Goal: Transaction & Acquisition: Purchase product/service

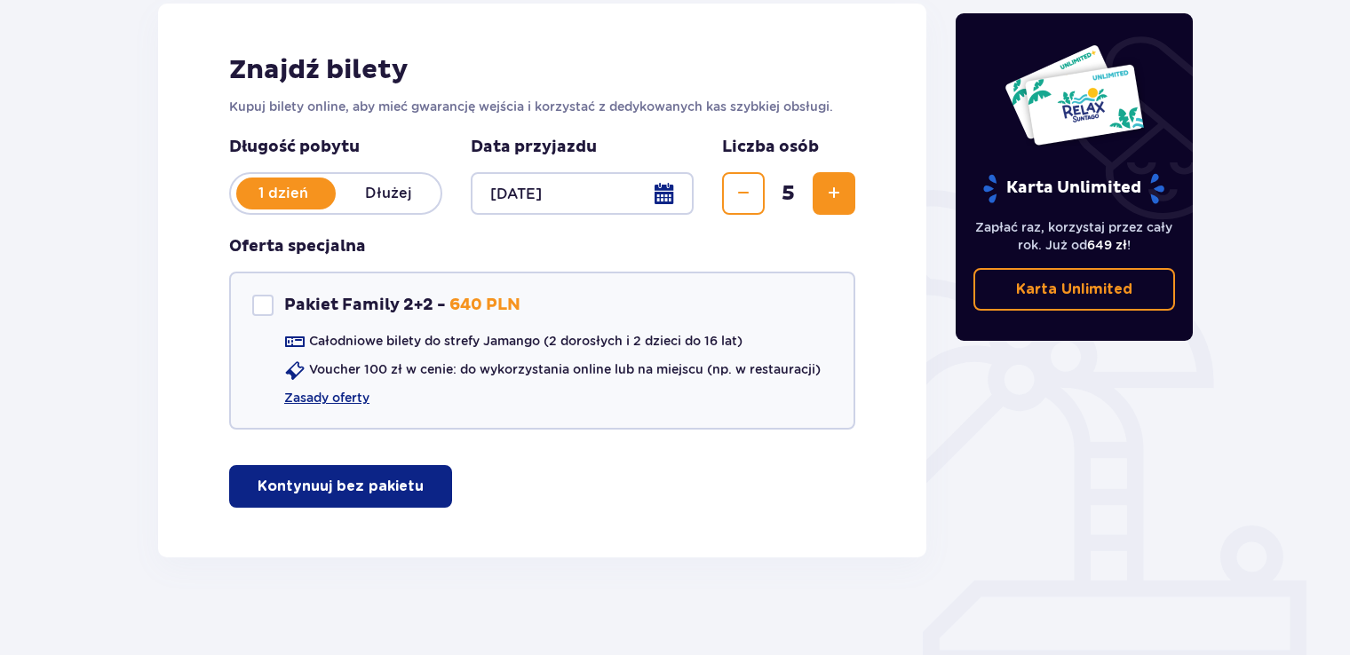
scroll to position [258, 0]
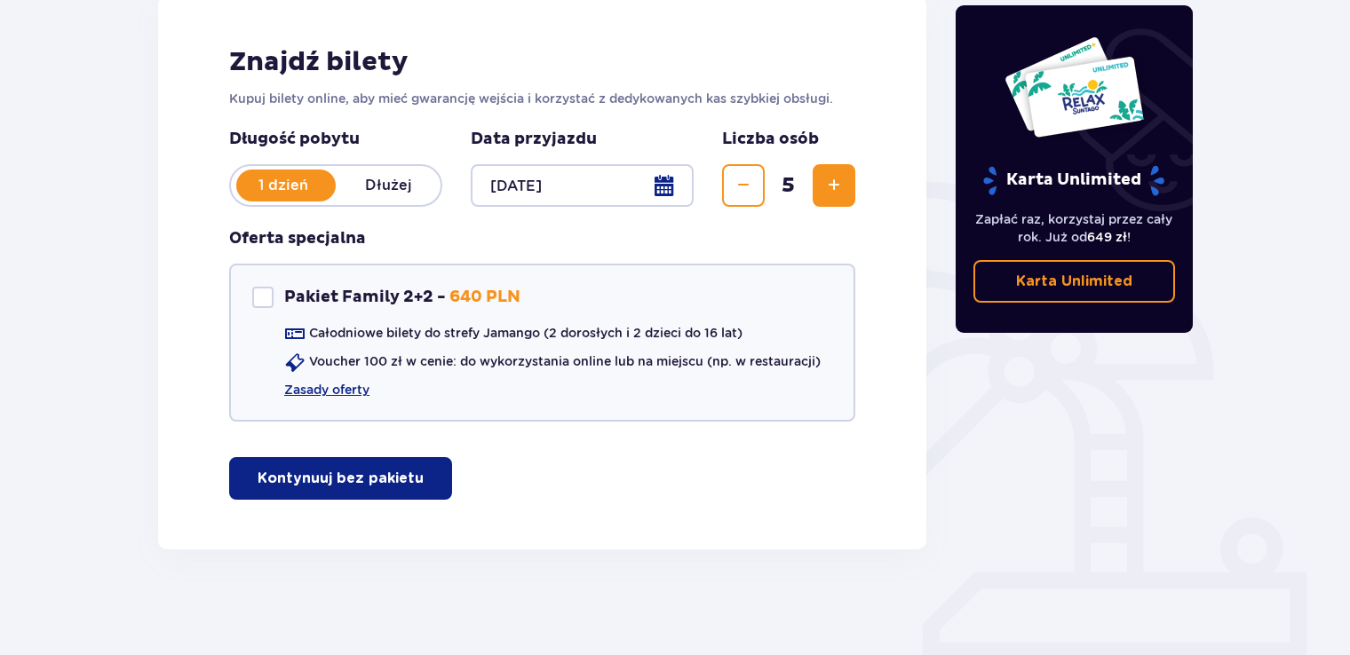
click at [354, 478] on p "Kontynuuj bez pakietu" at bounding box center [341, 479] width 166 height 20
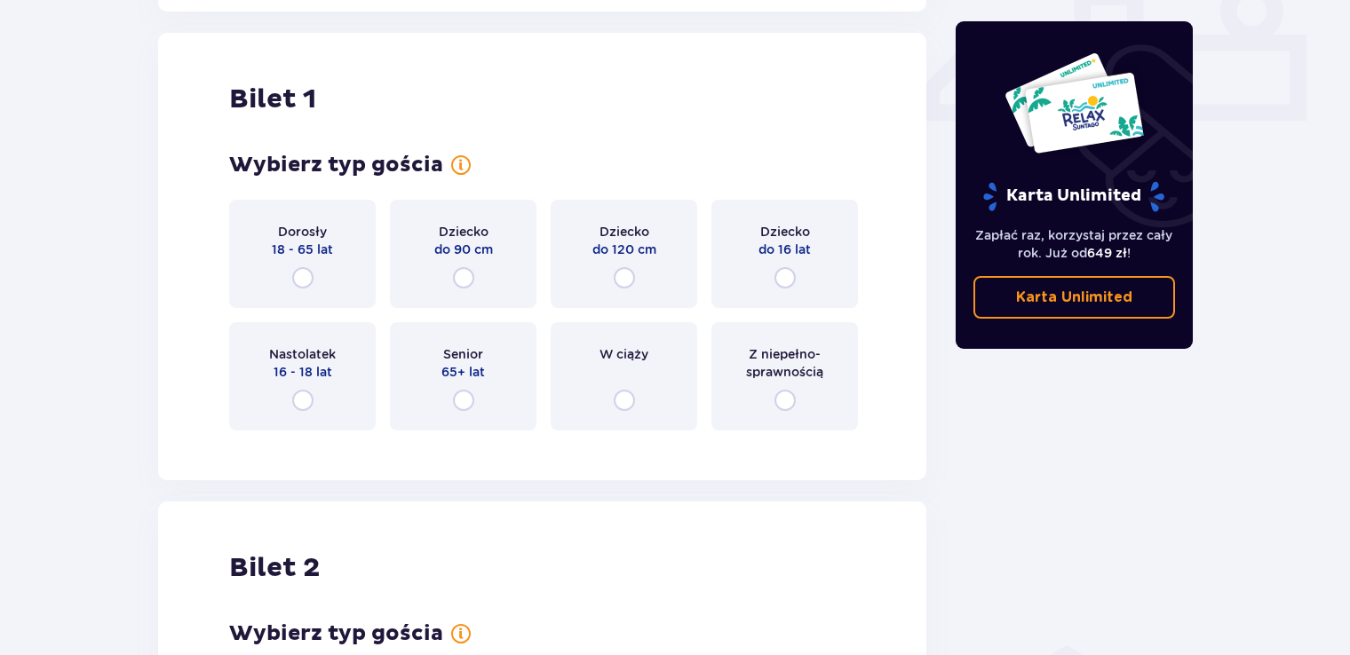
scroll to position [807, 0]
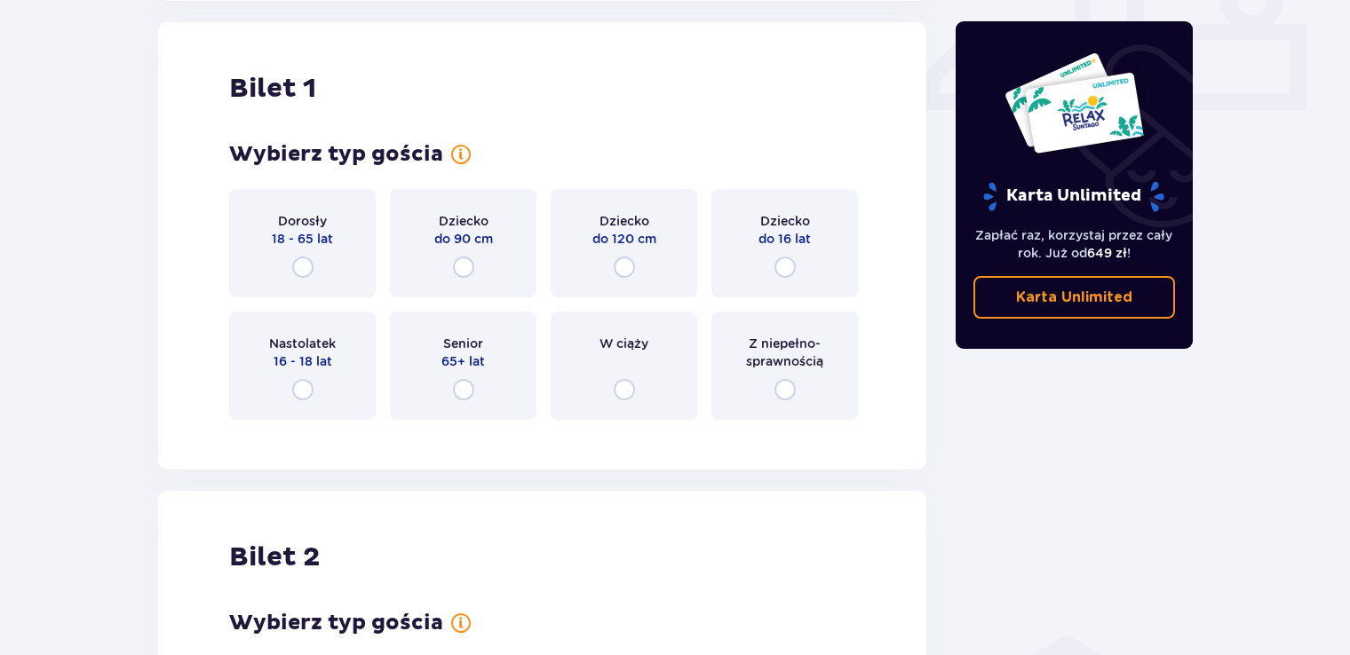
click at [301, 263] on input "radio" at bounding box center [302, 267] width 21 height 21
radio input "true"
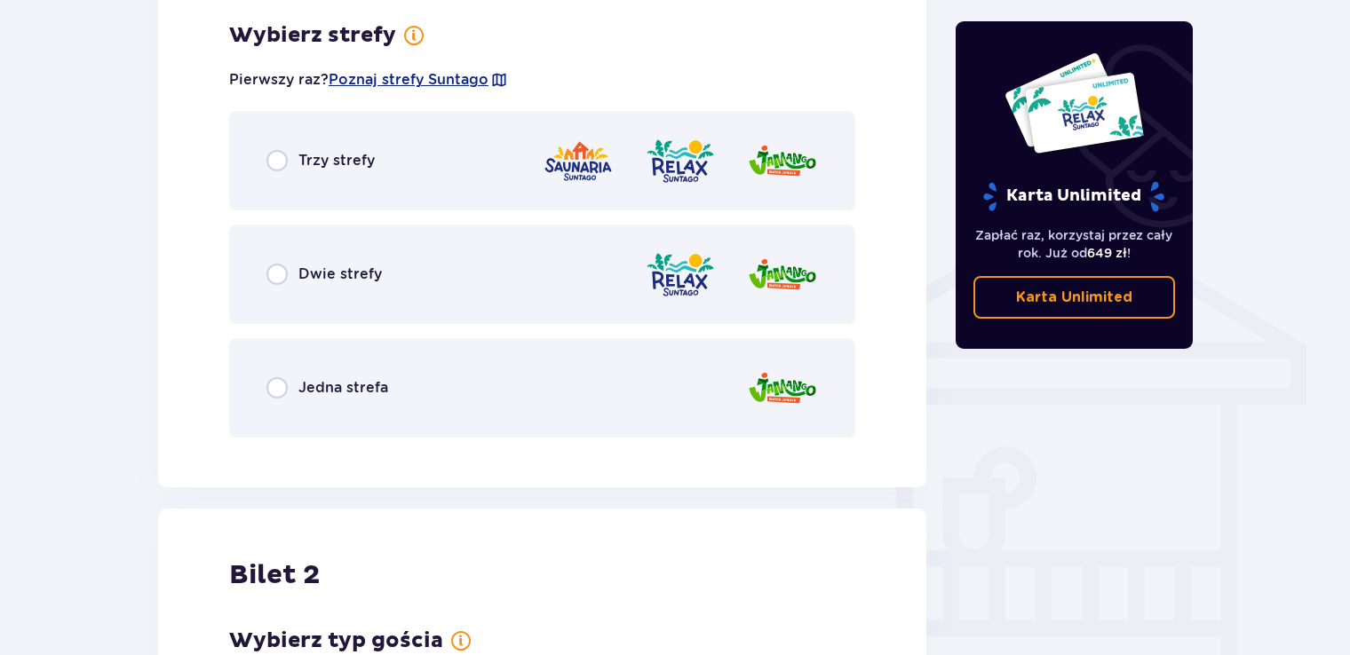
scroll to position [974, 0]
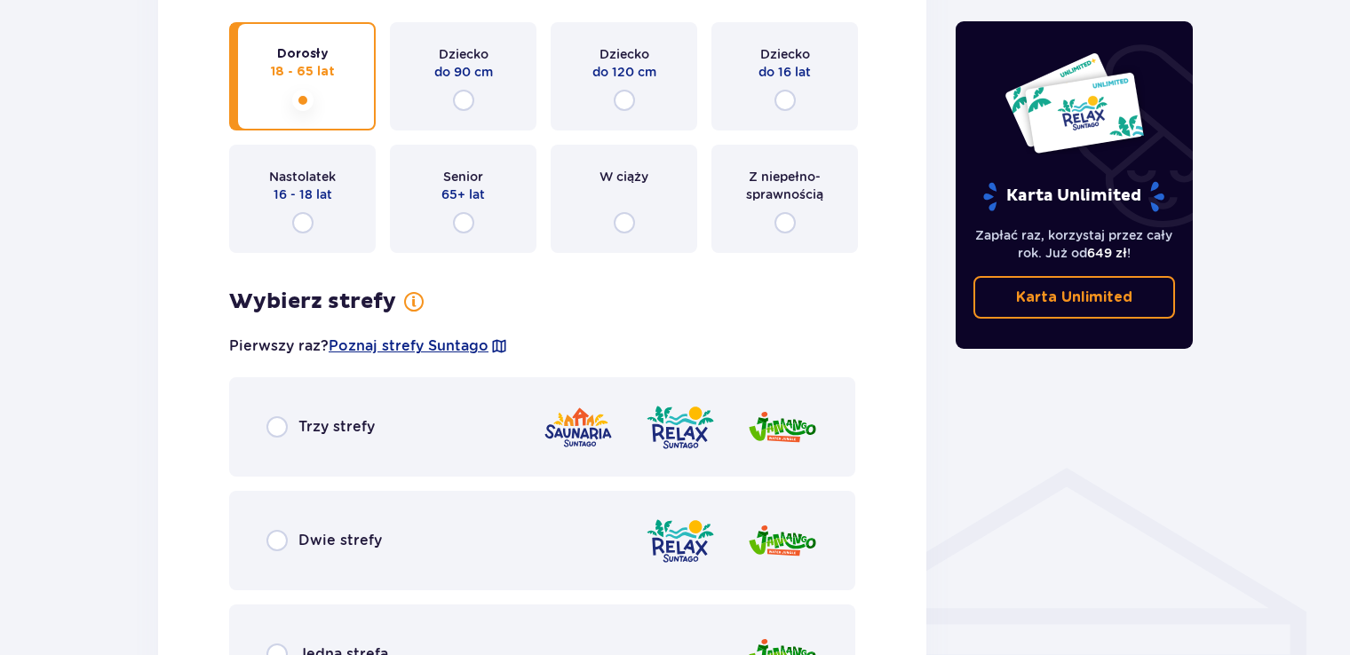
click at [464, 219] on input "radio" at bounding box center [463, 222] width 21 height 21
radio input "true"
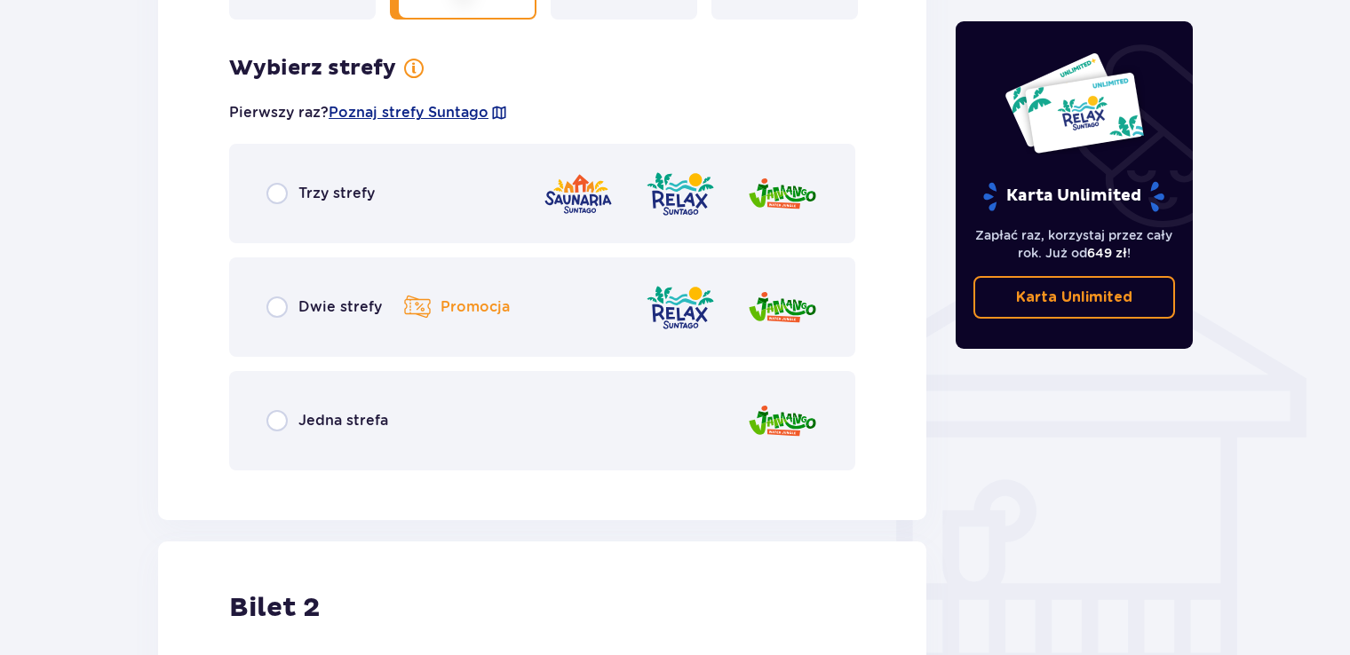
scroll to position [1240, 0]
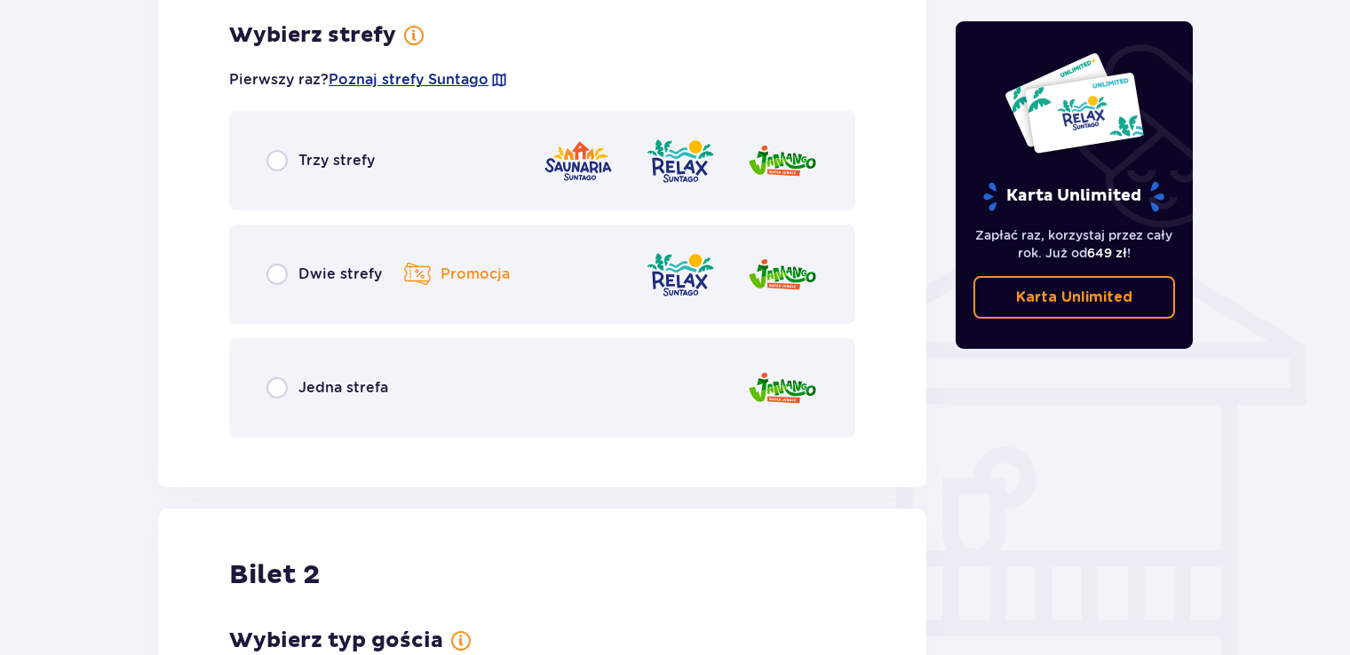
click at [276, 158] on input "radio" at bounding box center [276, 160] width 21 height 21
radio input "true"
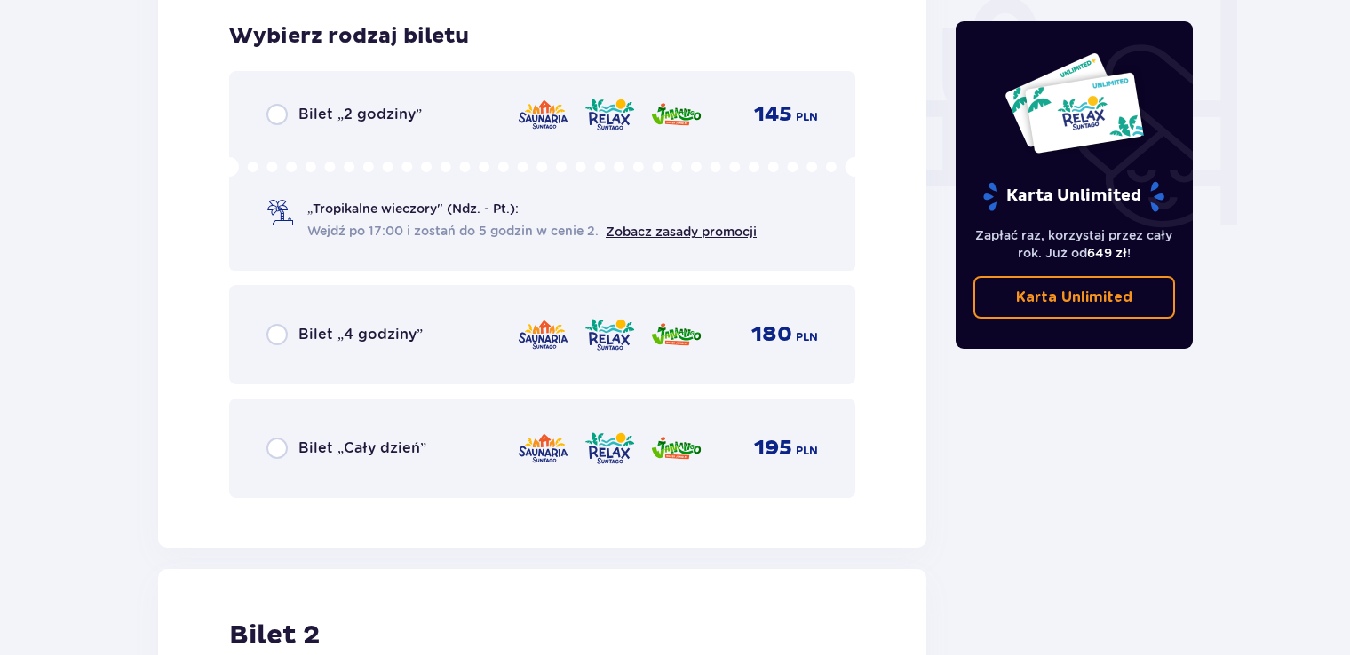
scroll to position [1692, 0]
click at [281, 449] on input "radio" at bounding box center [276, 447] width 21 height 21
radio input "true"
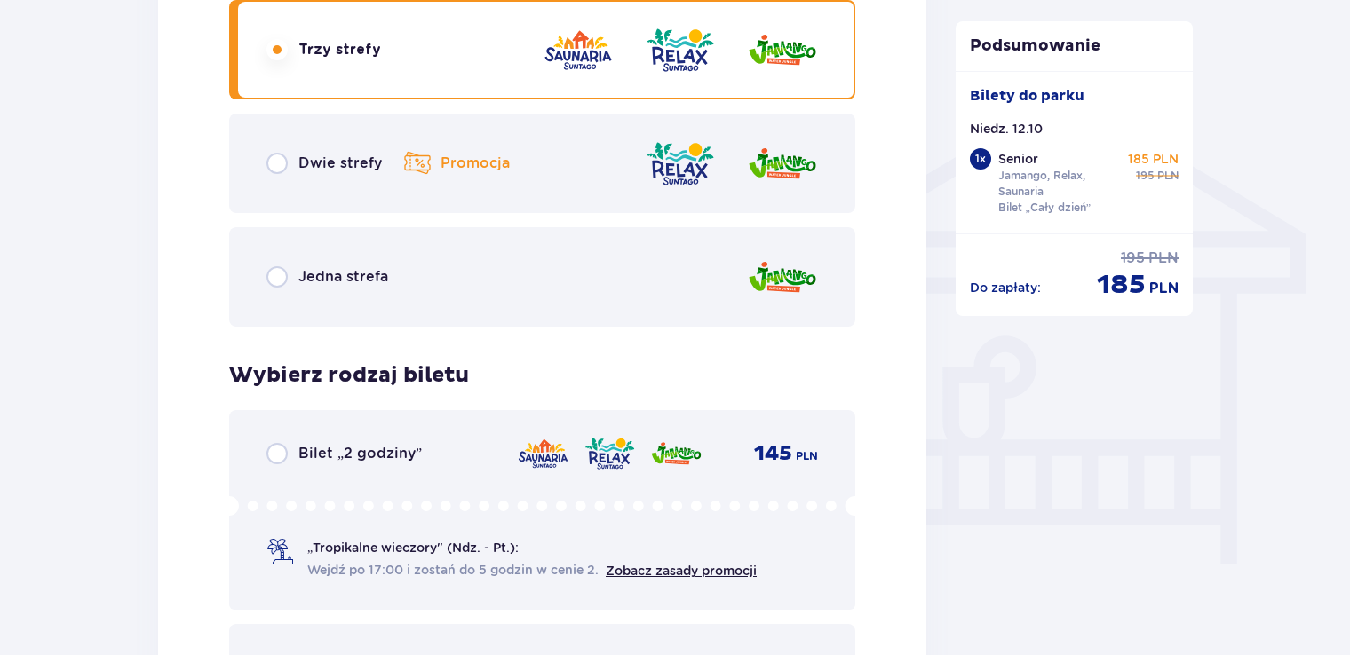
scroll to position [1349, 0]
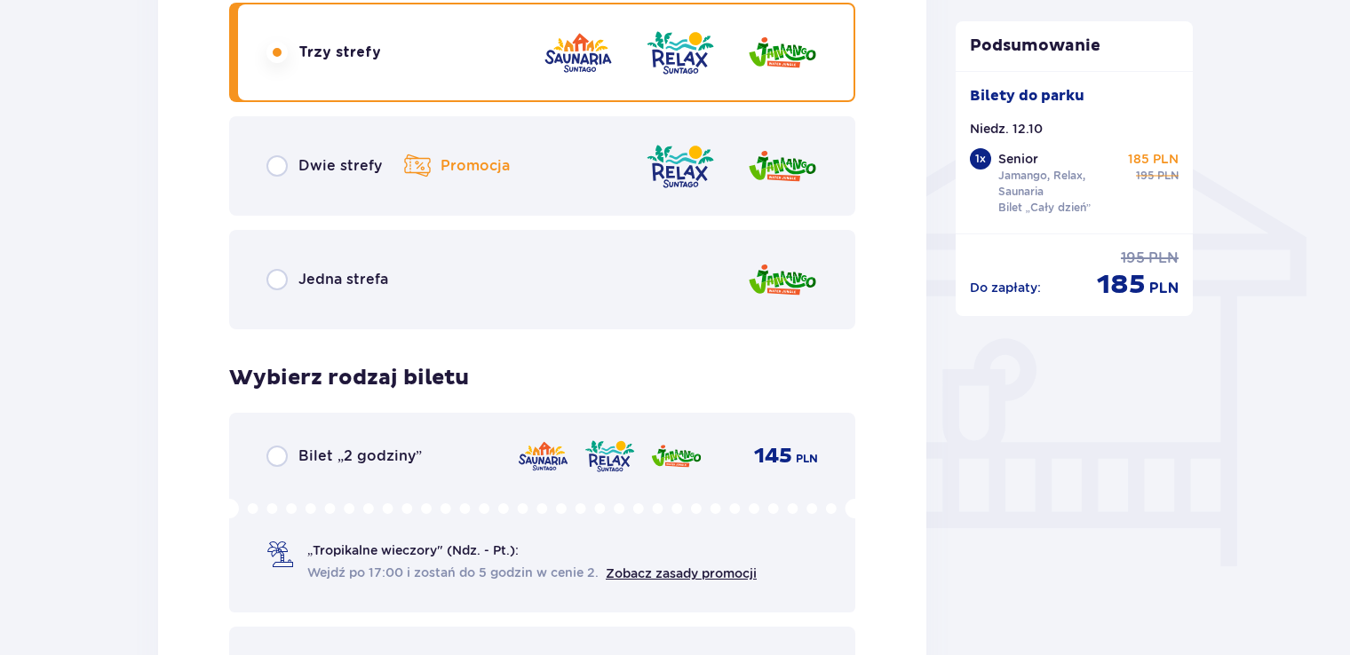
click at [277, 165] on input "radio" at bounding box center [276, 165] width 21 height 21
radio input "true"
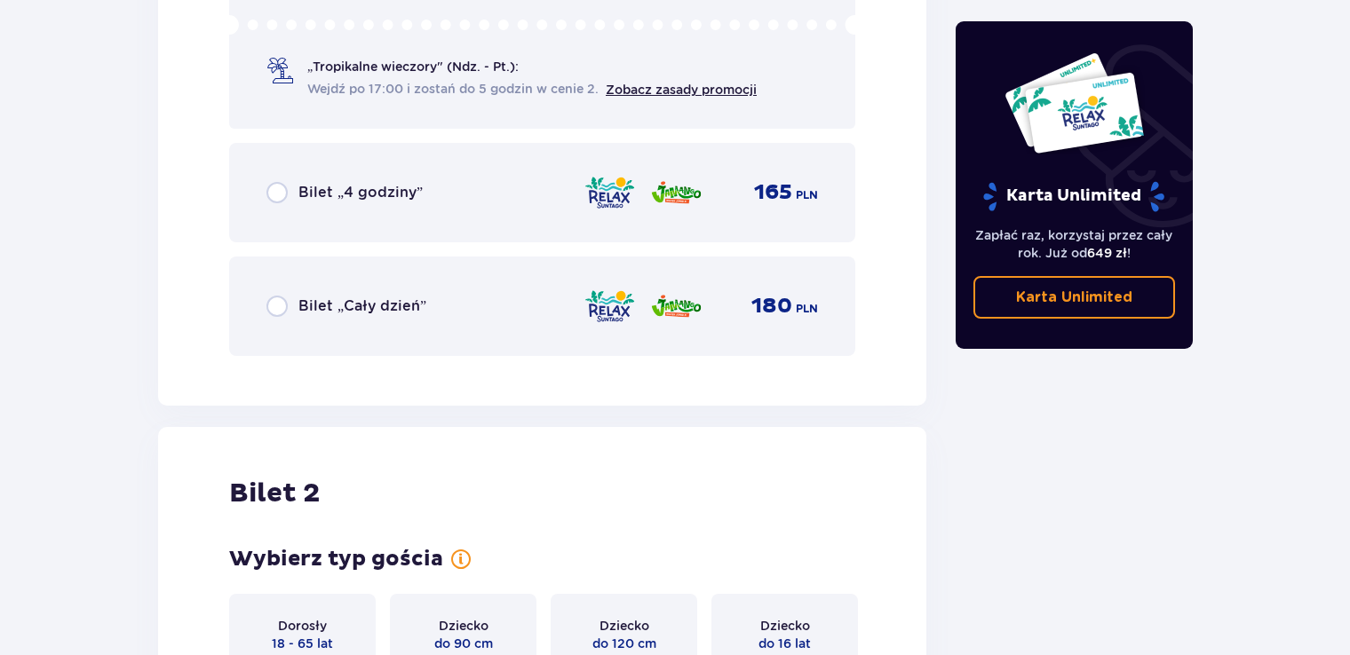
scroll to position [1958, 0]
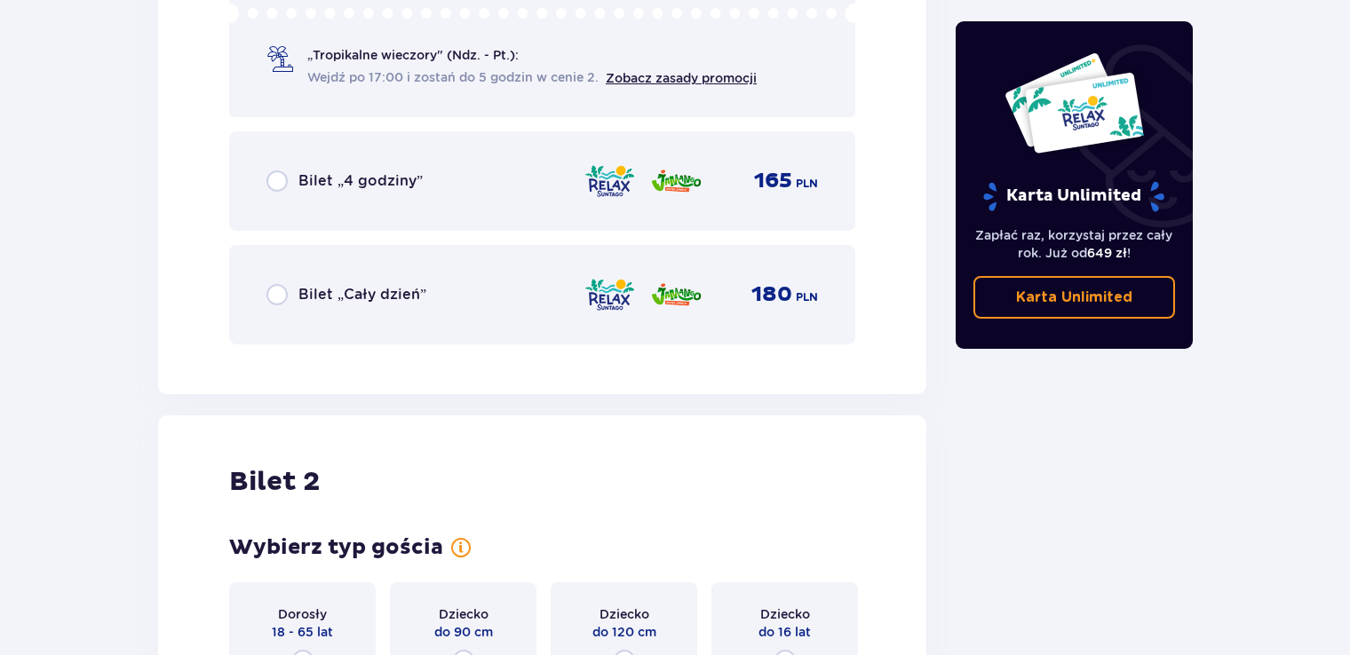
click at [279, 294] on input "radio" at bounding box center [276, 294] width 21 height 21
radio input "true"
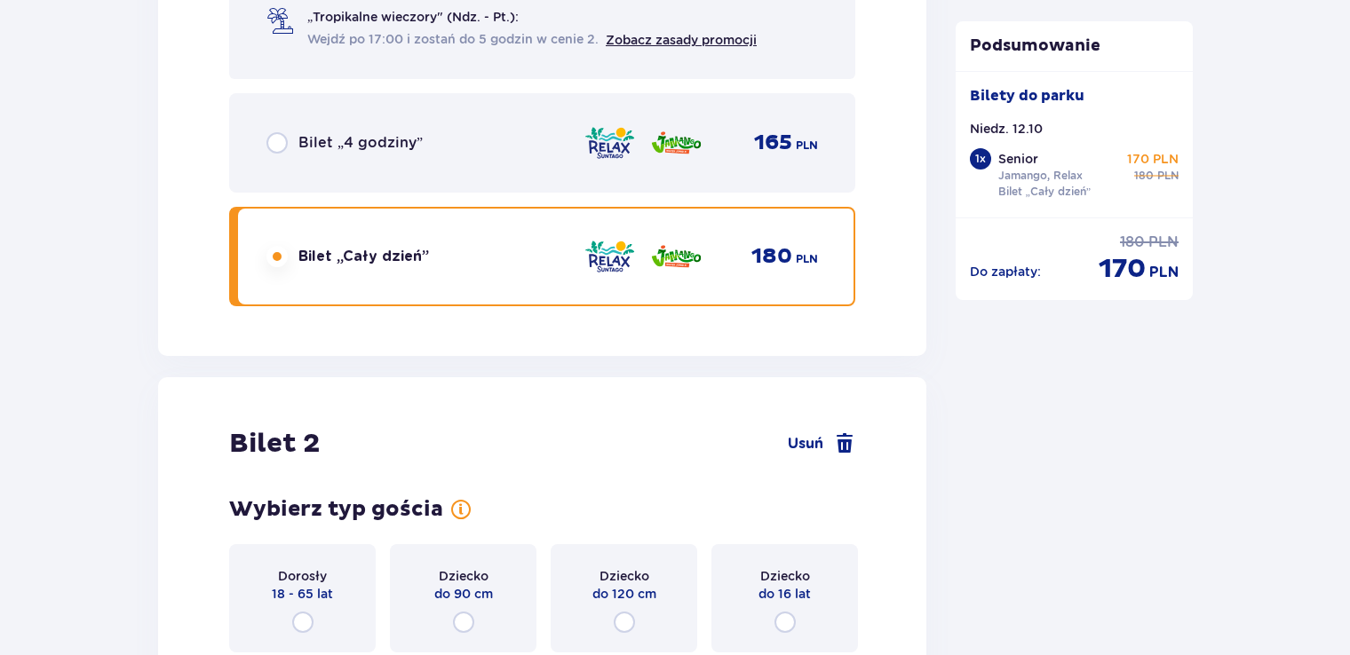
scroll to position [2350, 0]
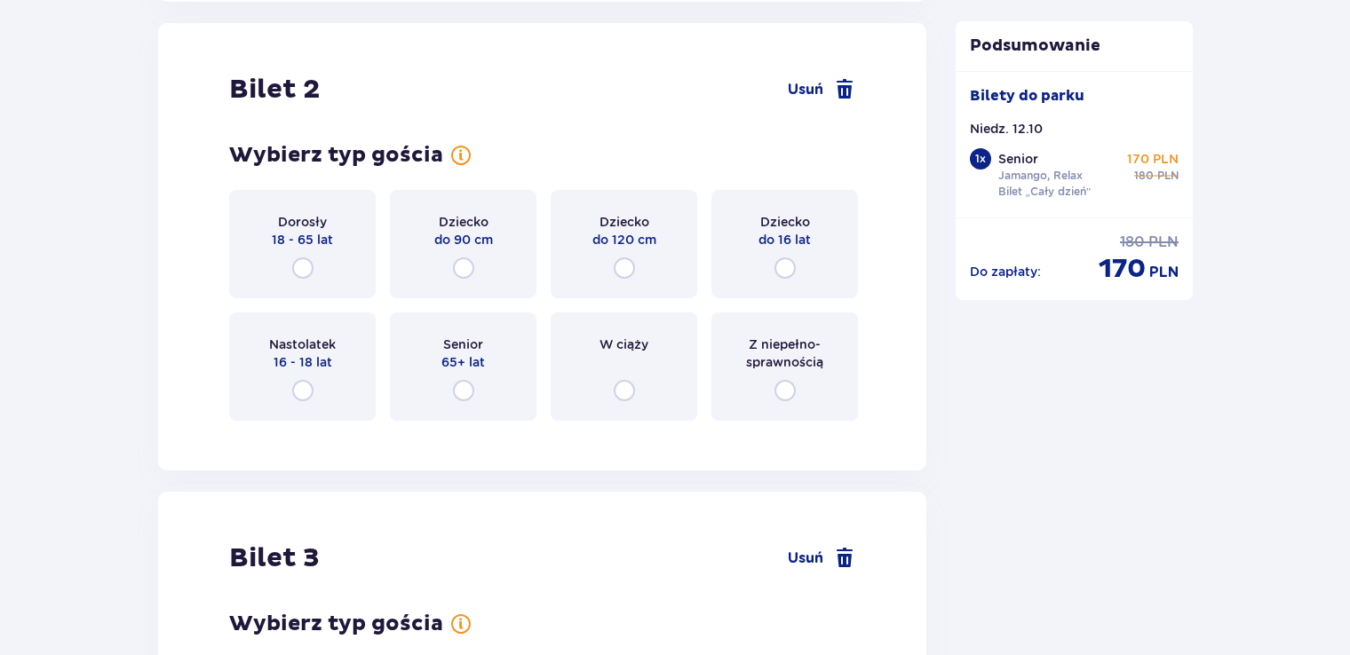
click at [300, 267] on input "radio" at bounding box center [302, 268] width 21 height 21
radio input "true"
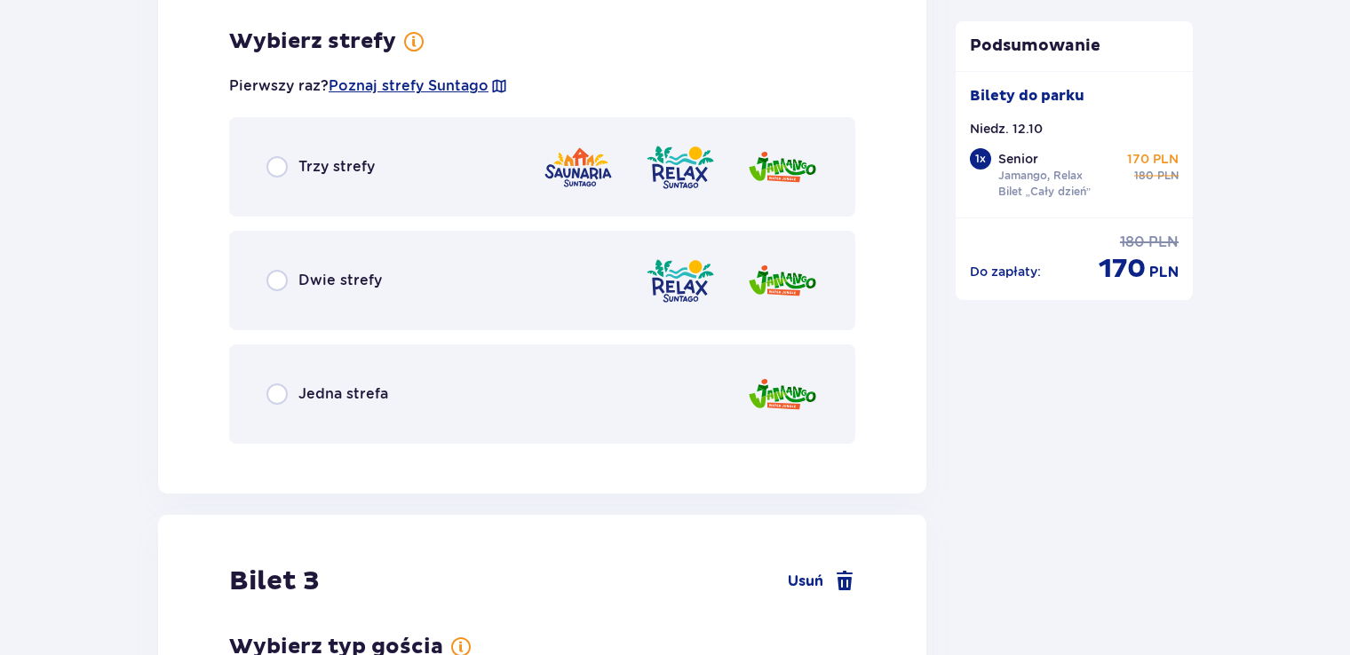
scroll to position [2784, 0]
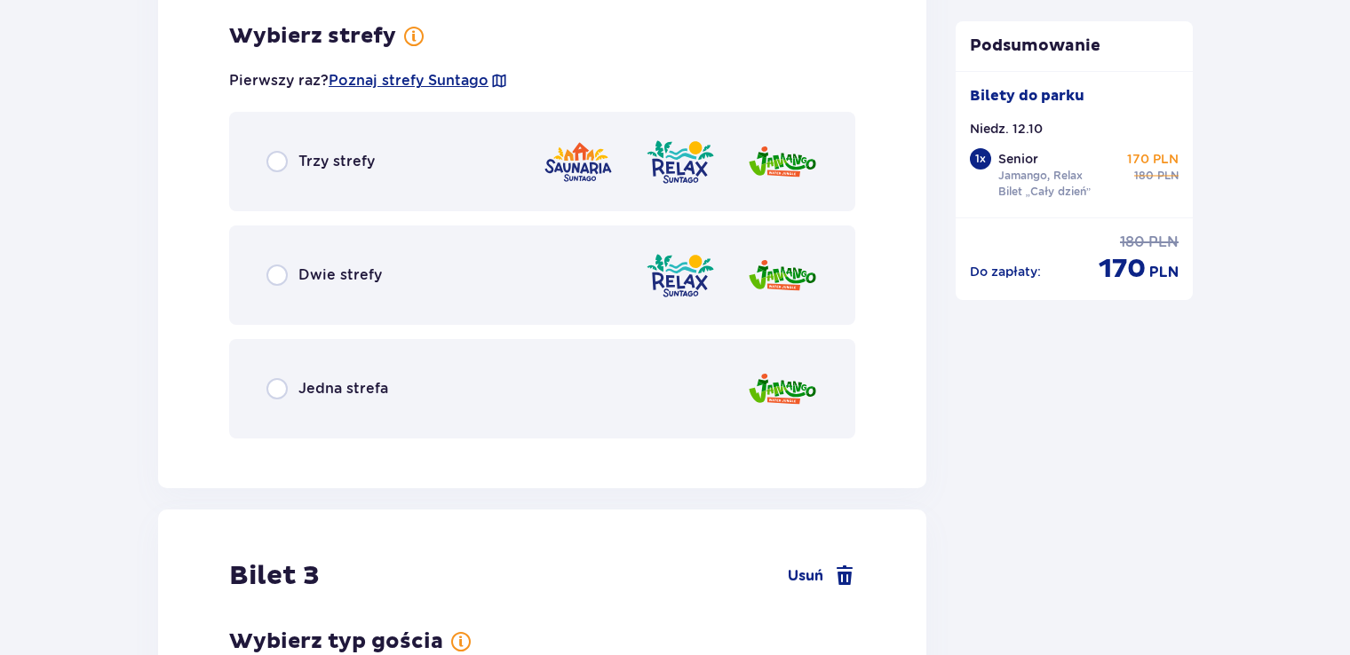
click at [271, 269] on input "radio" at bounding box center [276, 275] width 21 height 21
radio input "true"
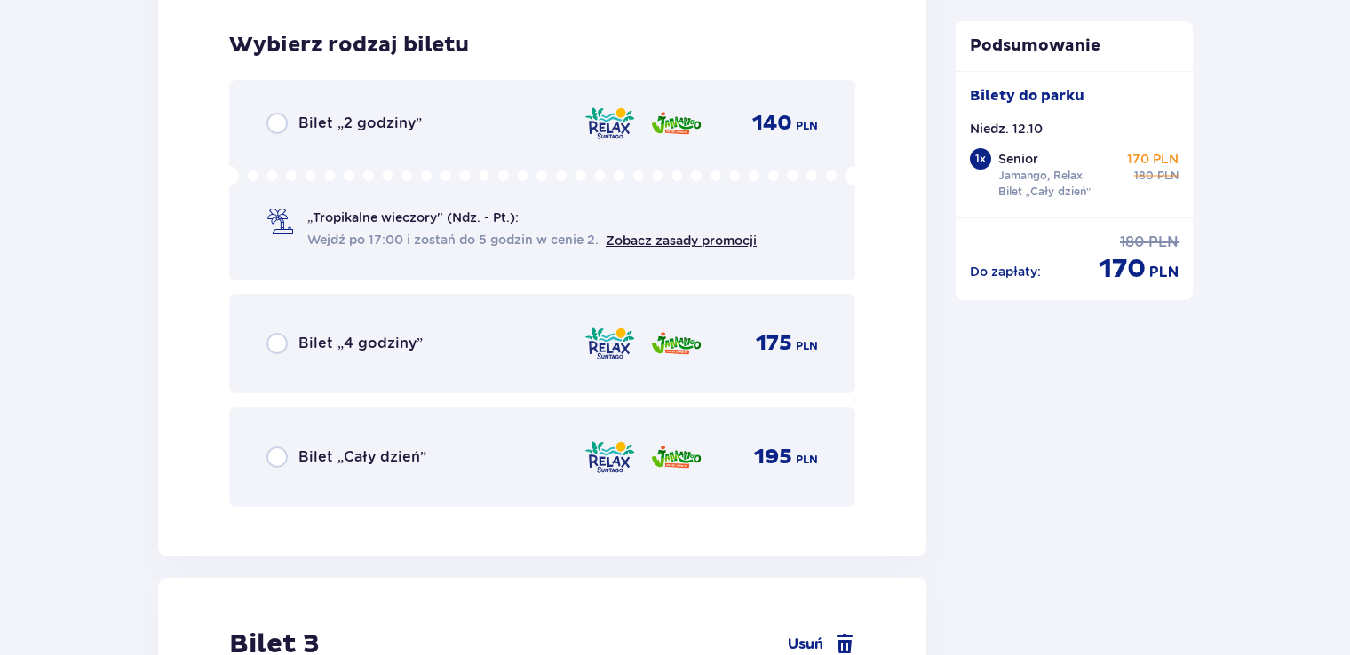
scroll to position [3235, 0]
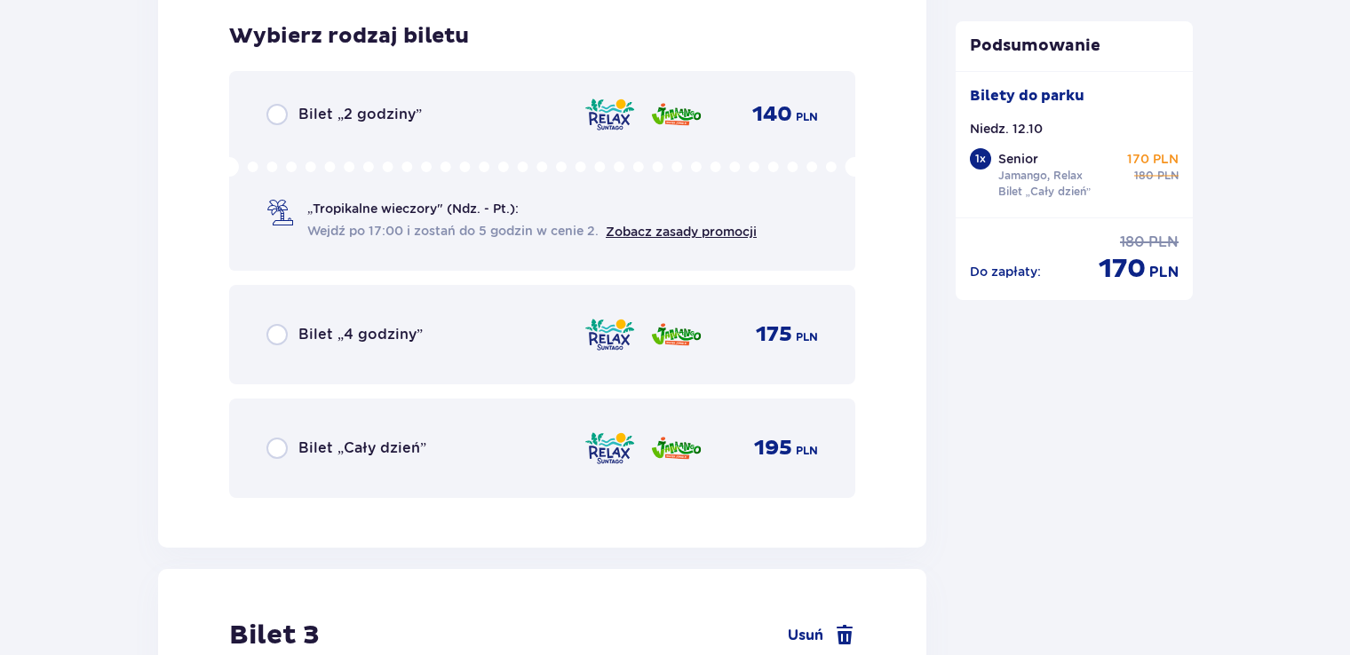
click at [278, 448] on input "radio" at bounding box center [276, 448] width 21 height 21
radio input "true"
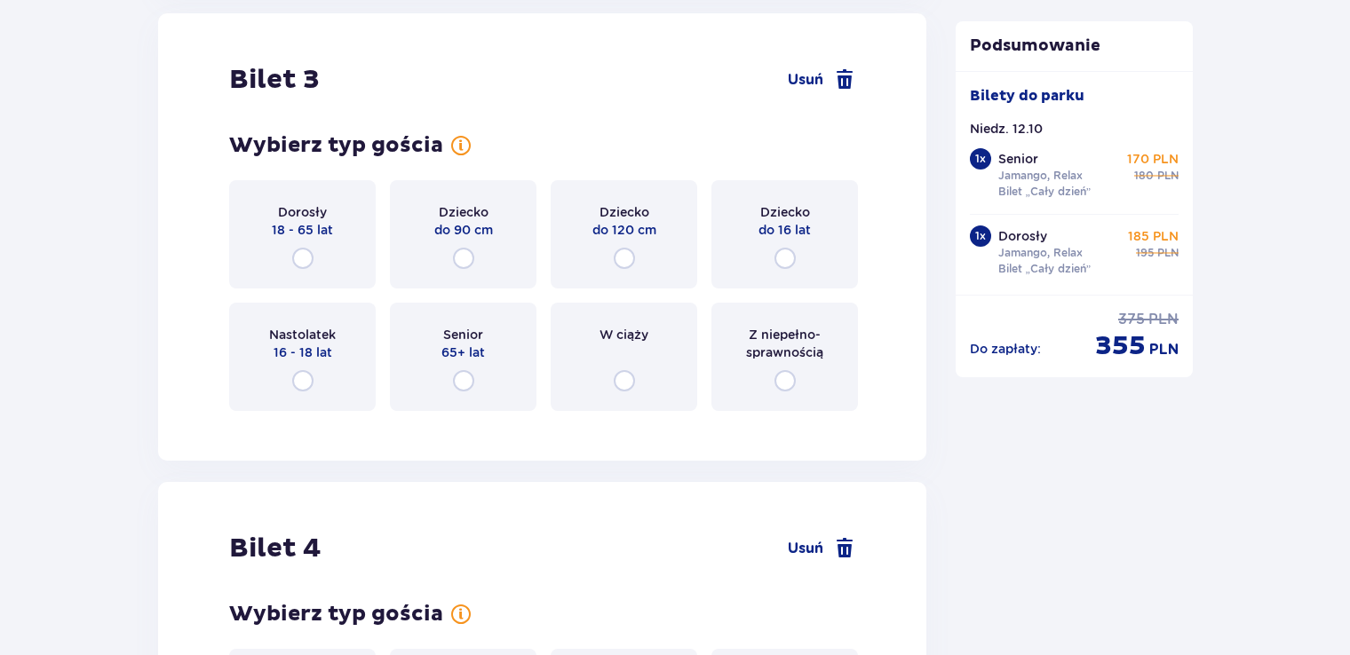
scroll to position [3869, 0]
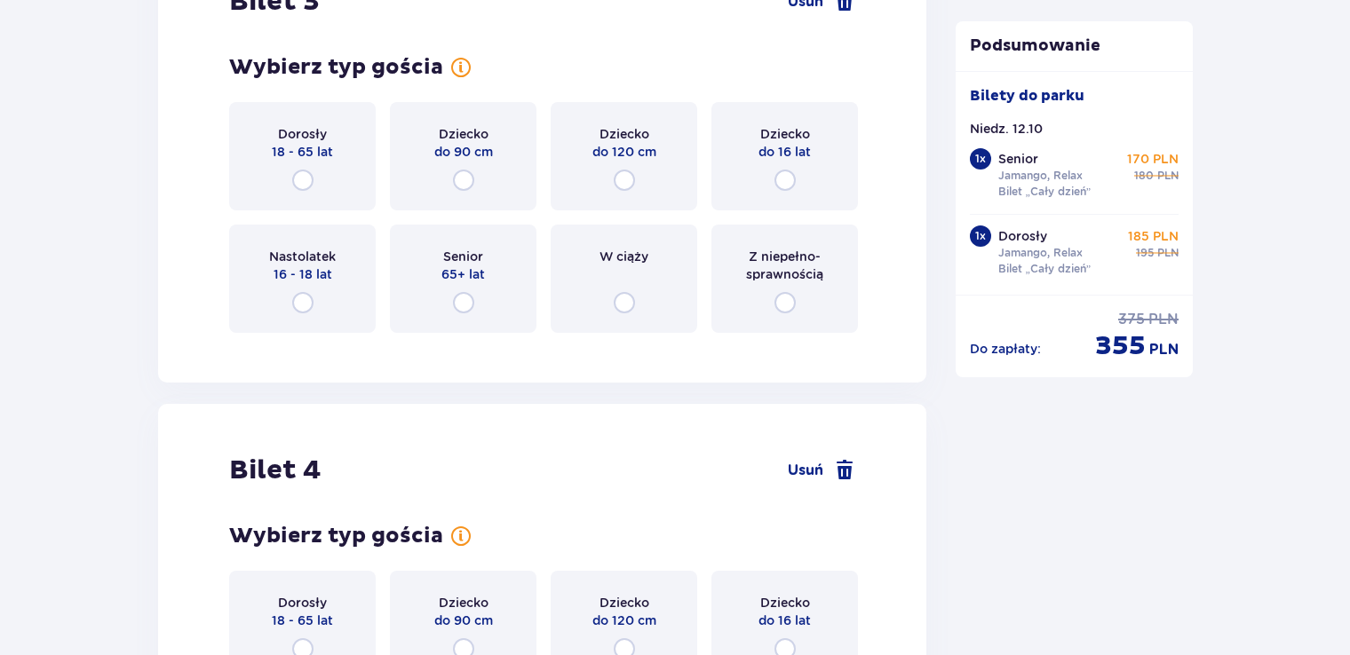
click at [305, 176] on input "radio" at bounding box center [302, 180] width 21 height 21
radio input "true"
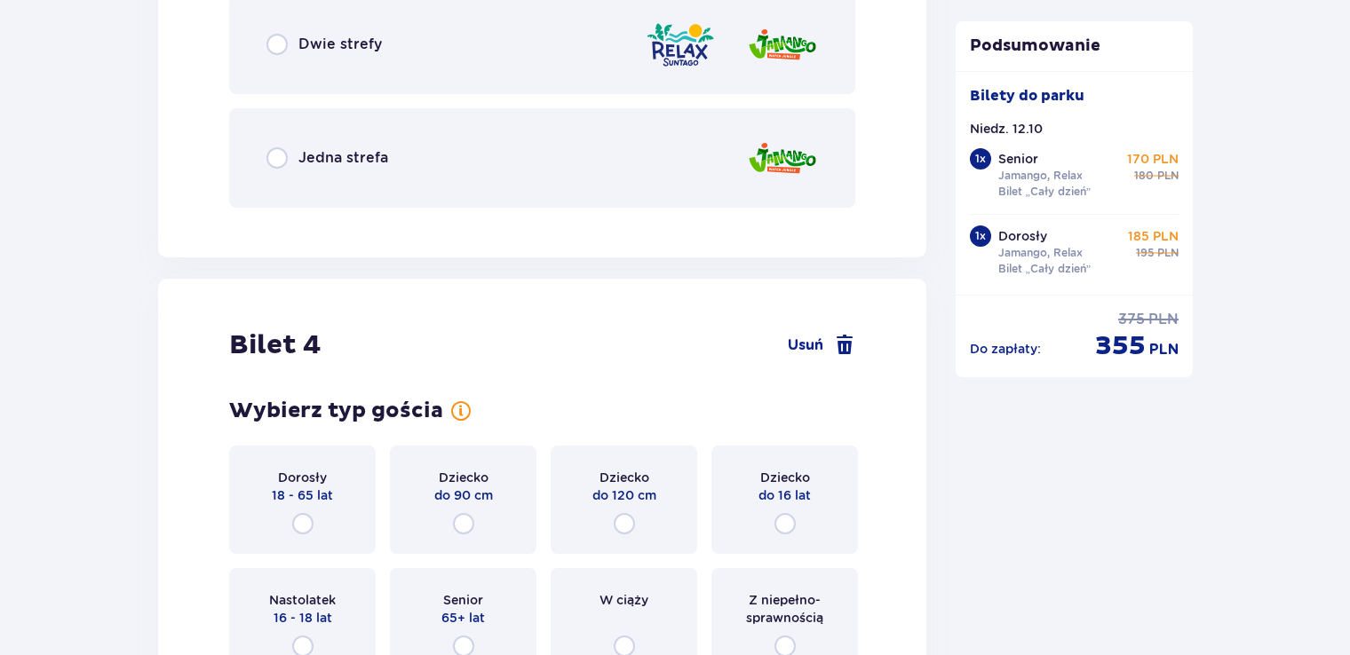
scroll to position [4465, 0]
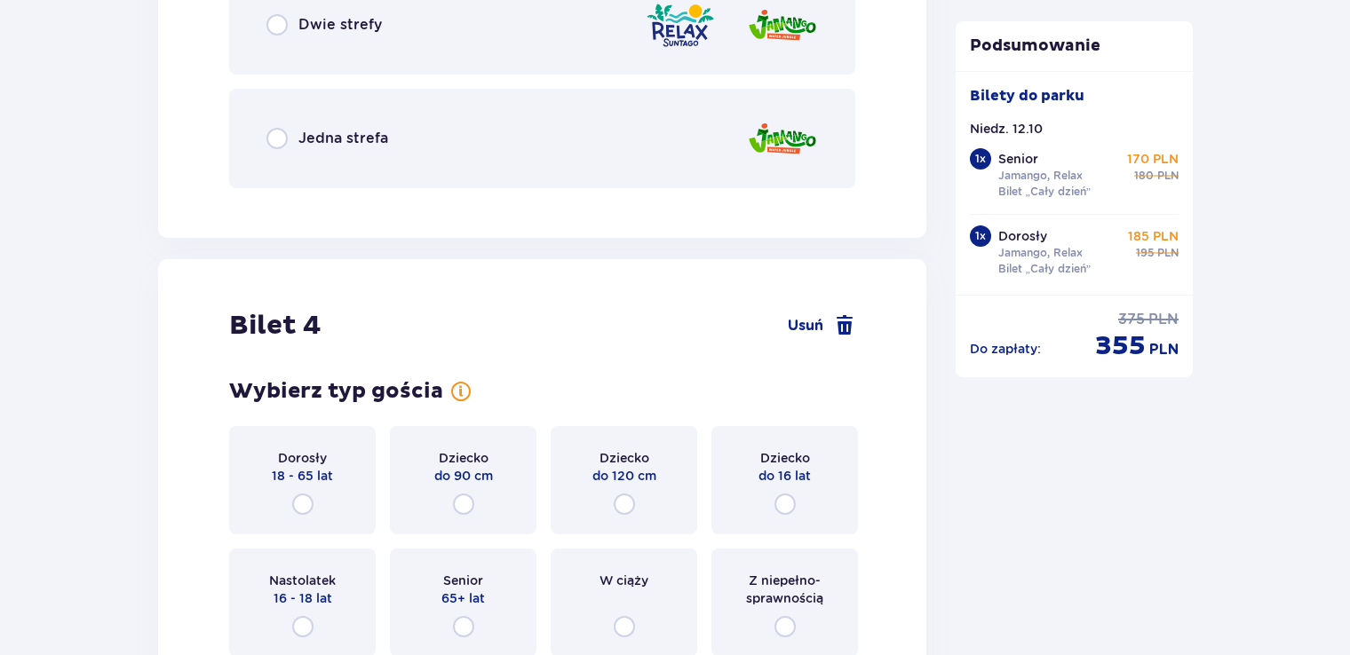
click at [275, 22] on input "radio" at bounding box center [276, 24] width 21 height 21
radio input "true"
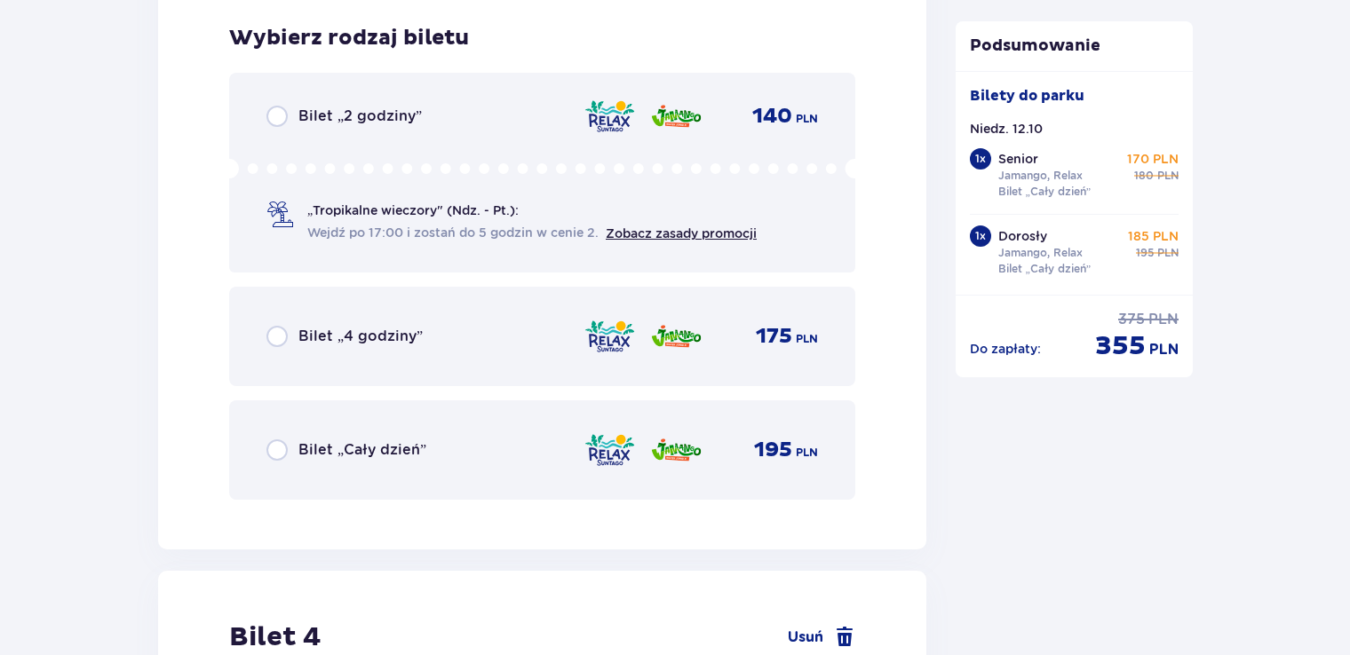
scroll to position [4664, 0]
click at [277, 442] on input "radio" at bounding box center [276, 449] width 21 height 21
radio input "true"
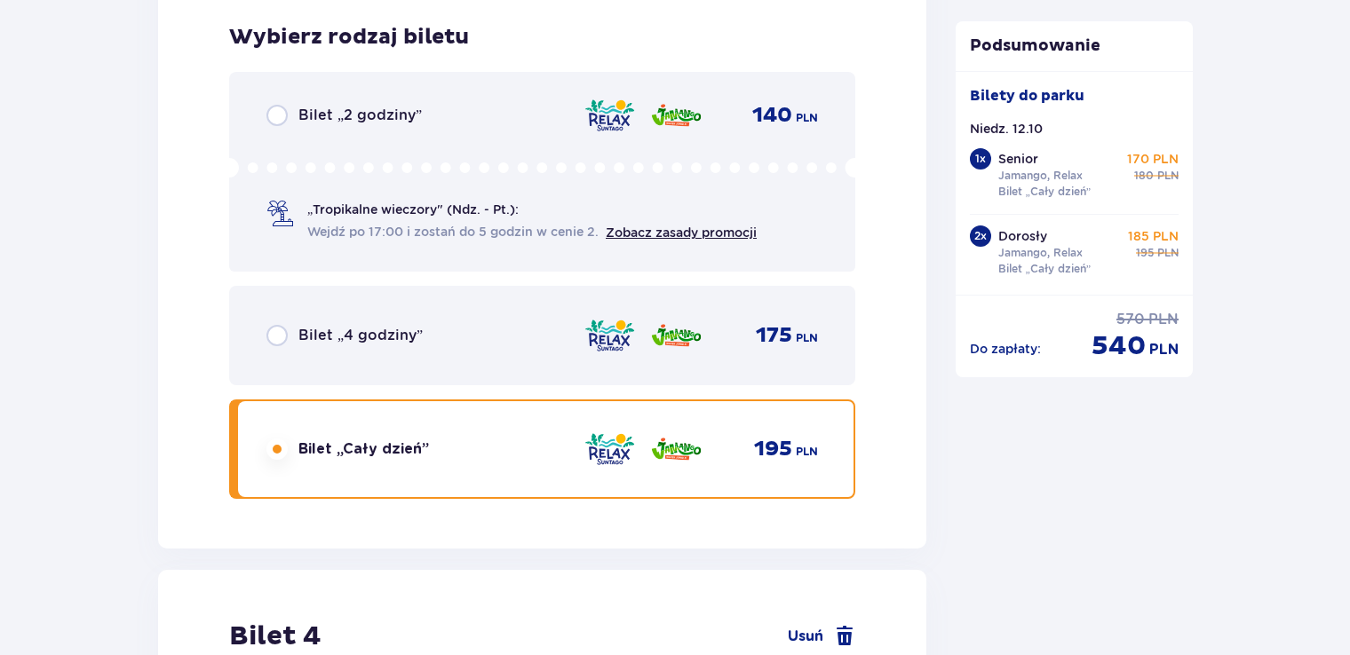
scroll to position [5211, 0]
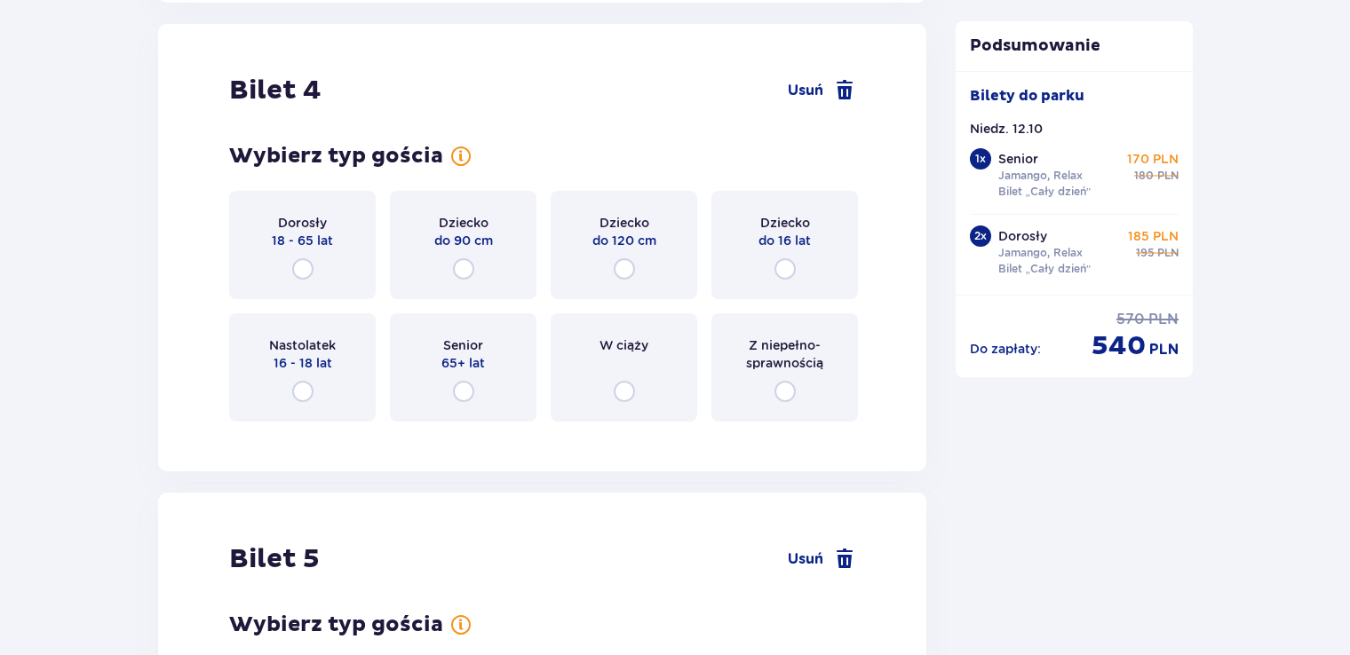
click at [301, 266] on input "radio" at bounding box center [302, 268] width 21 height 21
radio input "true"
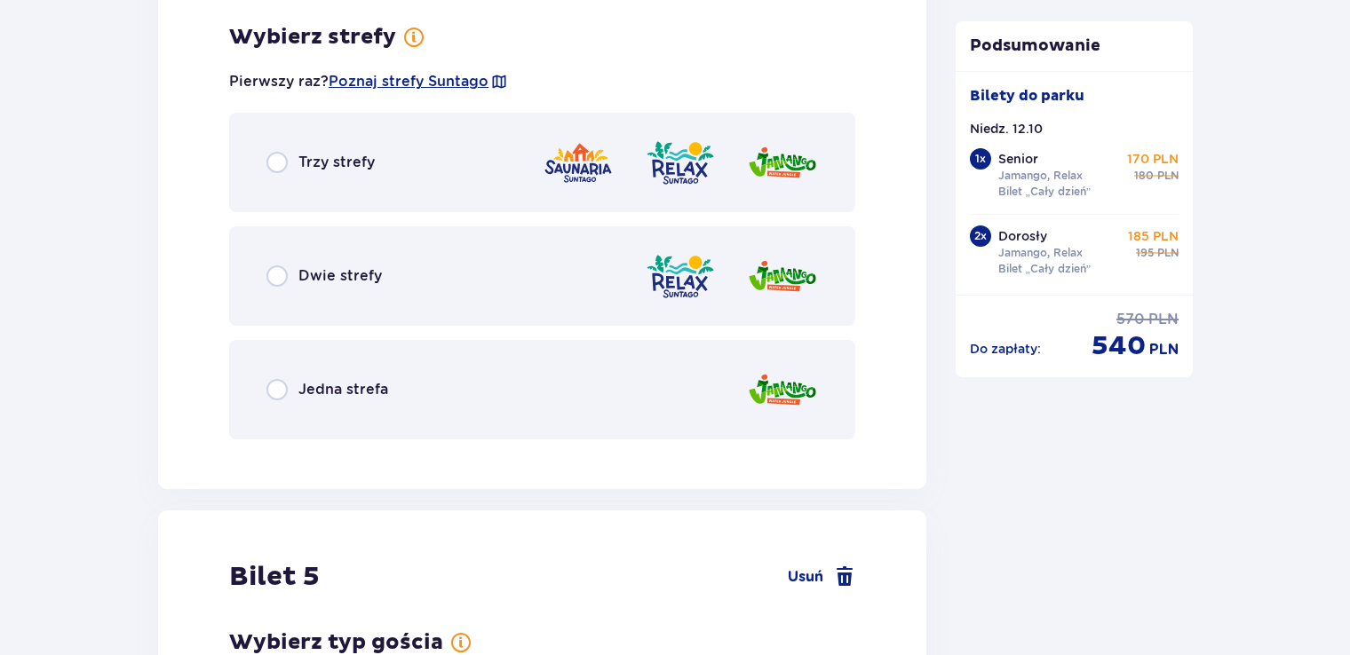
scroll to position [5663, 0]
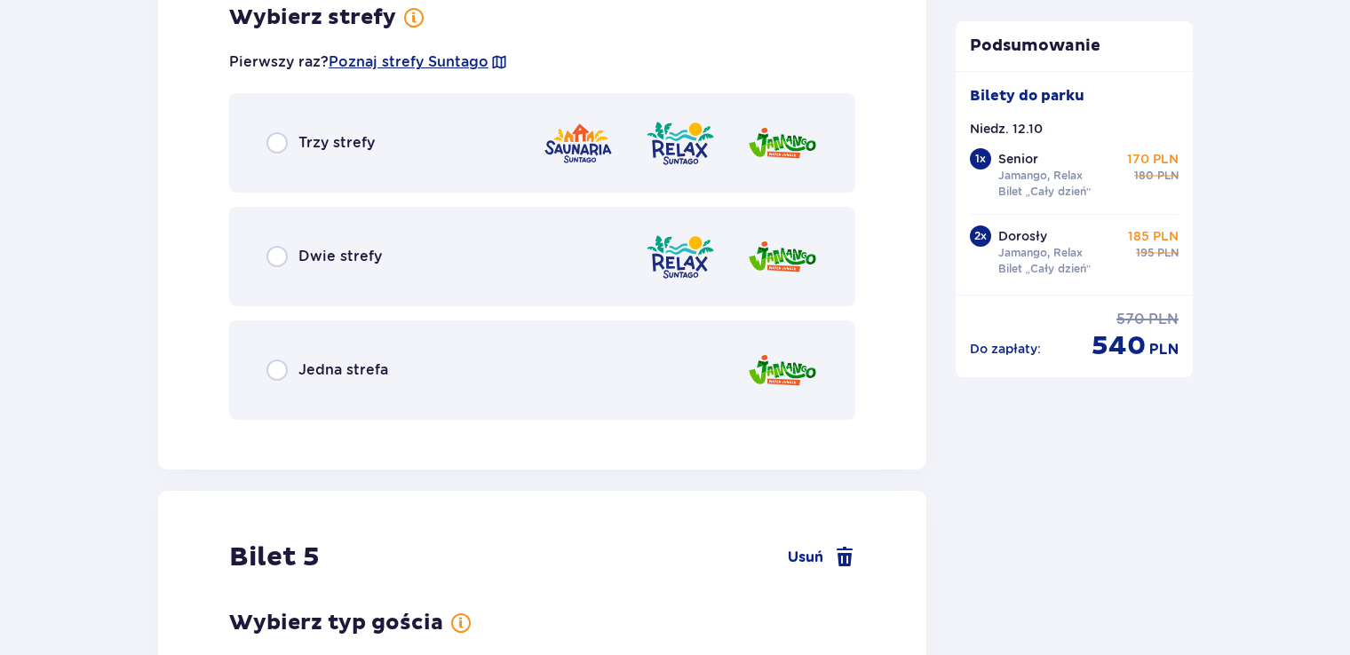
click at [282, 256] on input "radio" at bounding box center [276, 256] width 21 height 21
radio input "true"
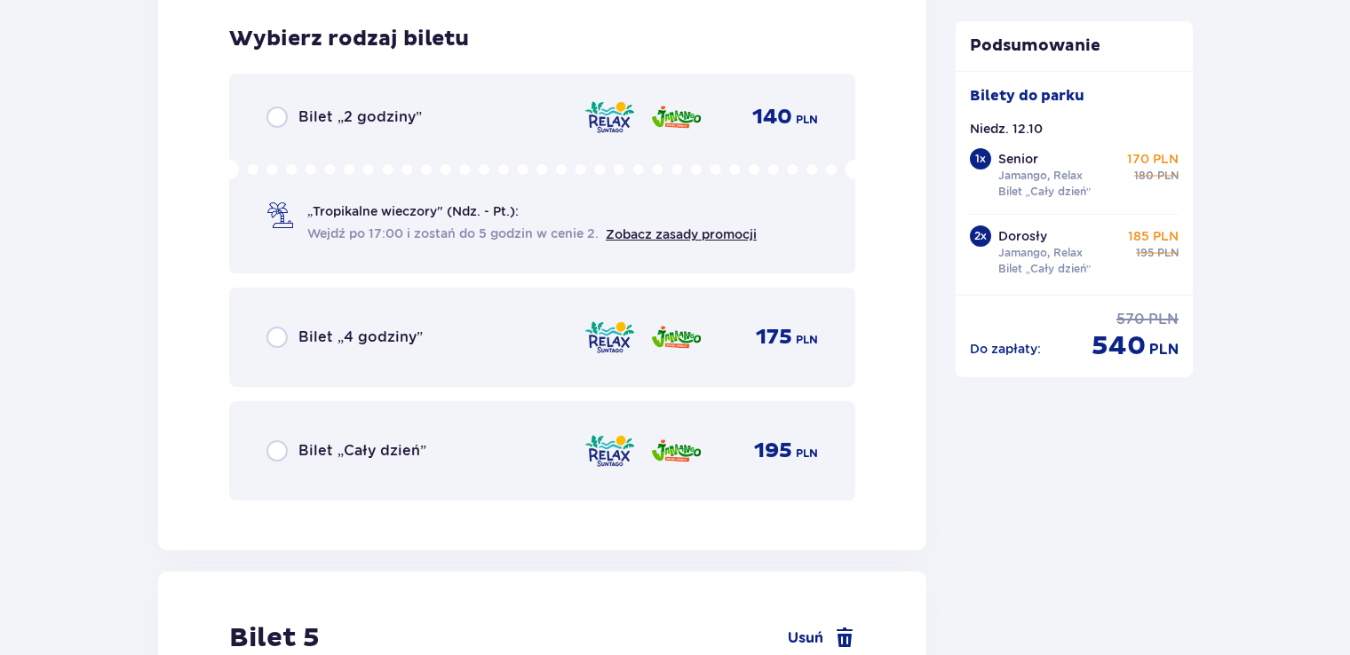
scroll to position [6095, 0]
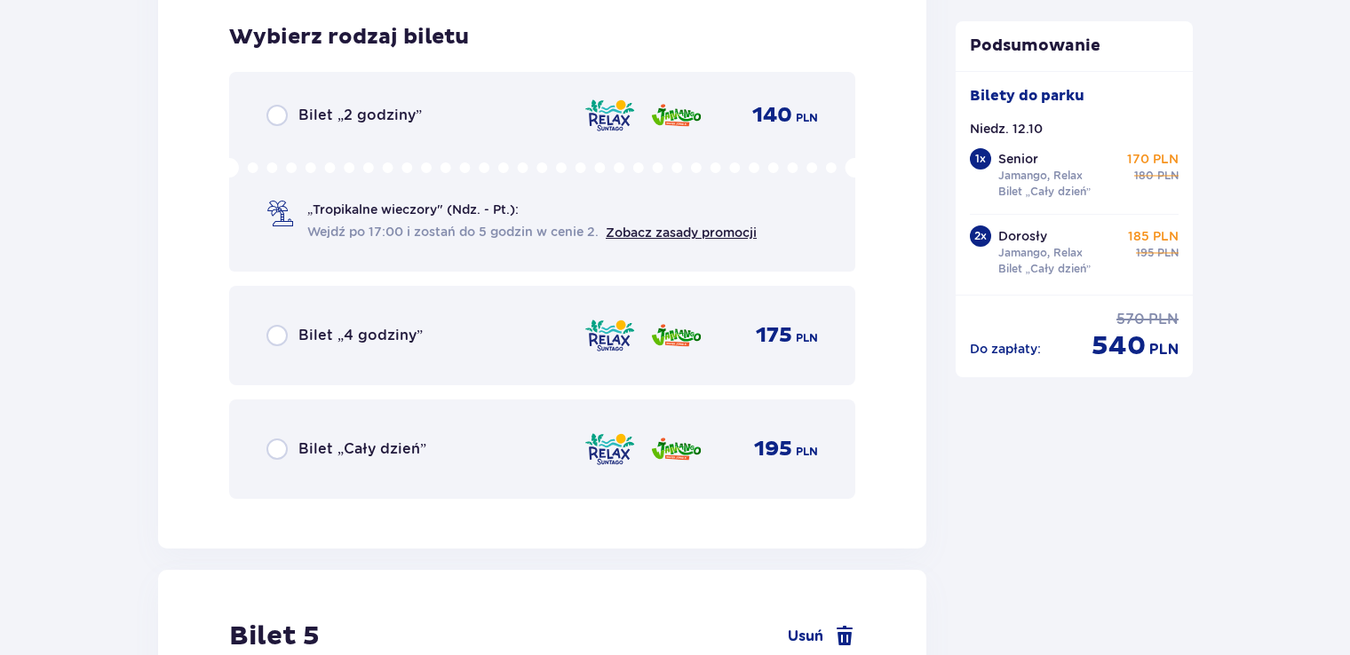
click at [281, 444] on input "radio" at bounding box center [276, 449] width 21 height 21
radio input "true"
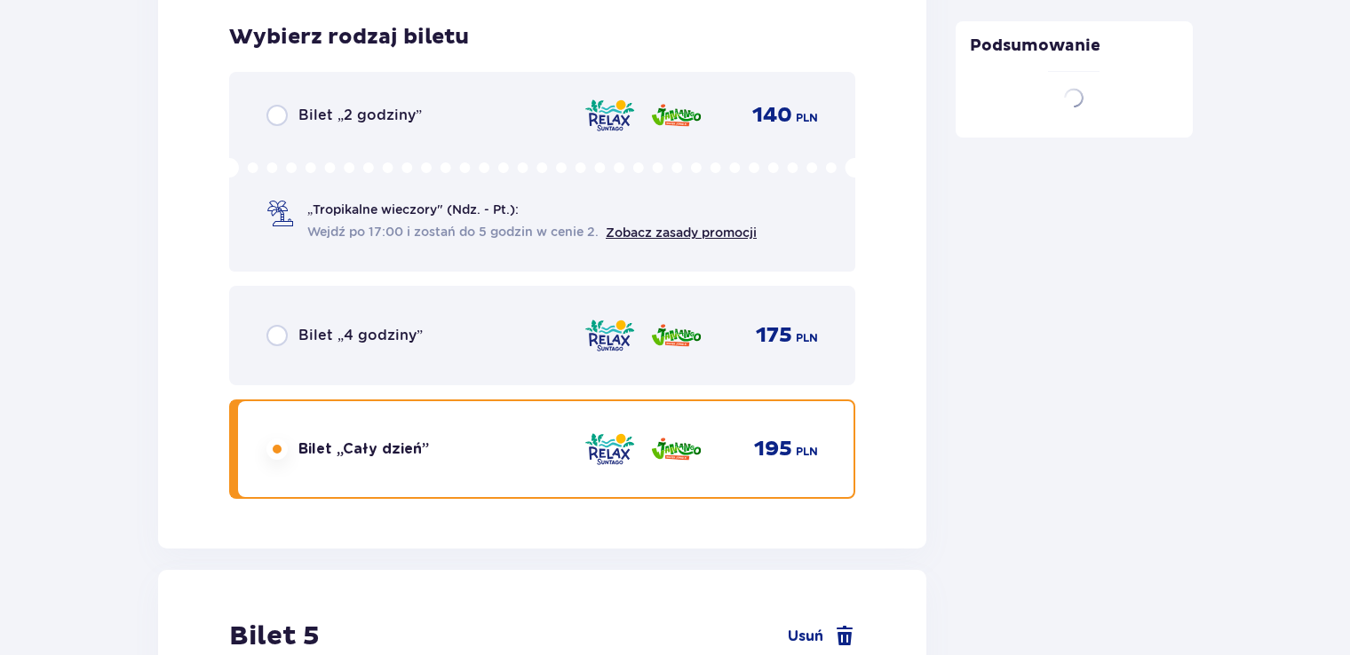
scroll to position [6147, 0]
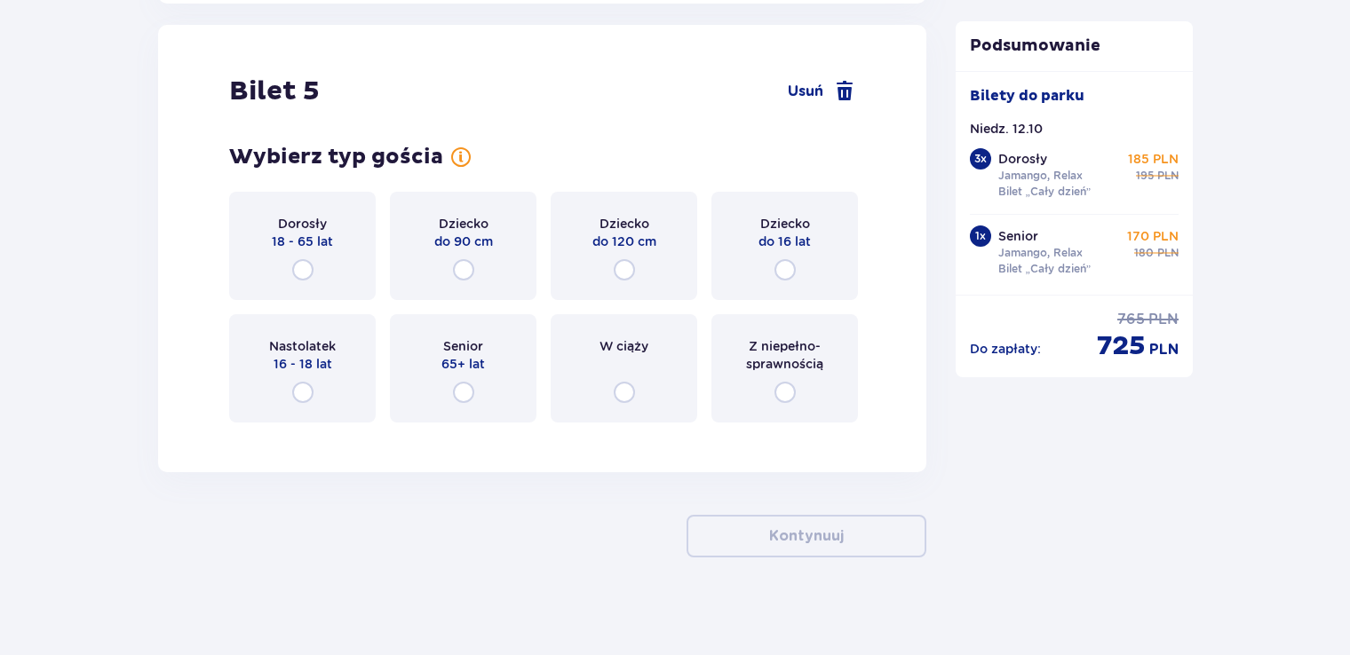
click at [300, 355] on span "16 - 18 lat" at bounding box center [302, 364] width 59 height 18
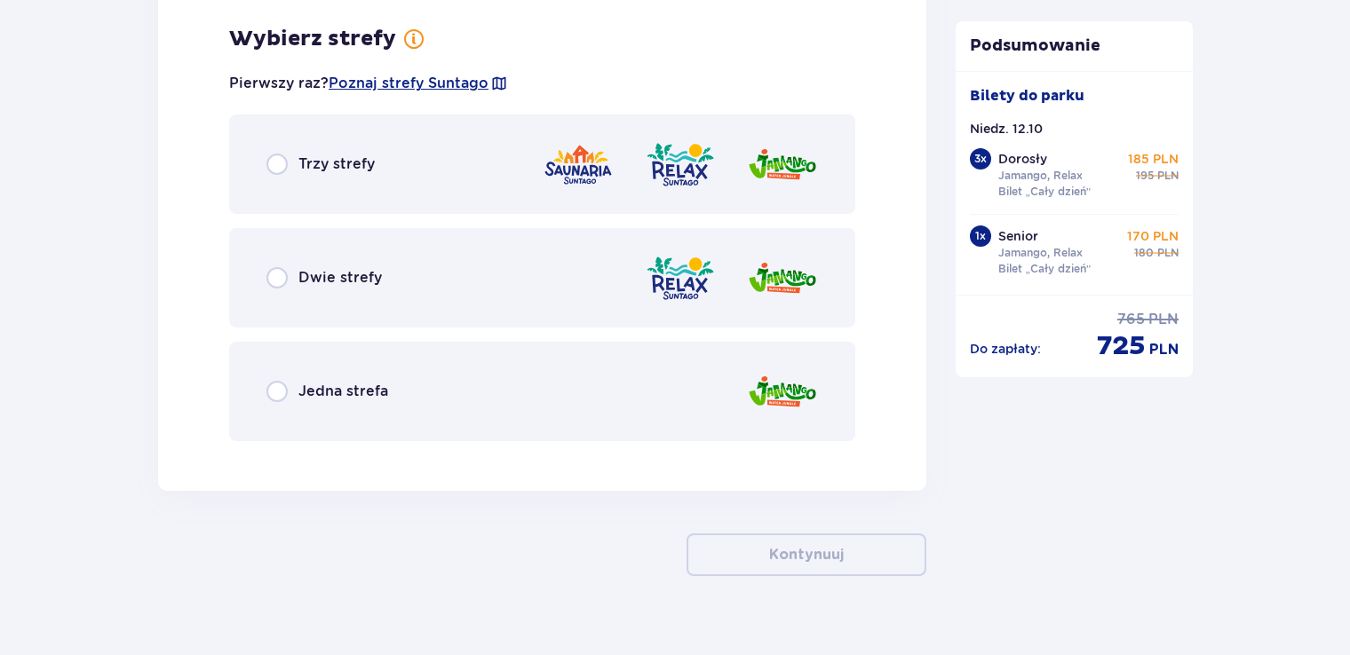
scroll to position [7073, 0]
click at [279, 272] on input "radio" at bounding box center [276, 276] width 21 height 21
radio input "true"
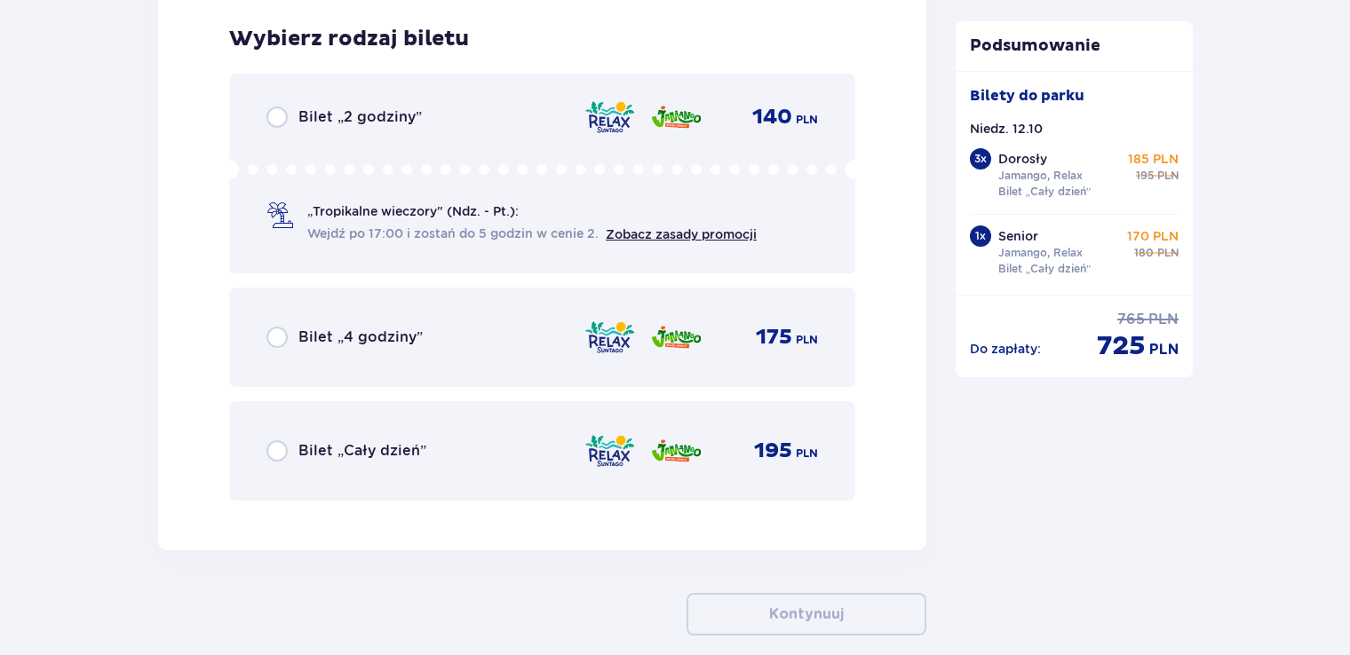
scroll to position [7525, 0]
click at [278, 444] on input "radio" at bounding box center [276, 450] width 21 height 21
radio input "true"
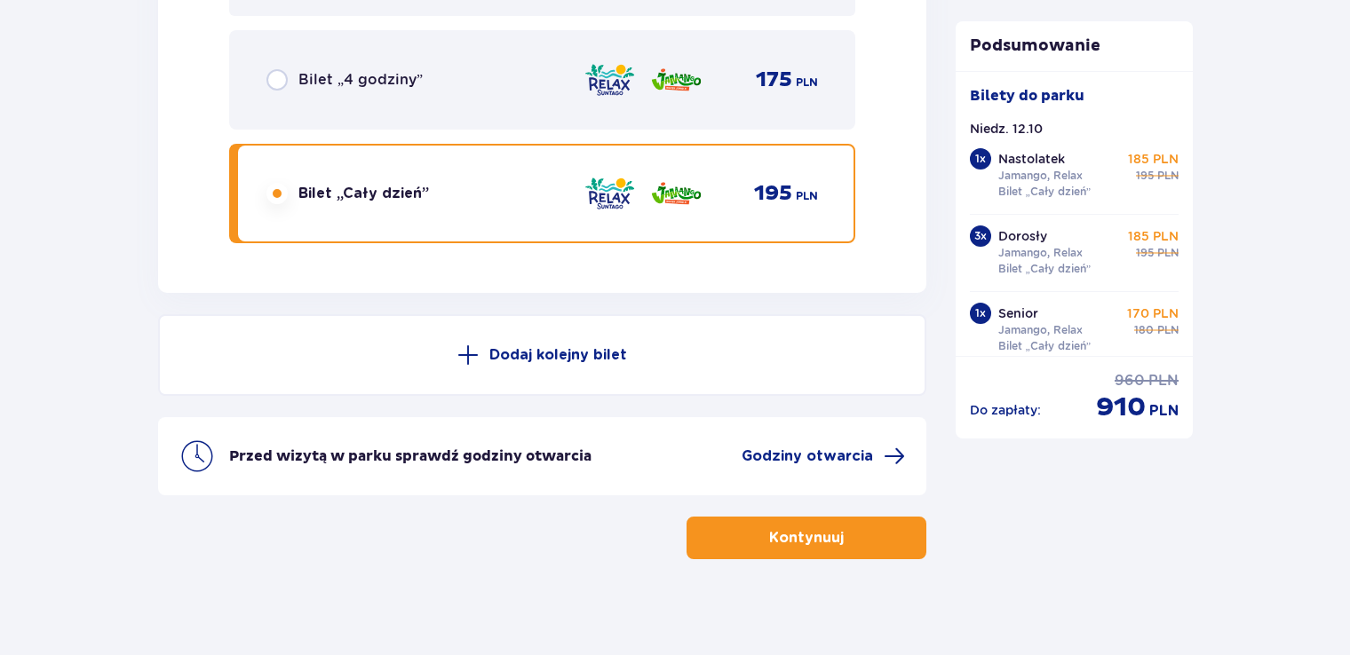
scroll to position [7786, 0]
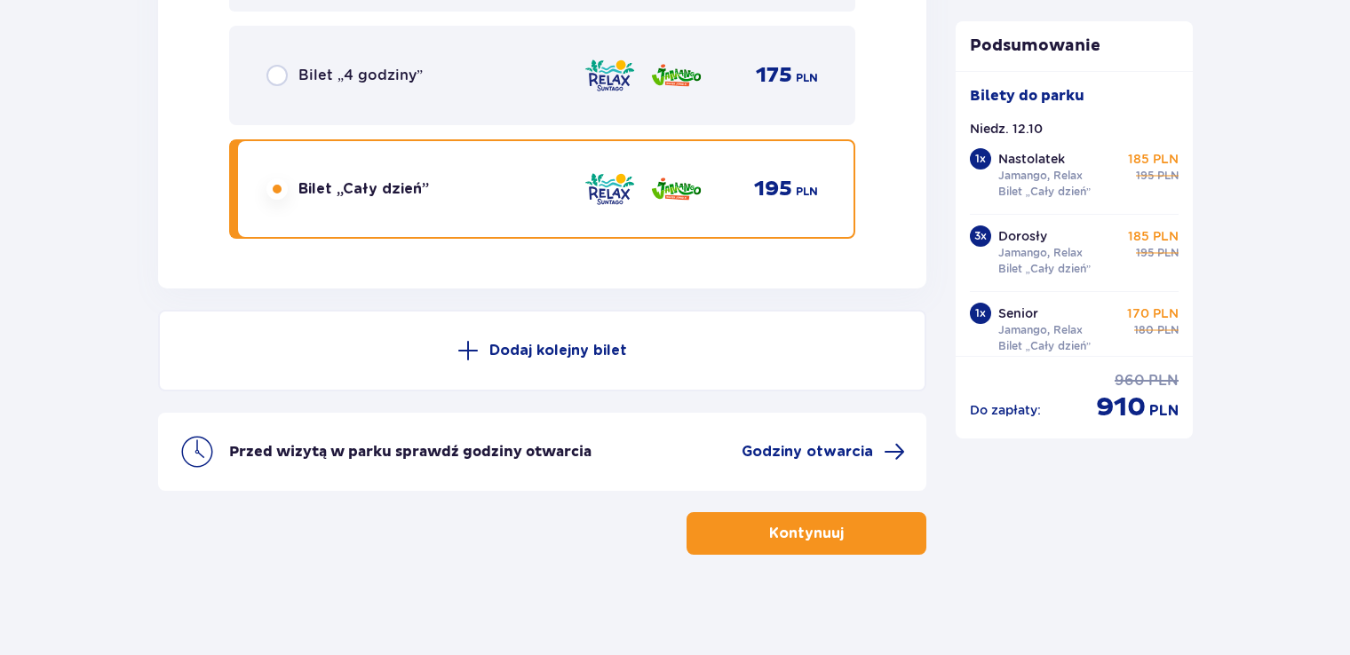
click at [769, 524] on p "Kontynuuj" at bounding box center [806, 534] width 75 height 20
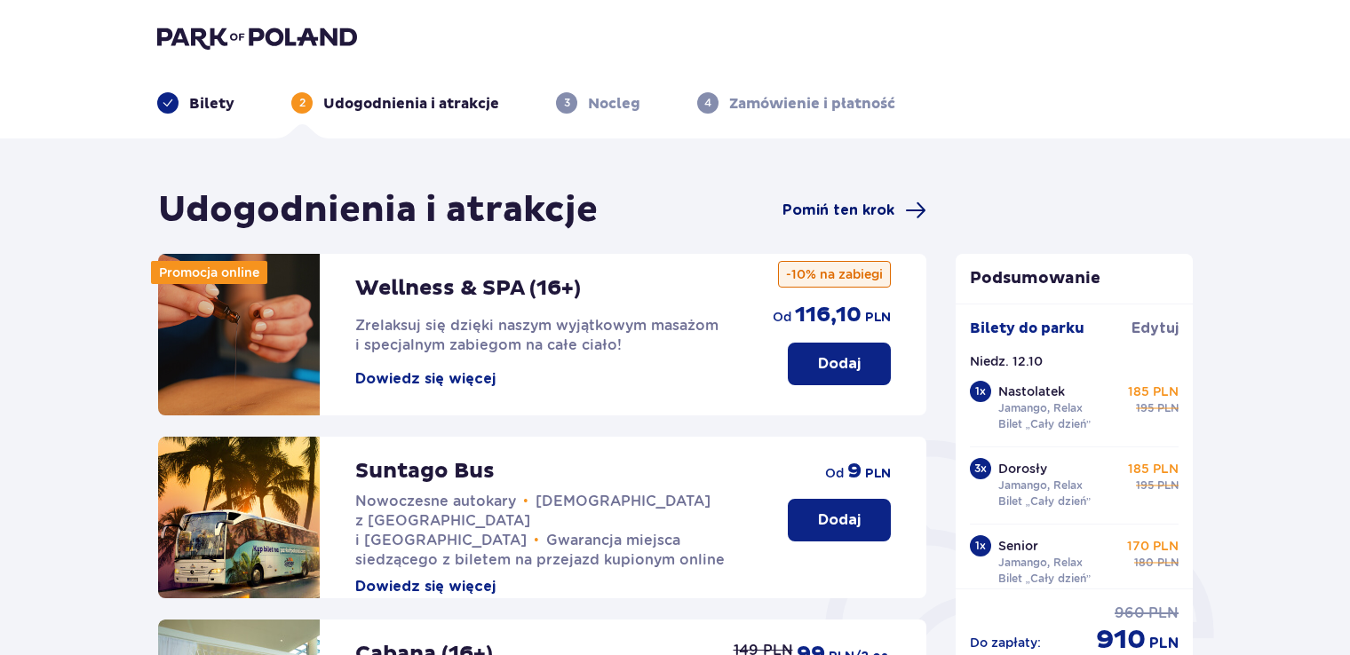
click at [810, 211] on span "Pomiń ten krok" at bounding box center [838, 211] width 112 height 20
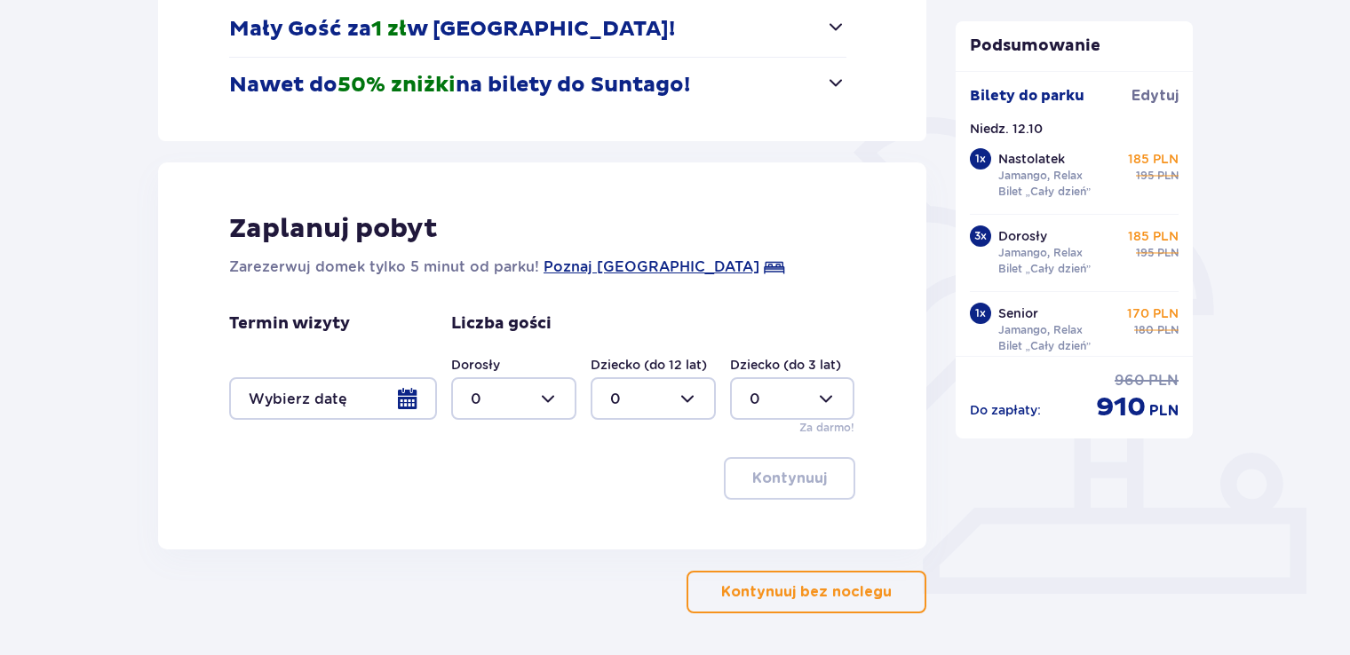
scroll to position [387, 0]
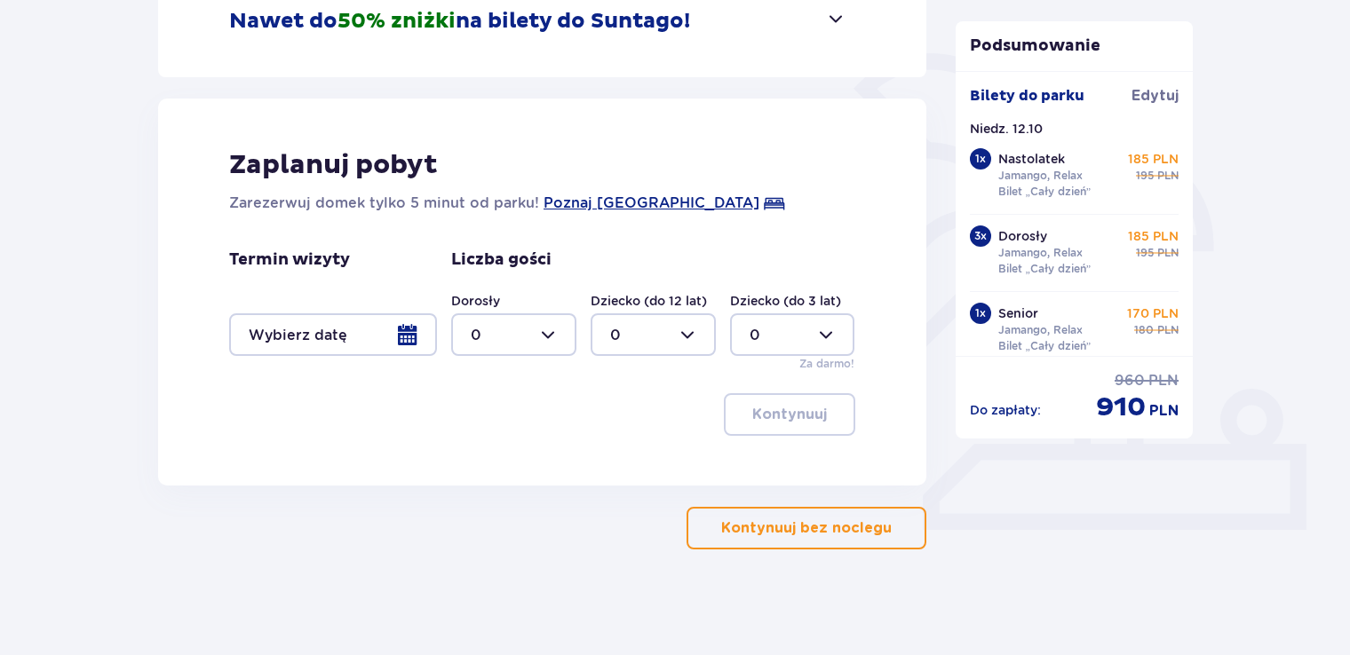
click at [751, 524] on p "Kontynuuj bez noclegu" at bounding box center [806, 529] width 170 height 20
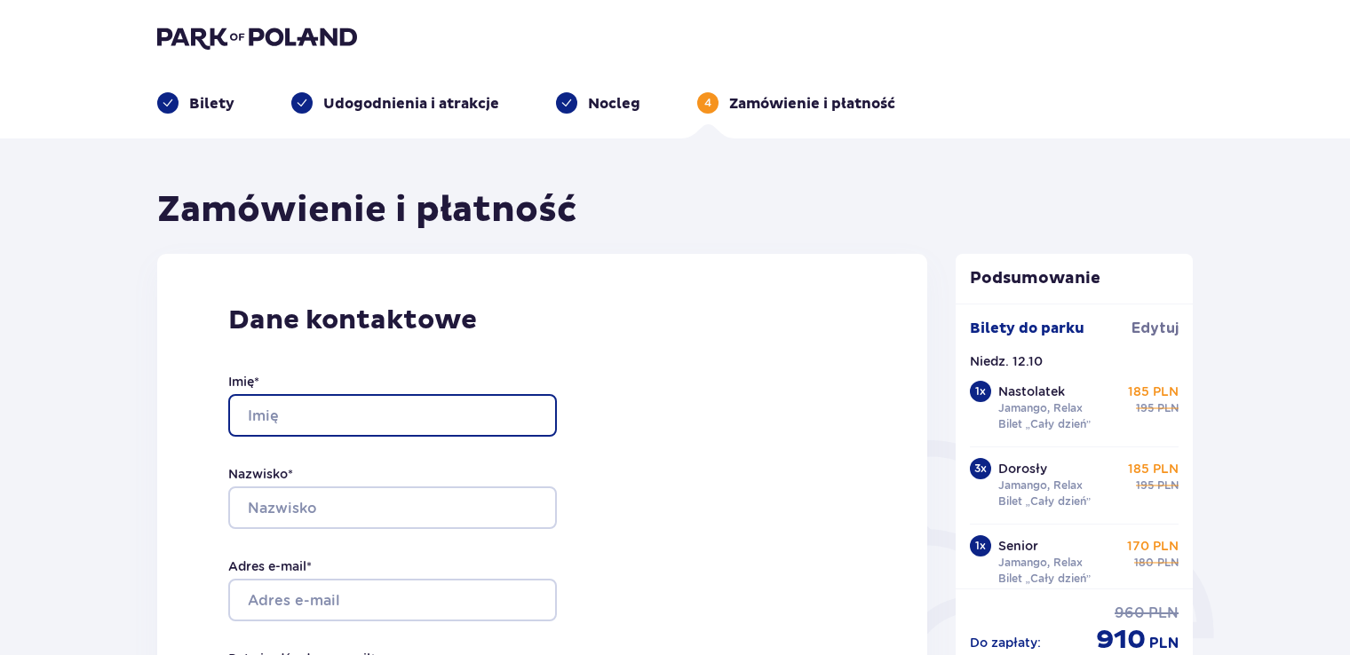
click at [245, 408] on input "Imię *" at bounding box center [392, 415] width 329 height 43
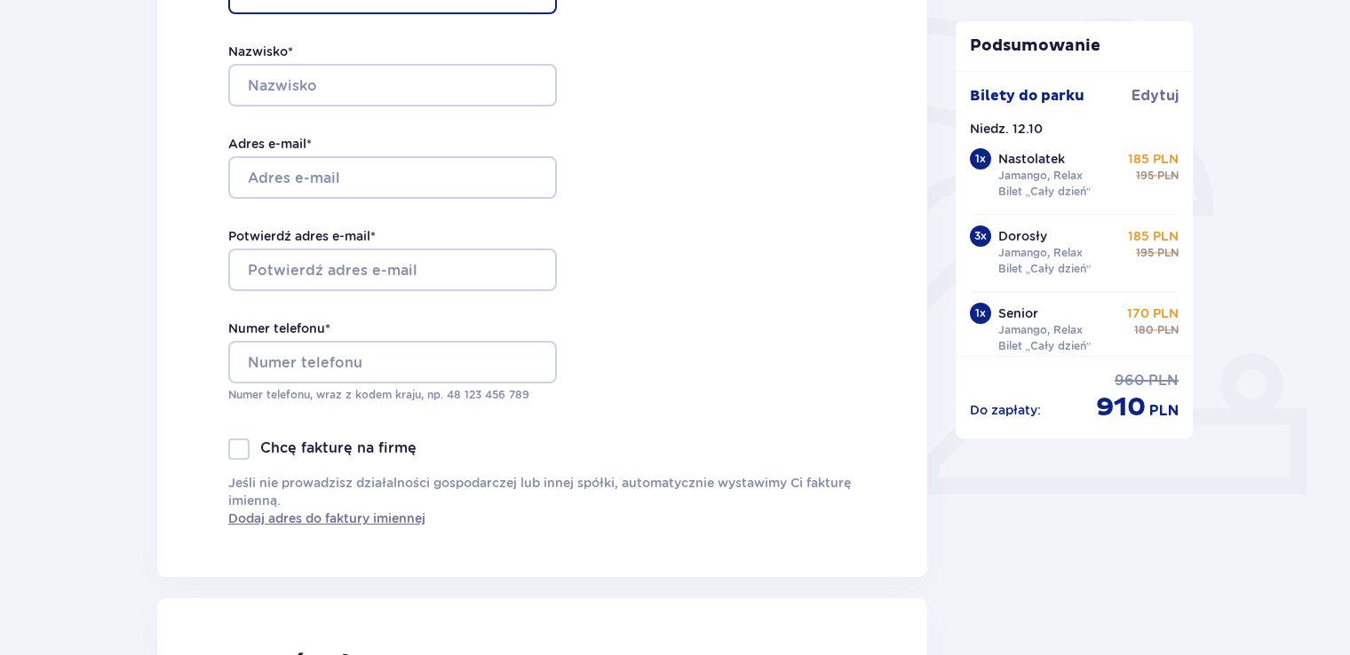
scroll to position [444, 0]
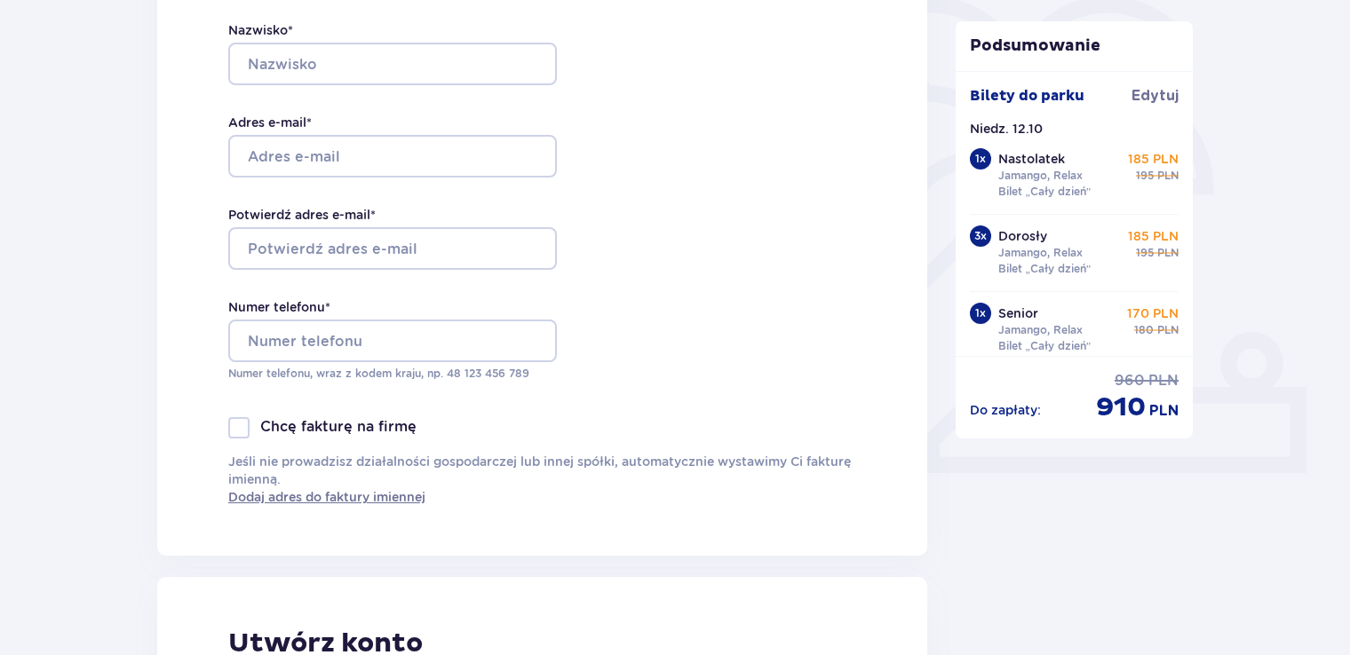
type input "S"
click at [242, 425] on div at bounding box center [238, 427] width 21 height 21
checkbox input "true"
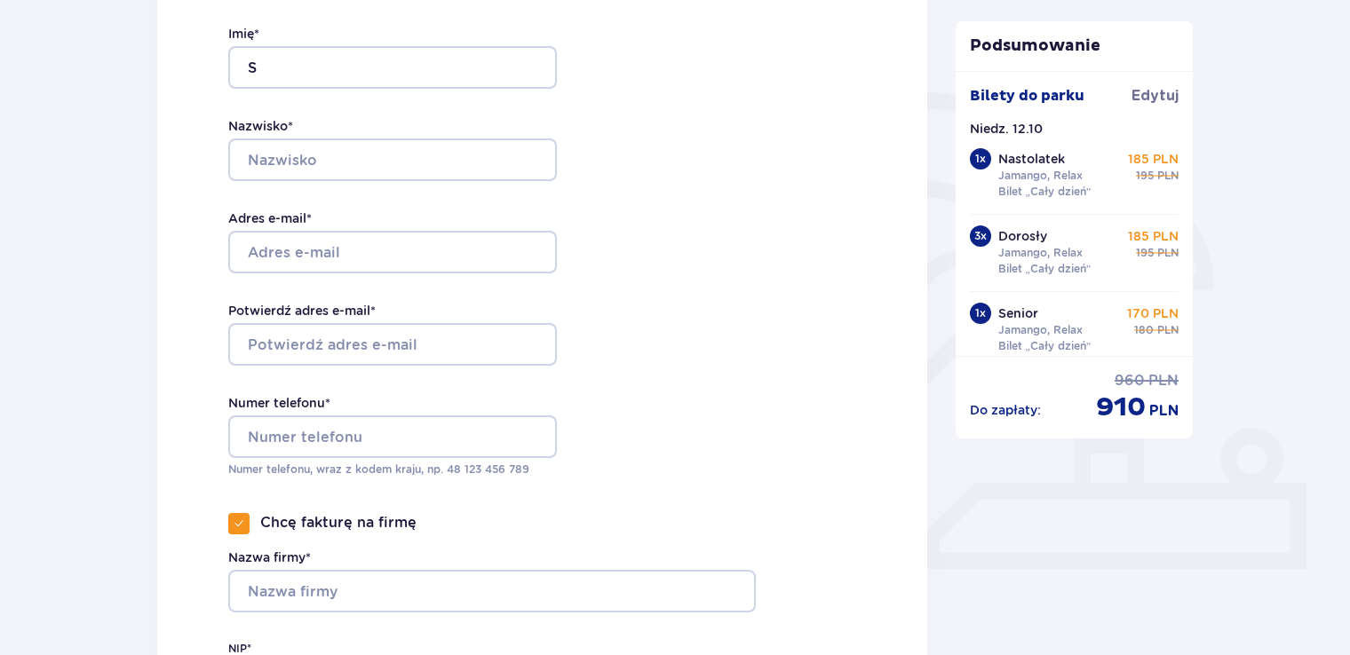
scroll to position [178, 0]
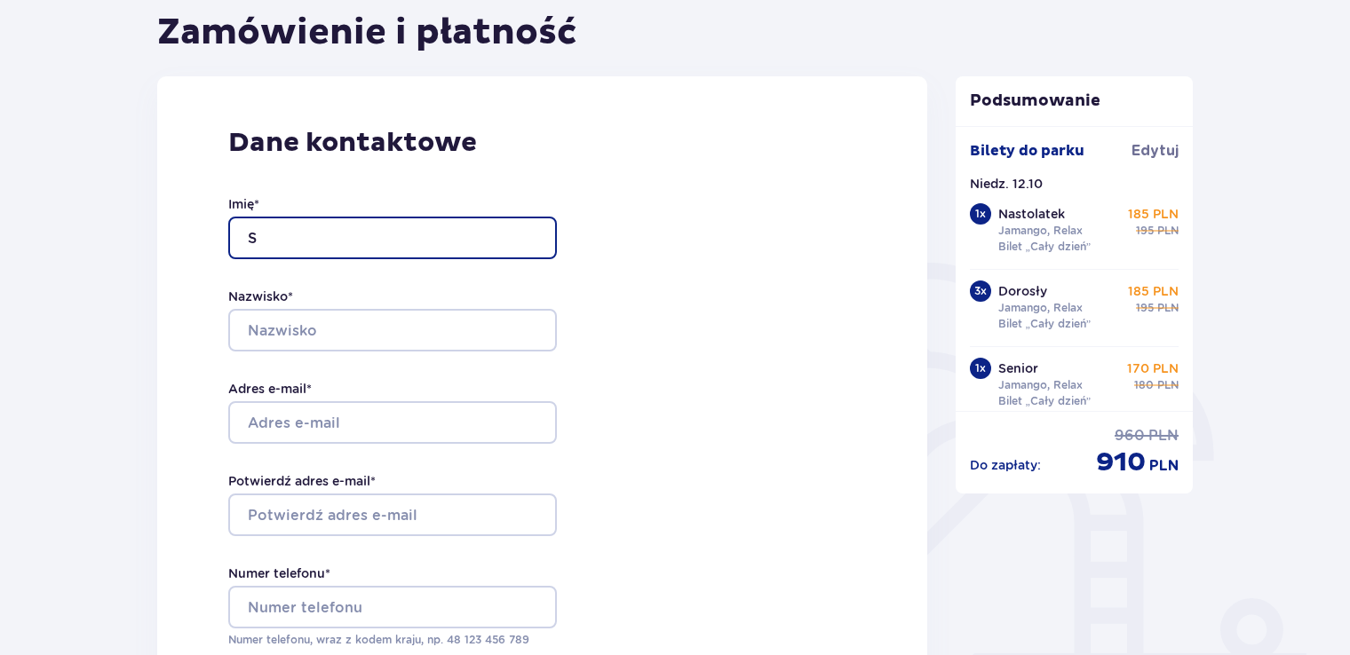
click at [263, 229] on input "S" at bounding box center [392, 238] width 329 height 43
type input "[PERSON_NAME]"
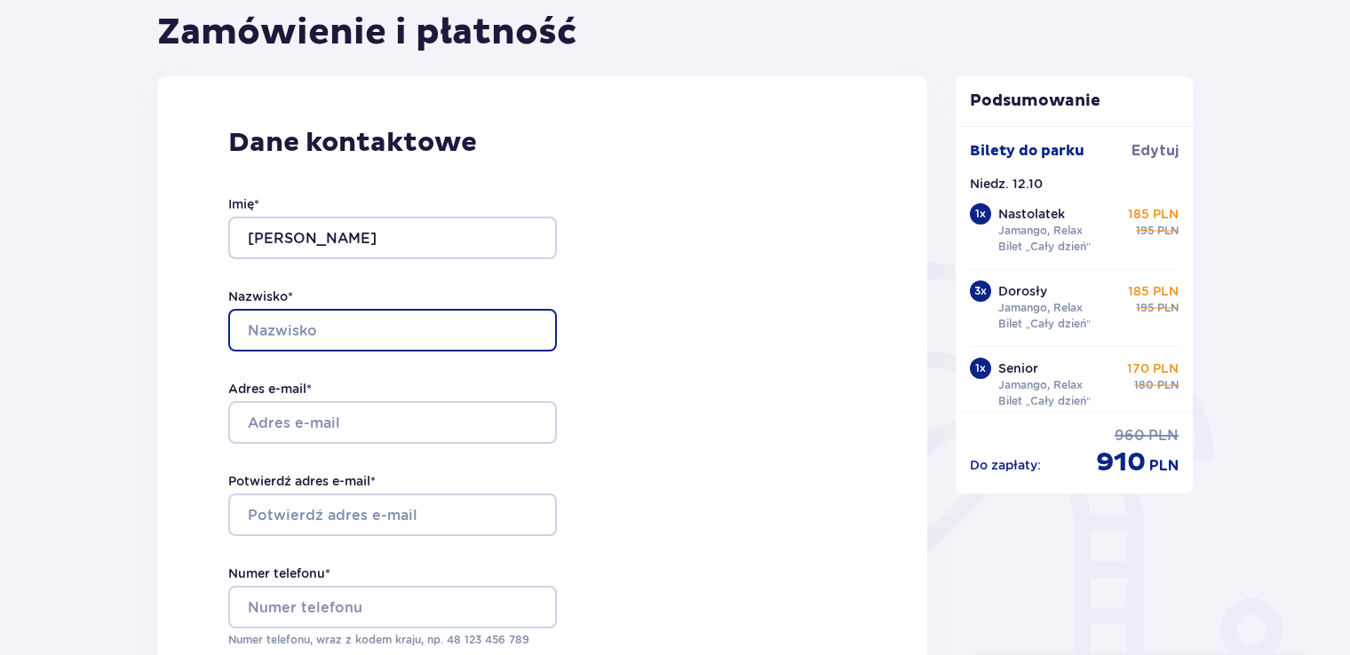
type input "Ziółkowska"
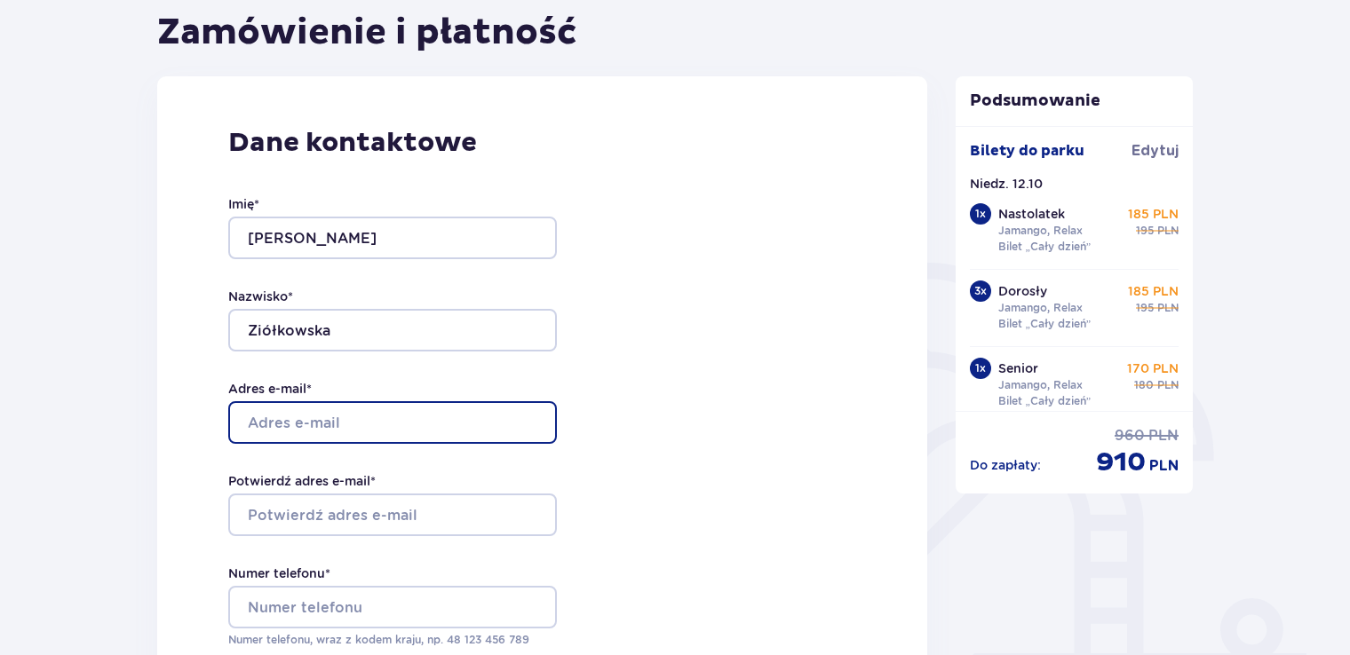
type input "[PERSON_NAME][EMAIL_ADDRESS][DOMAIN_NAME]"
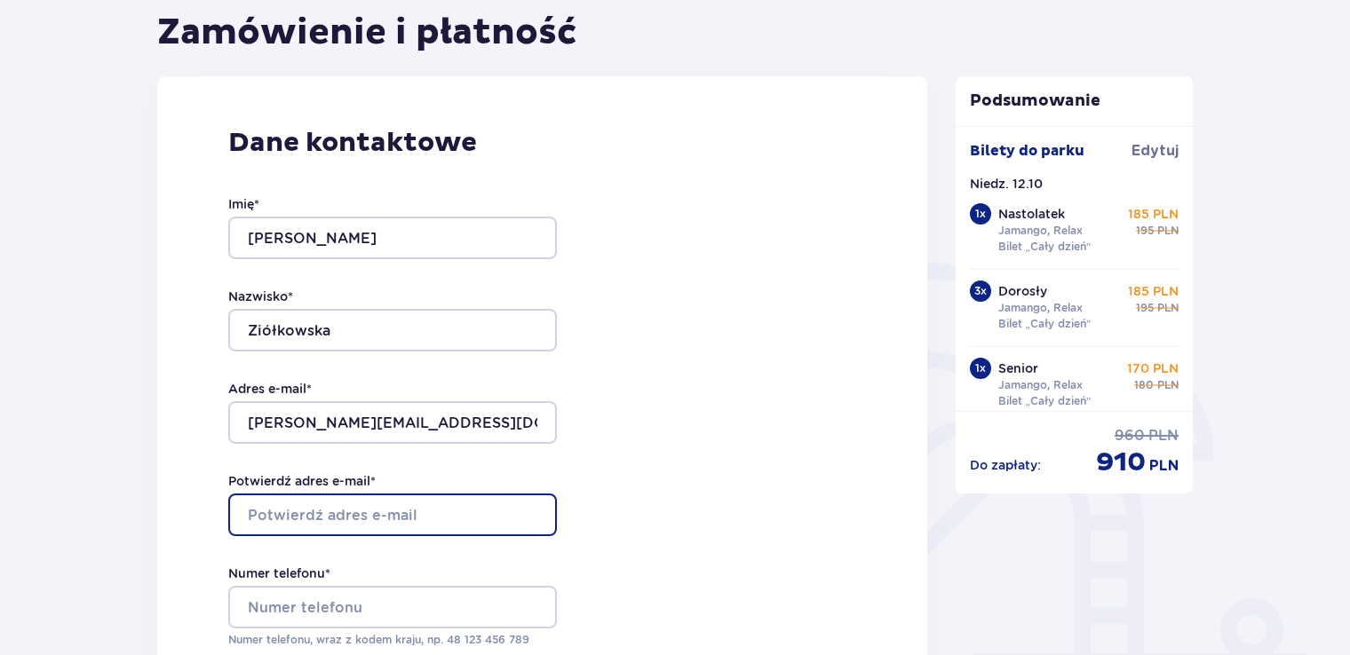
type input "[PERSON_NAME][EMAIL_ADDRESS][DOMAIN_NAME]"
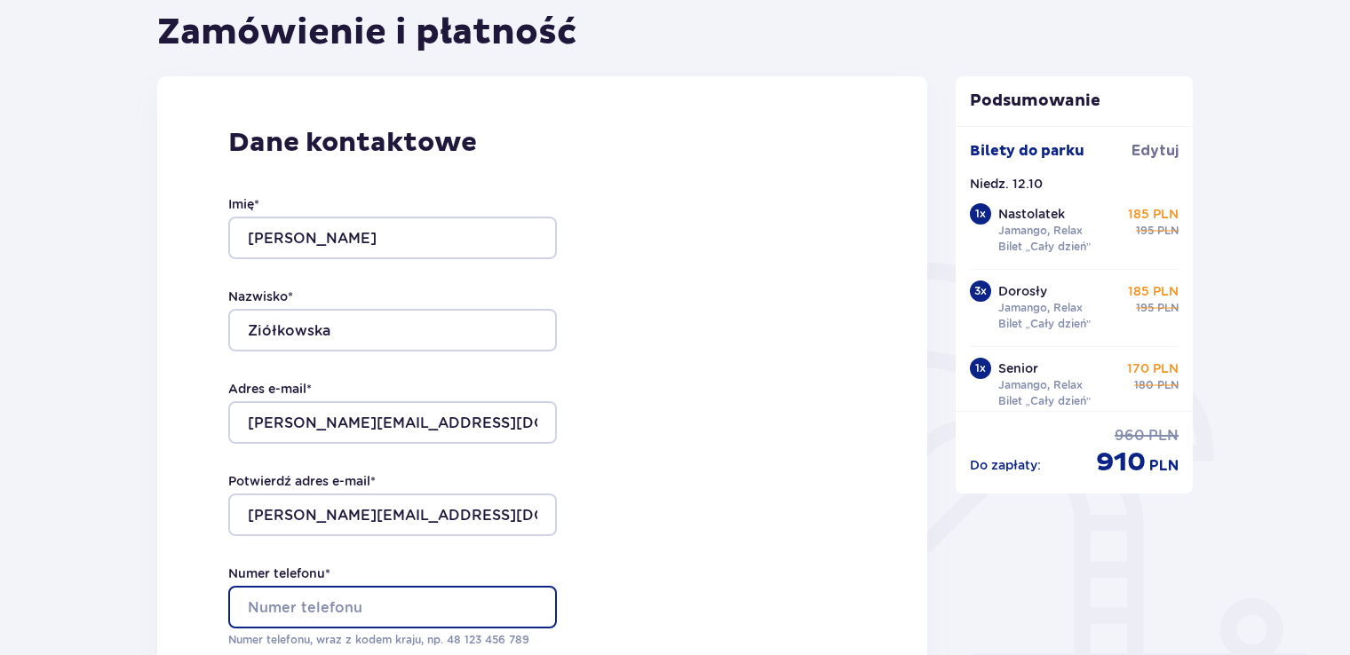
type input "502562464"
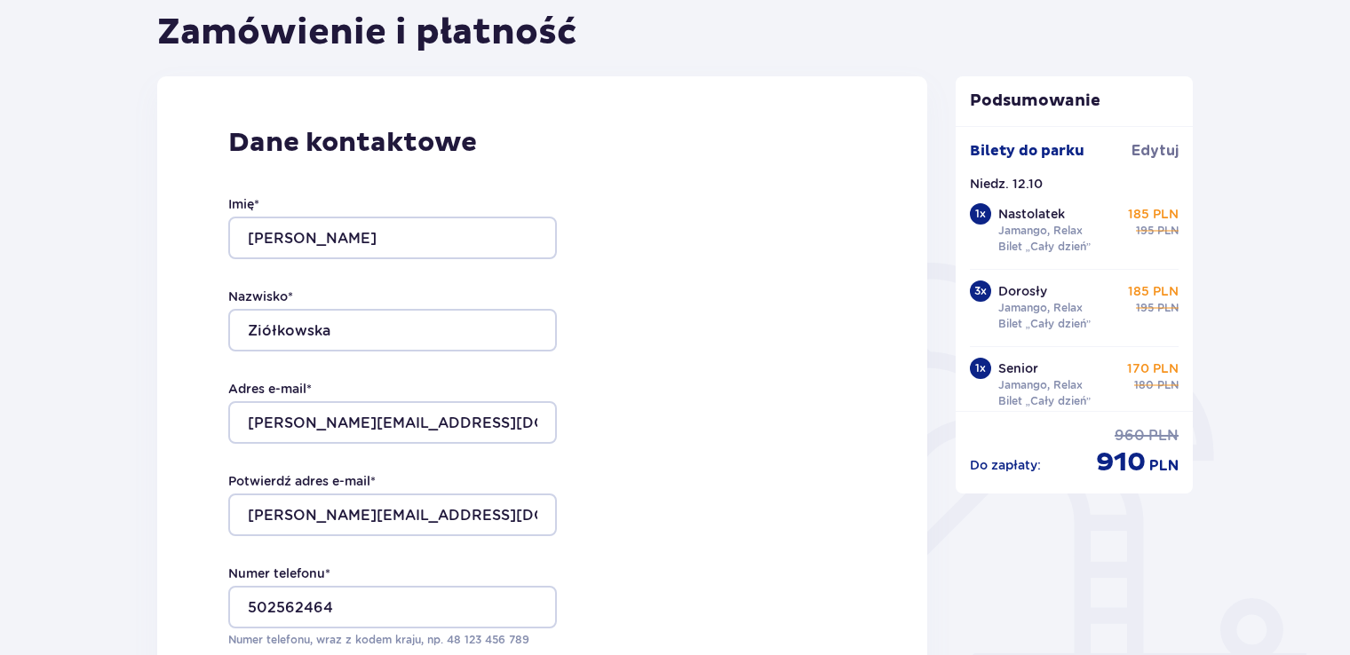
type input ""SŁONECZNY DOM" SP. Z O.O."
type input "ul. Świderska 109 J lok. 70"
type input "Warszawa"
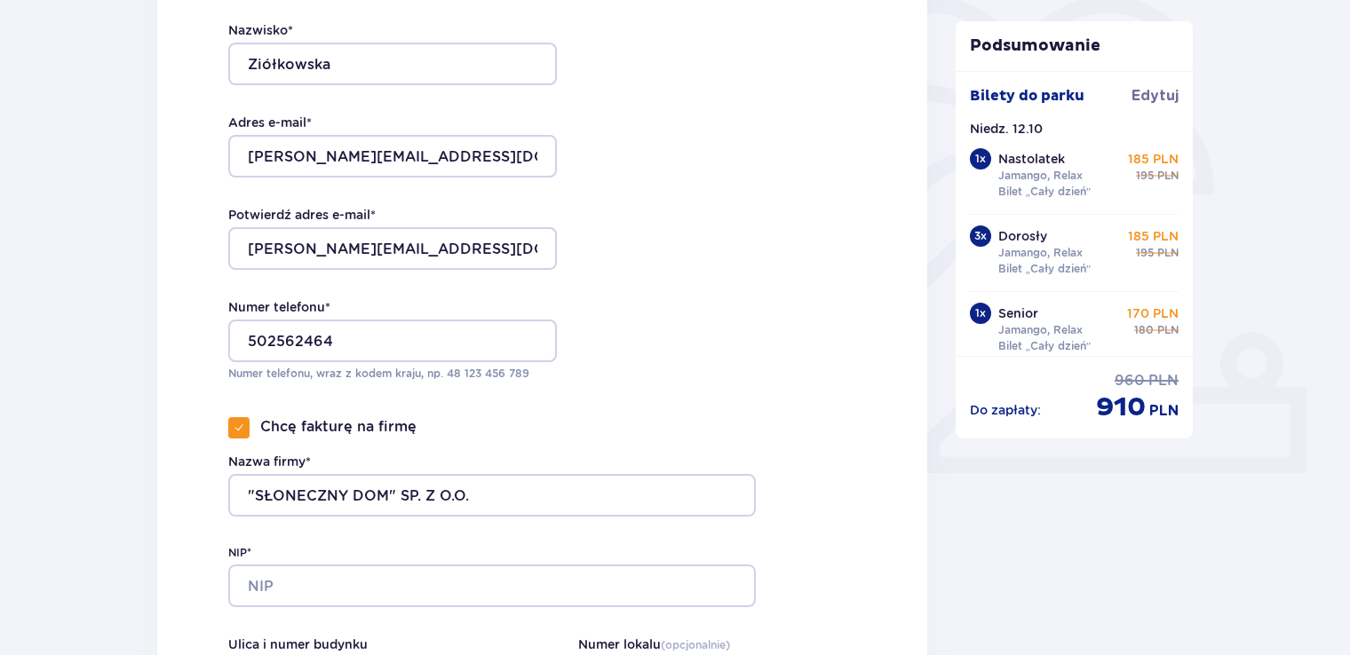
scroll to position [710, 0]
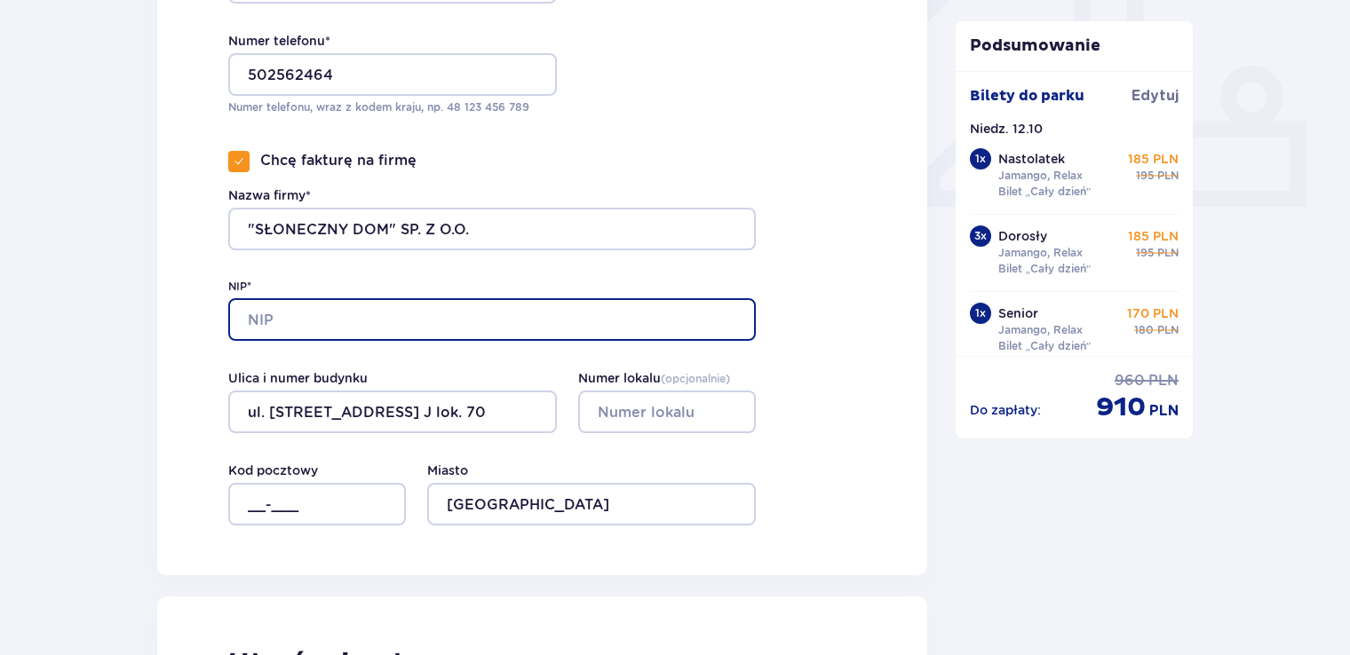
click at [294, 325] on input "NIP*" at bounding box center [491, 319] width 527 height 43
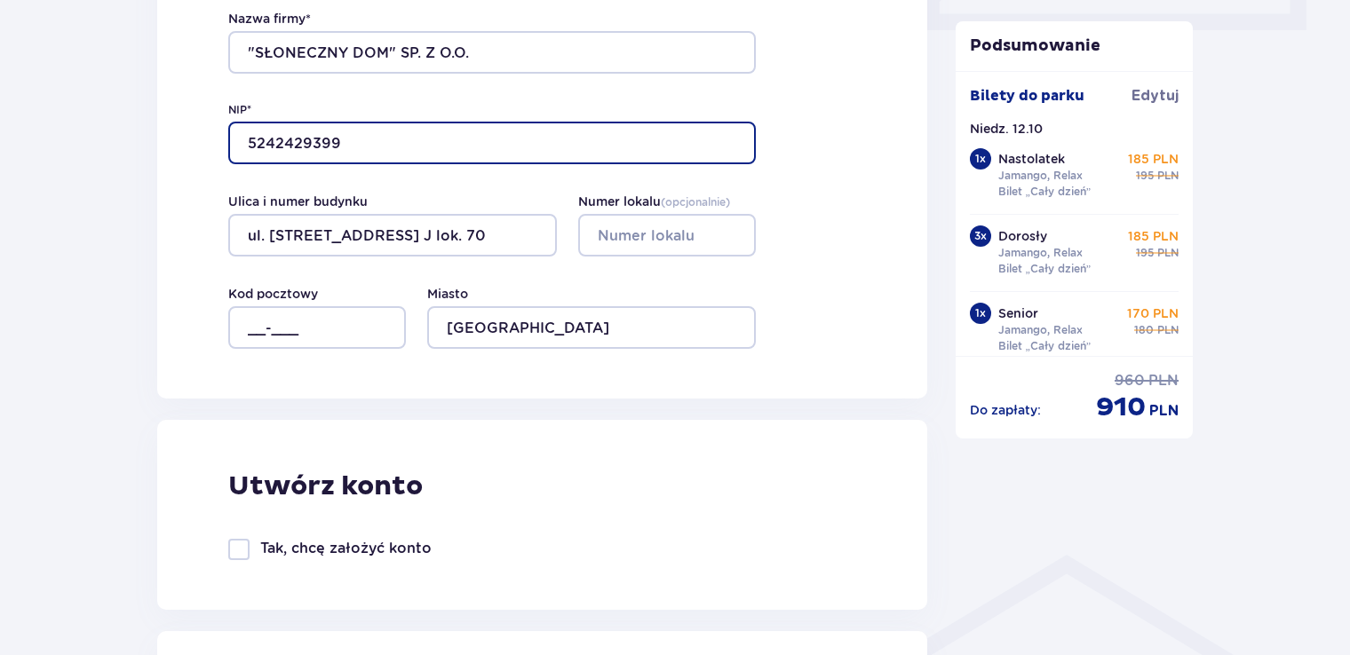
scroll to position [888, 0]
type input "5242429399"
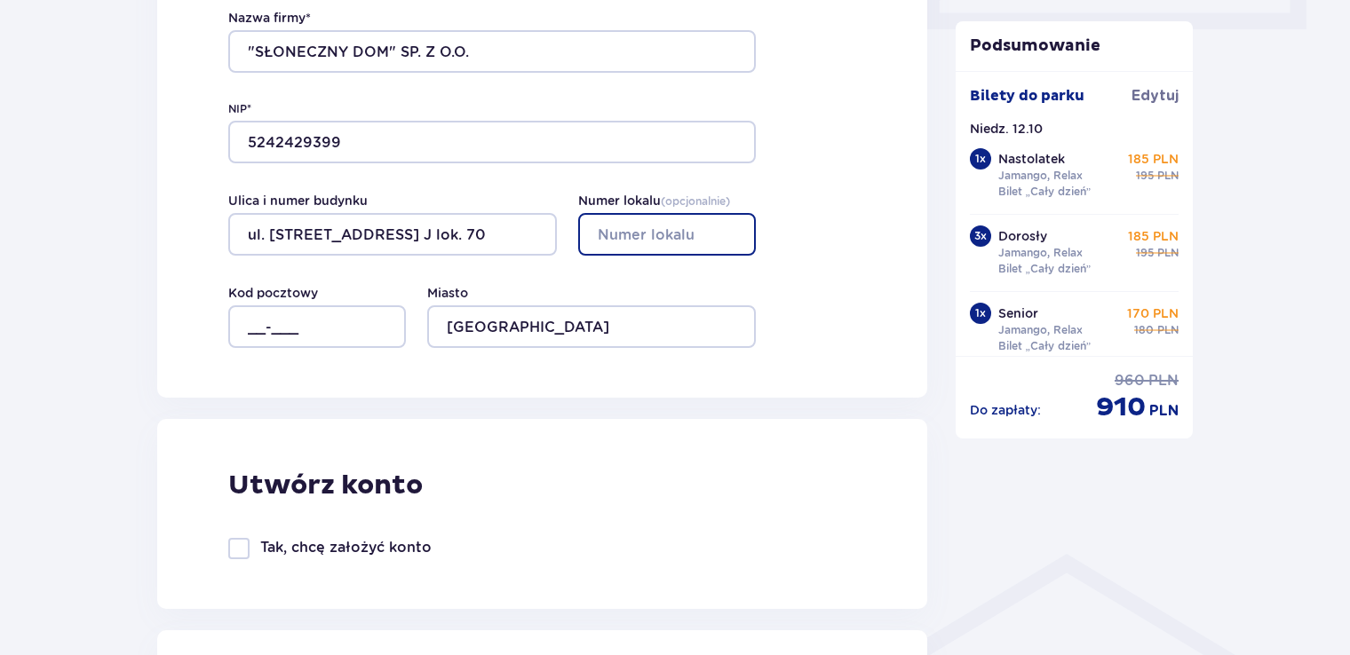
click at [598, 233] on input "Numer lokalu ( opcjonalnie )" at bounding box center [667, 234] width 178 height 43
type input "70"
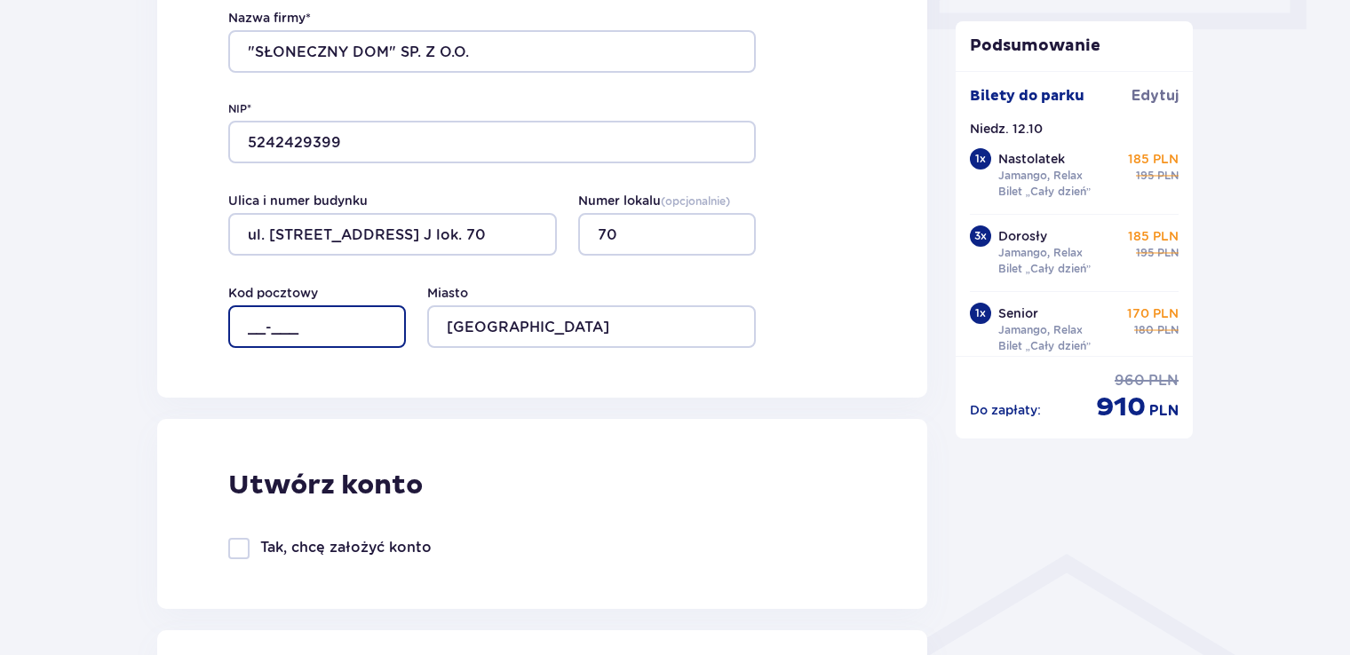
click at [242, 325] on input "__-___" at bounding box center [317, 326] width 178 height 43
type input "03-128"
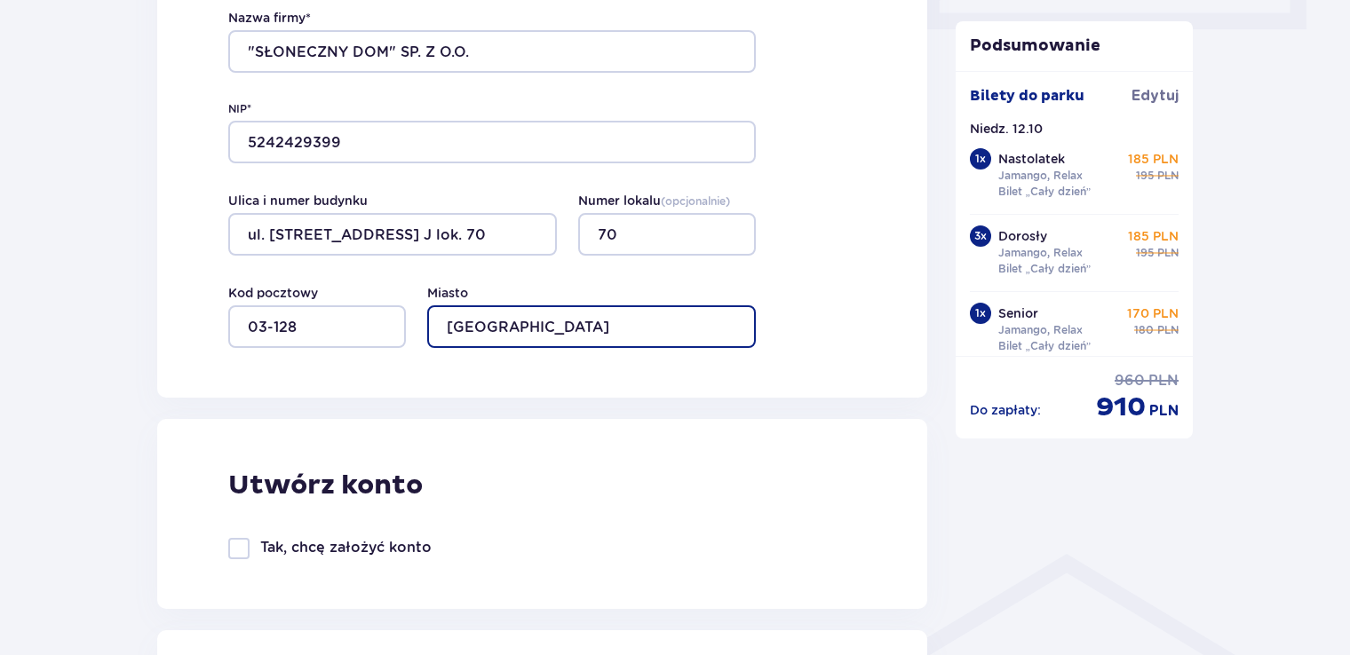
click at [461, 325] on input "Warszawa" at bounding box center [591, 326] width 329 height 43
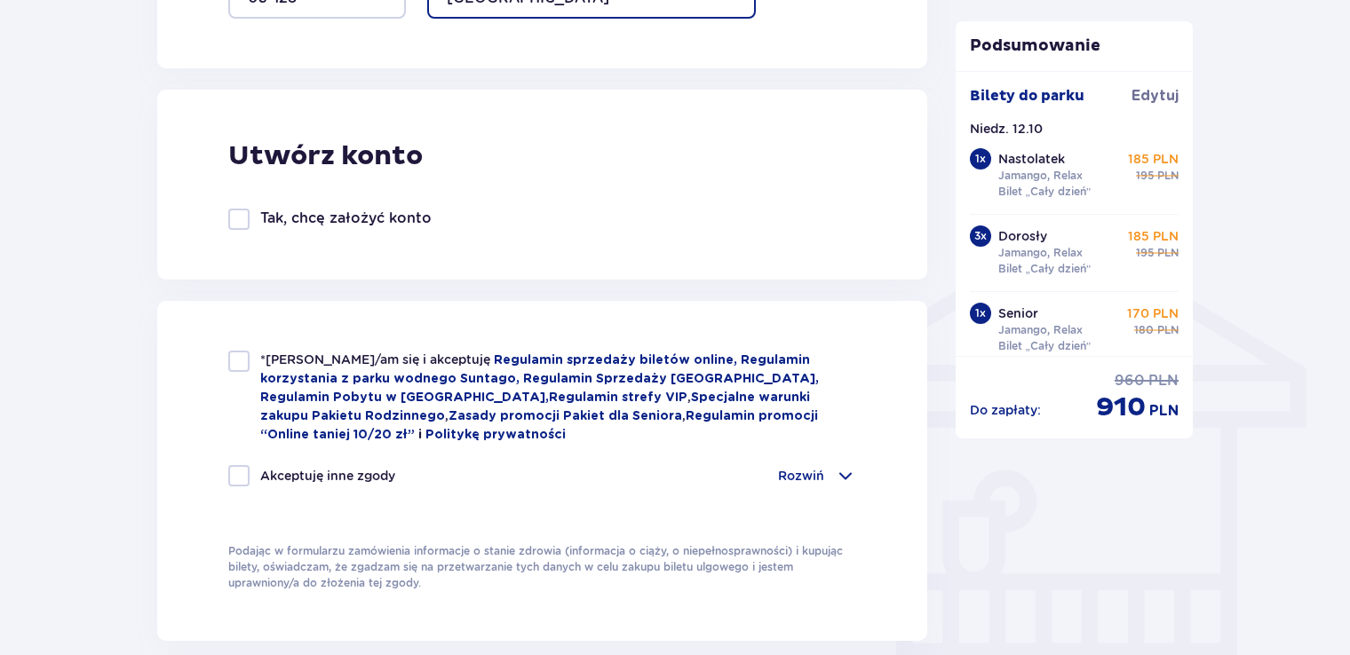
scroll to position [1243, 0]
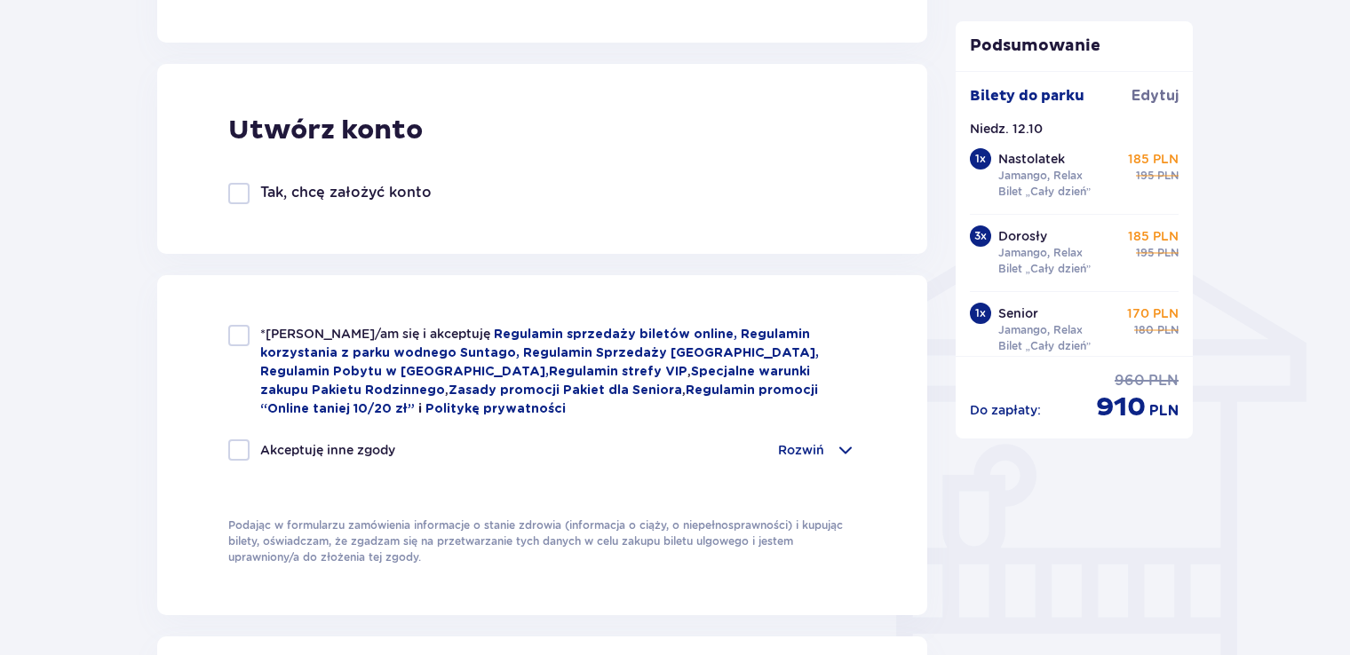
click at [248, 339] on div at bounding box center [238, 335] width 21 height 21
checkbox input "true"
click at [238, 446] on div at bounding box center [238, 450] width 21 height 21
checkbox input "true"
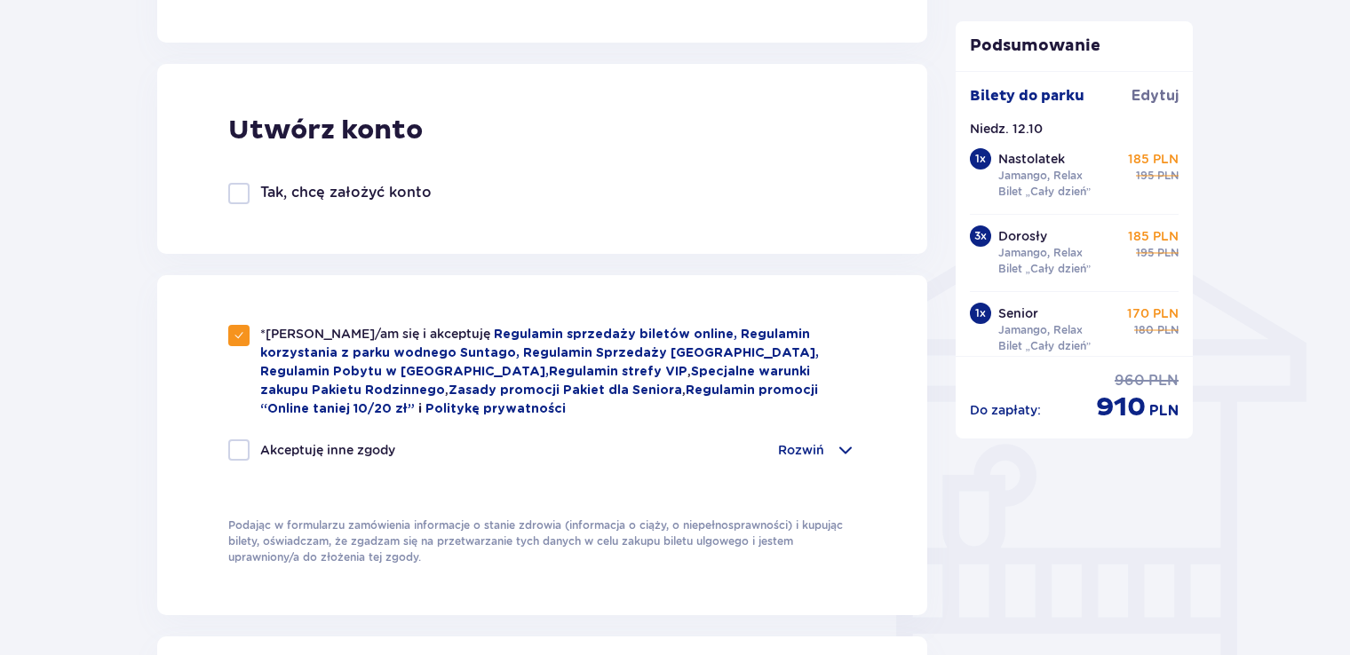
checkbox input "true"
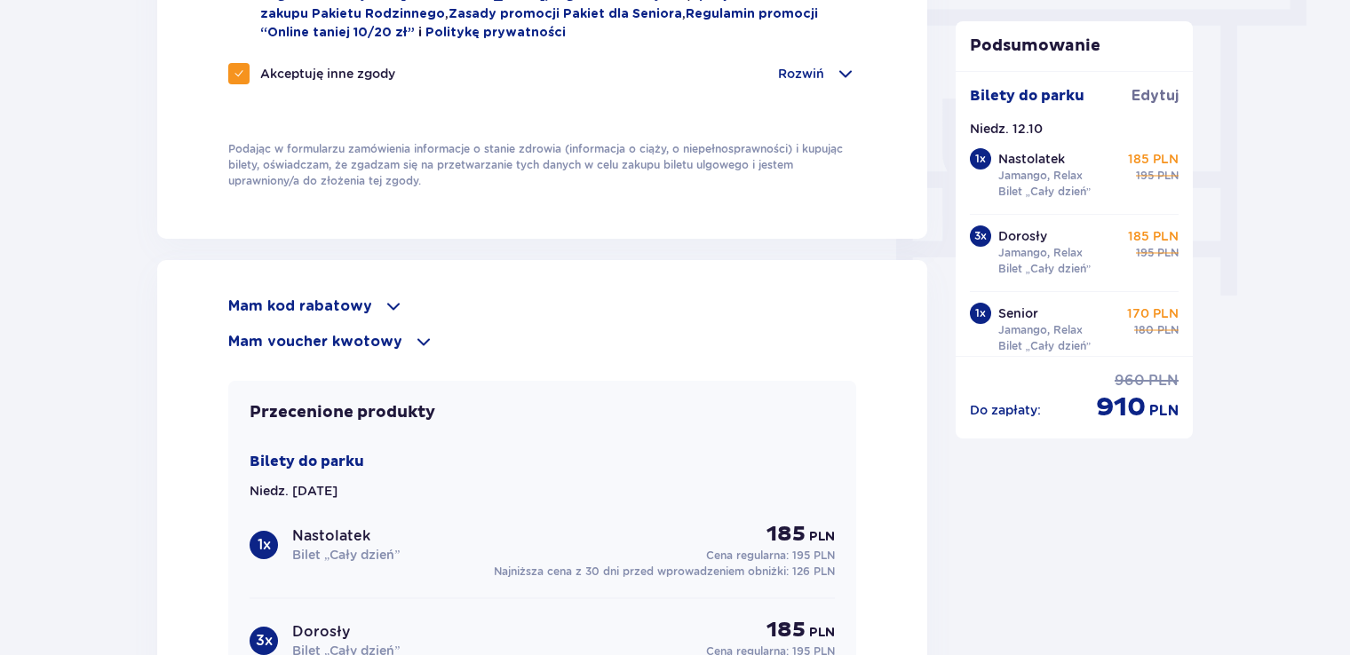
scroll to position [1776, 0]
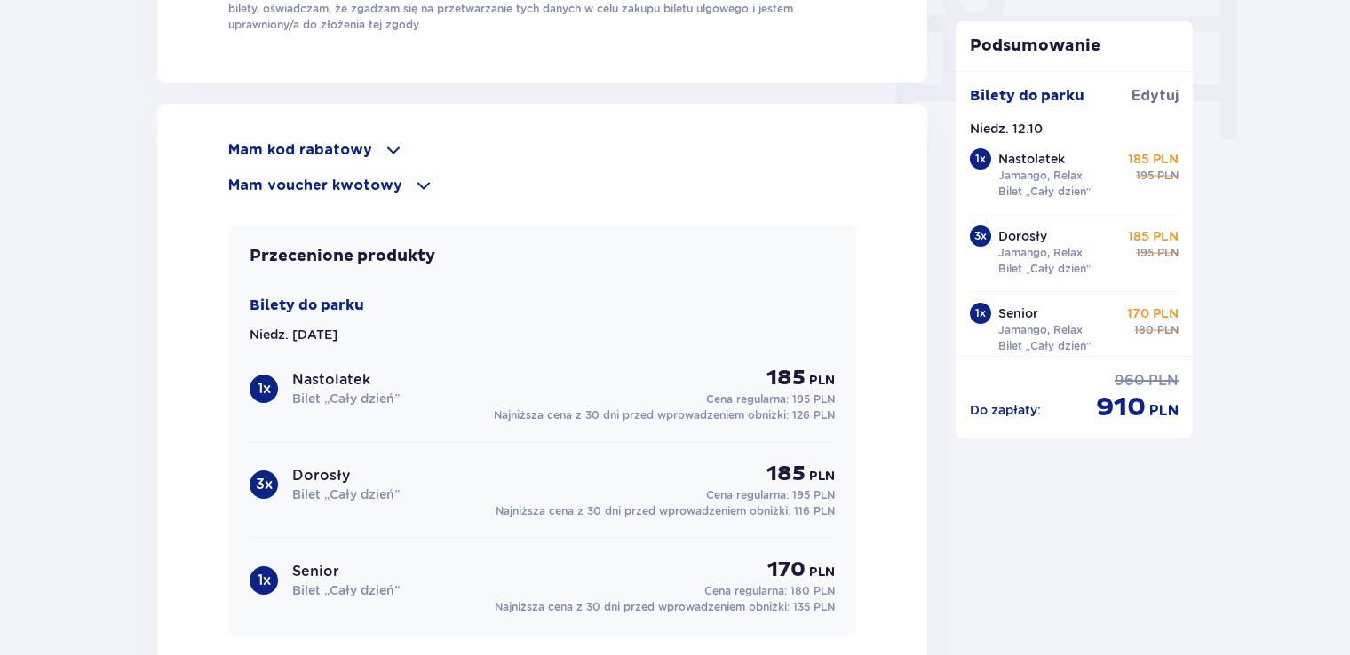
click at [277, 144] on p "Mam kod rabatowy" at bounding box center [300, 150] width 144 height 20
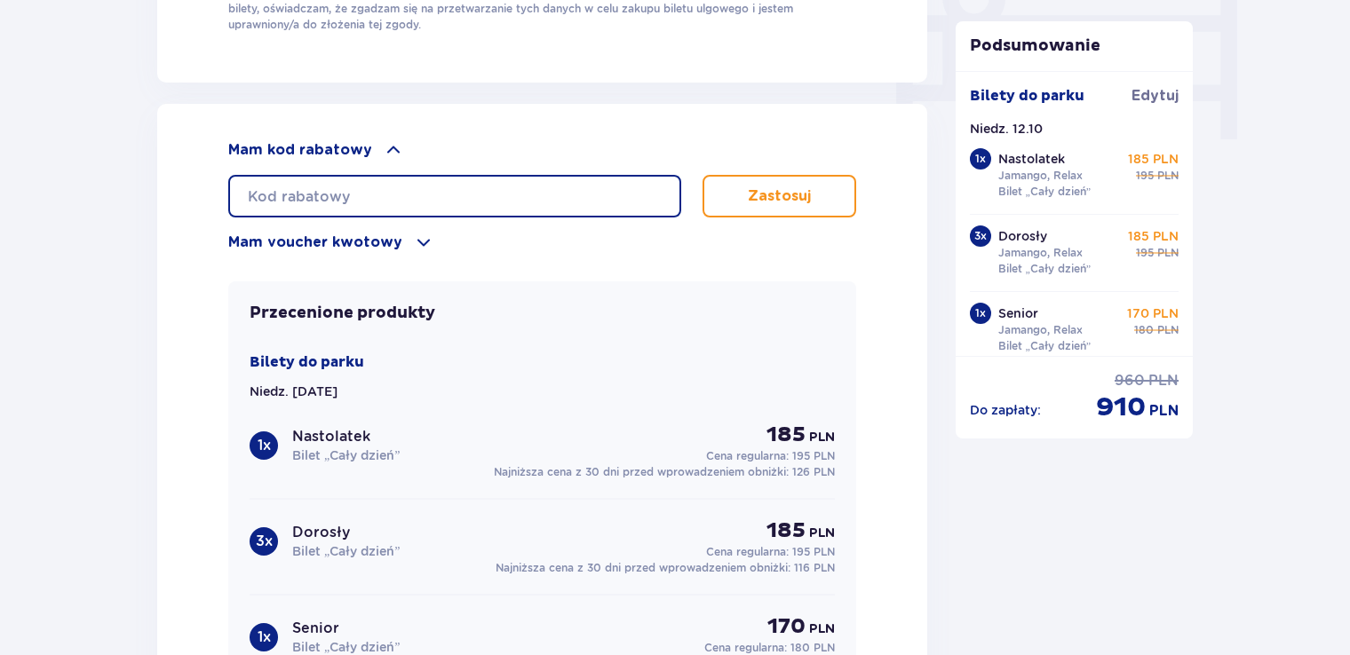
click at [278, 194] on input "text" at bounding box center [454, 196] width 453 height 43
type input "LDDDYHV2GOLL0C"
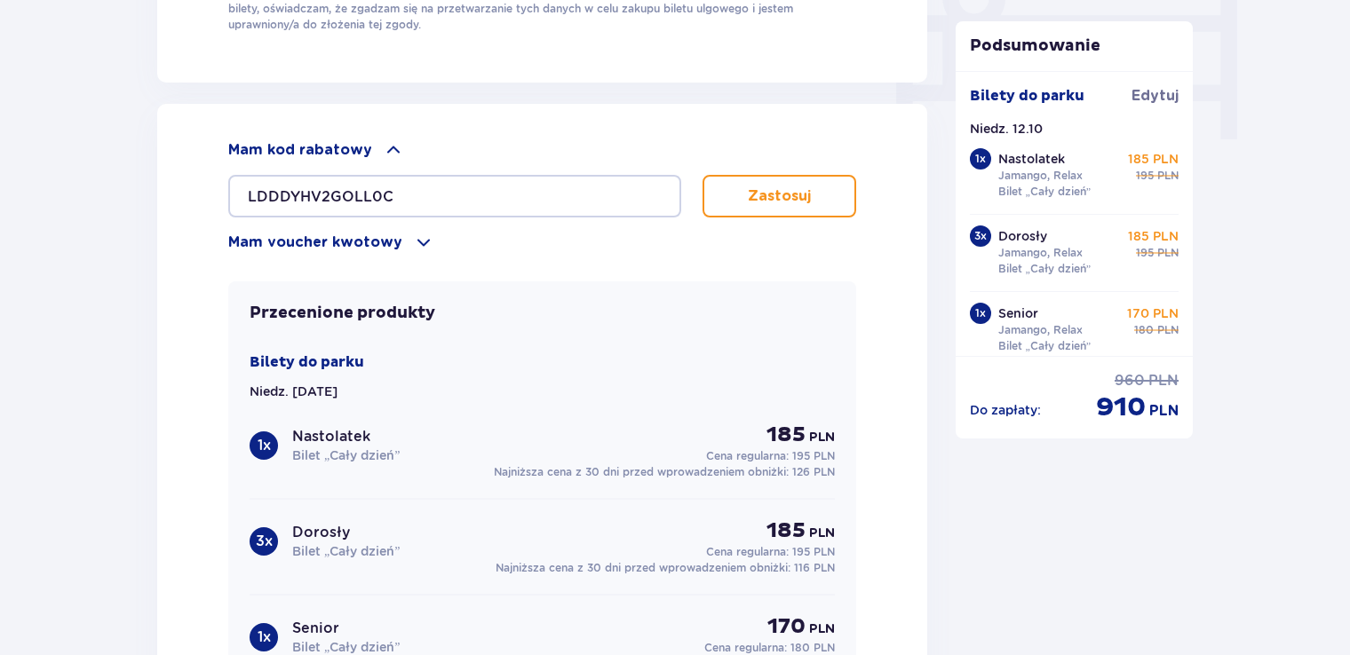
click at [804, 195] on p "Zastosuj" at bounding box center [779, 196] width 63 height 20
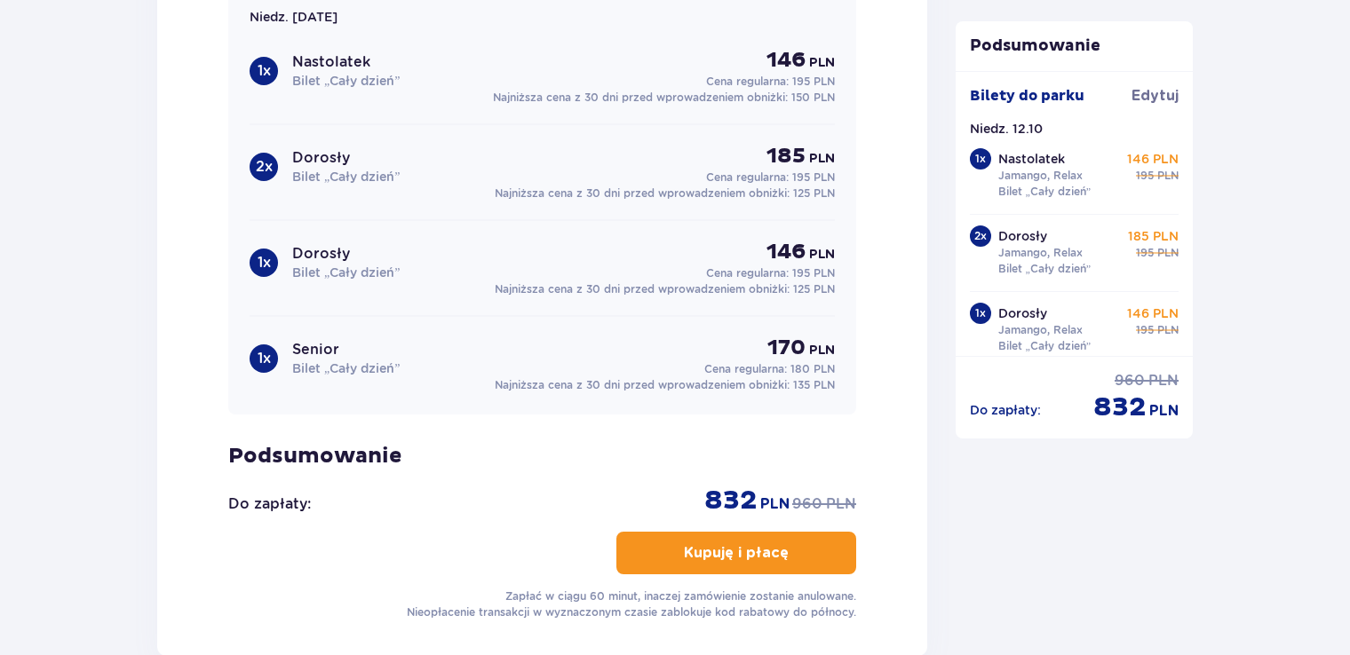
scroll to position [2131, 0]
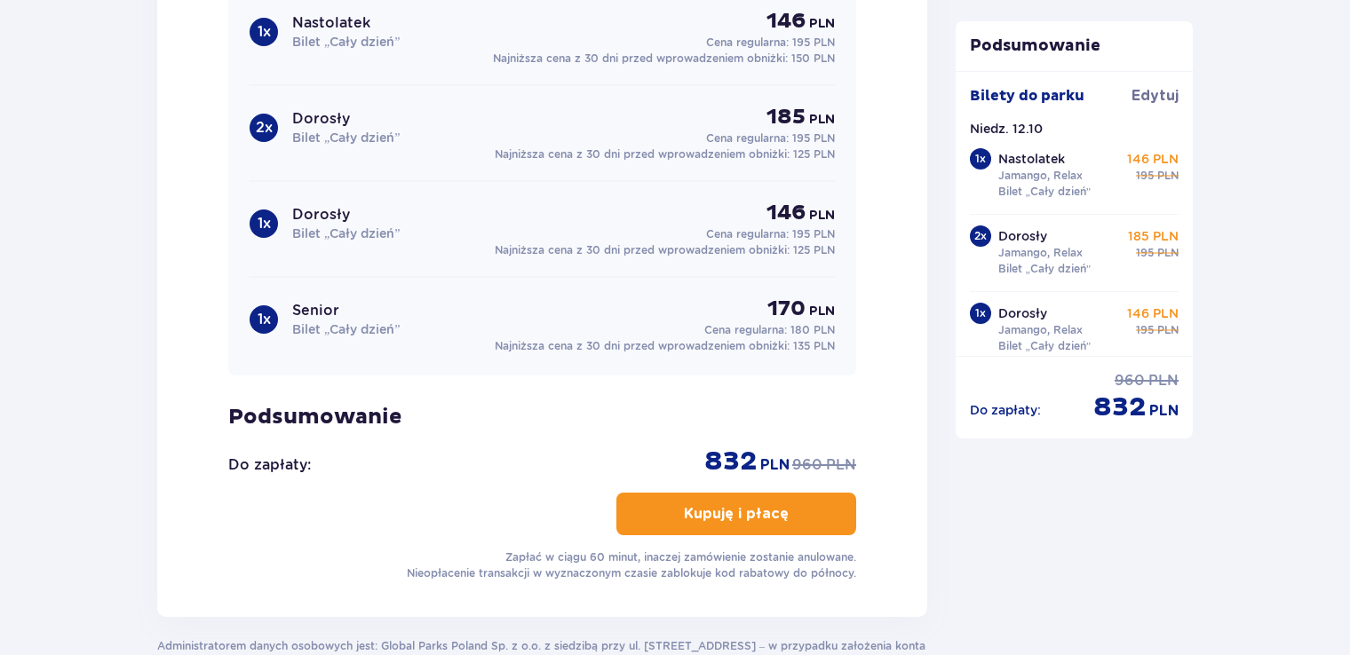
click at [684, 504] on p "Kupuję i płacę" at bounding box center [736, 514] width 105 height 20
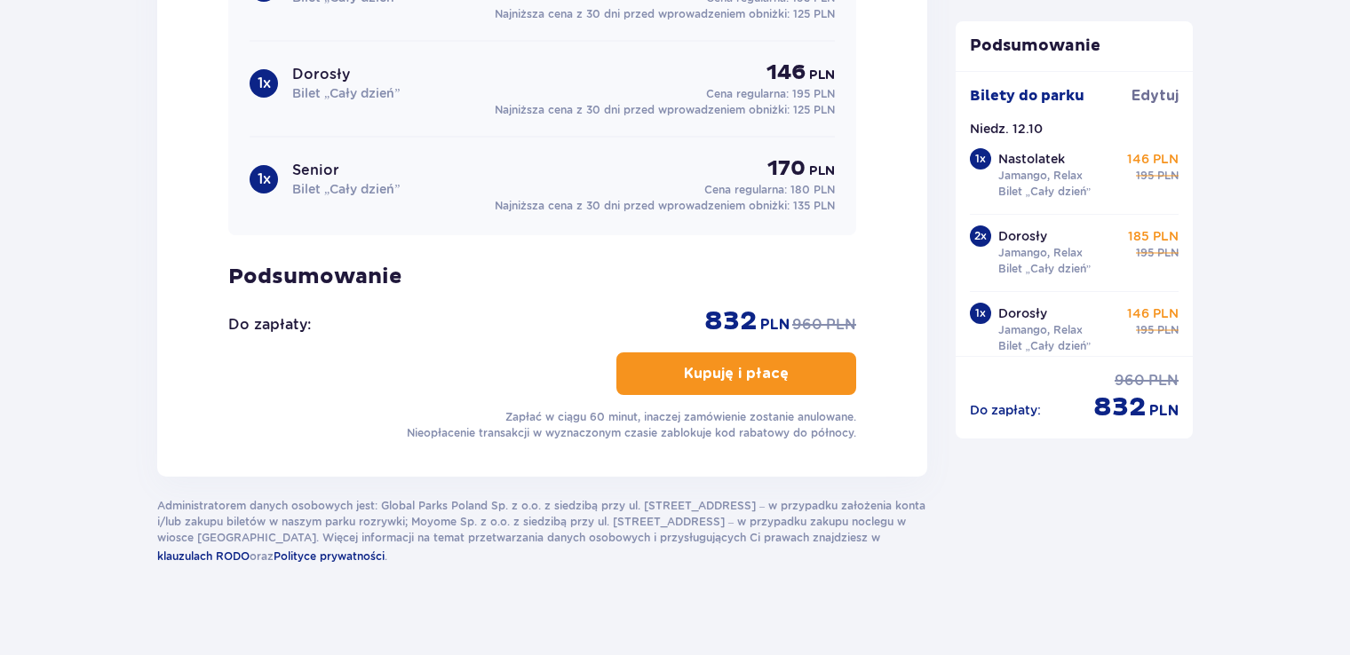
scroll to position [2283, 0]
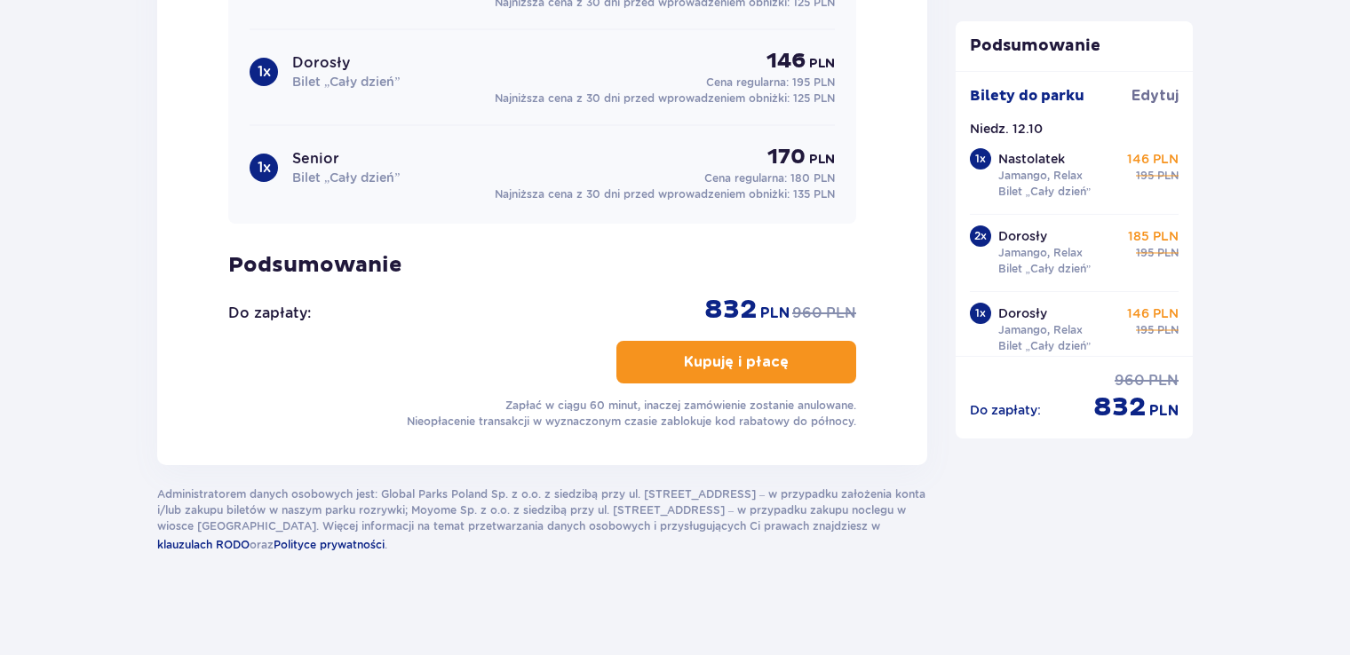
click at [721, 361] on p "Kupuję i płacę" at bounding box center [736, 363] width 105 height 20
click at [772, 353] on p "Kupuję i płacę" at bounding box center [736, 363] width 105 height 20
click at [662, 353] on button "Kupuję i płacę" at bounding box center [736, 362] width 240 height 43
click at [800, 358] on span "button" at bounding box center [791, 362] width 21 height 21
click at [704, 359] on p "Kupuję i płacę" at bounding box center [736, 363] width 105 height 20
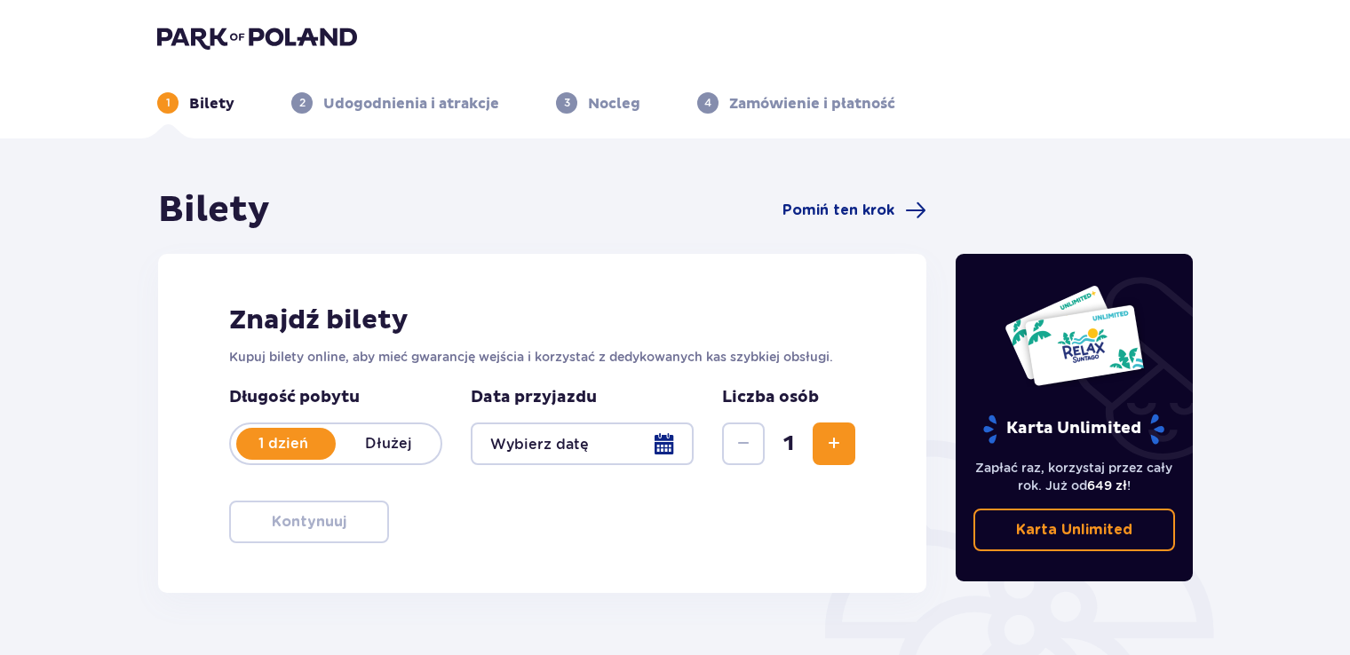
click at [662, 440] on div at bounding box center [582, 444] width 223 height 43
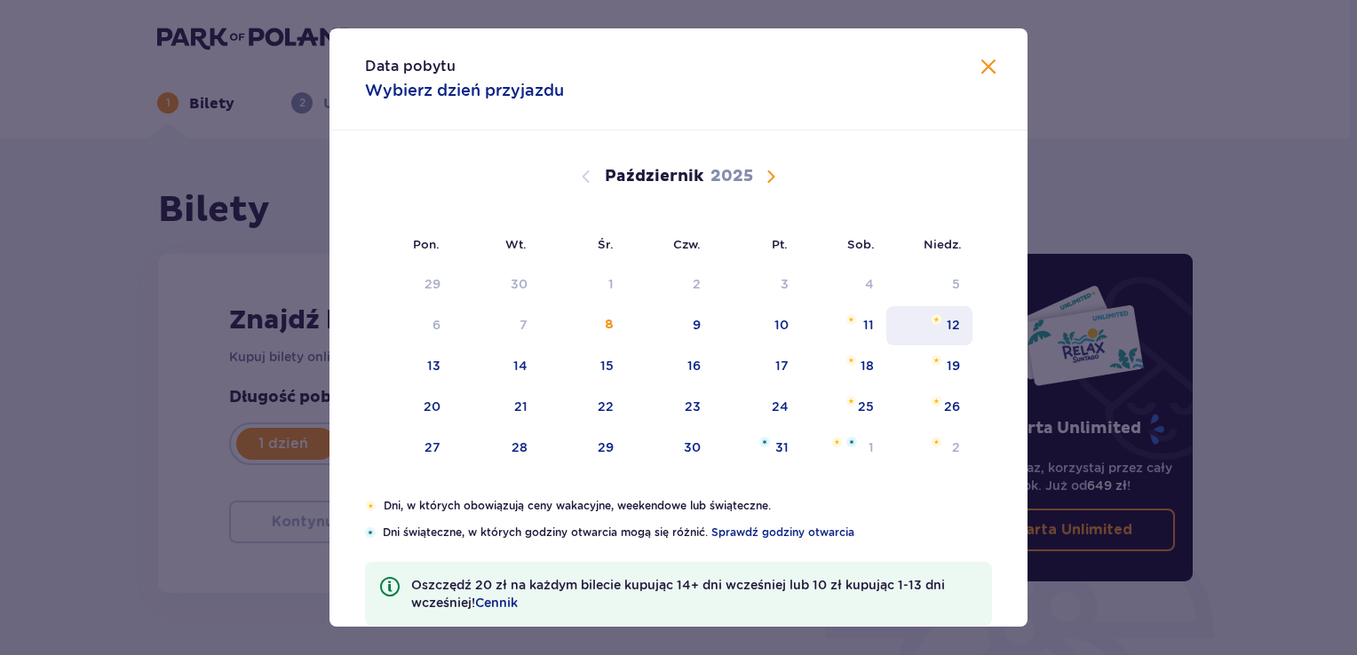
click at [947, 323] on div "12" at bounding box center [953, 325] width 13 height 18
type input "[DATE]"
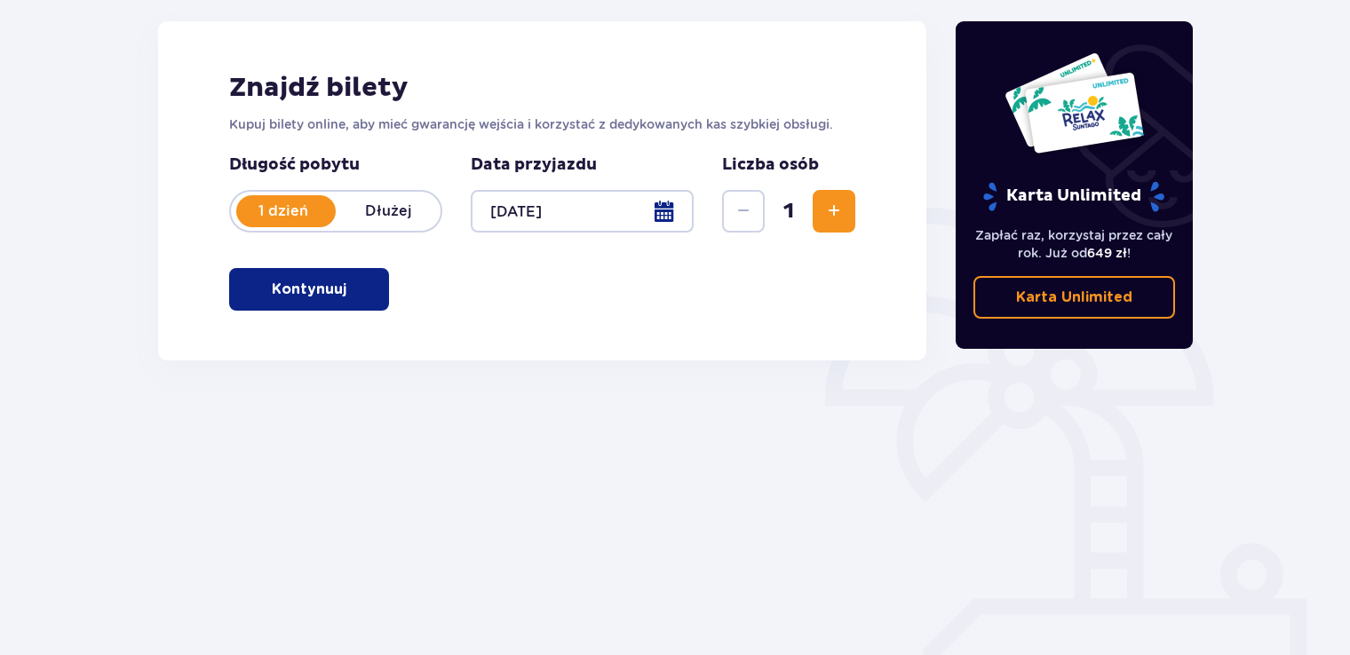
scroll to position [249, 0]
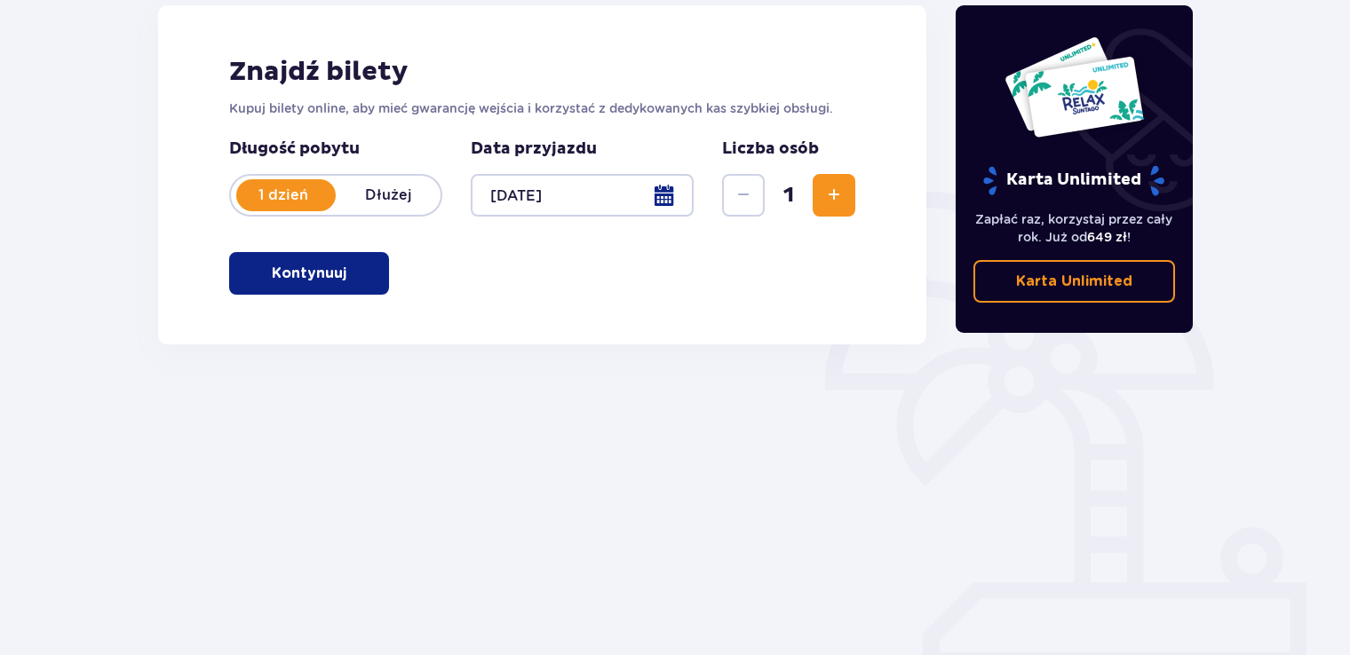
click at [828, 194] on span "Zwiększ" at bounding box center [833, 195] width 21 height 21
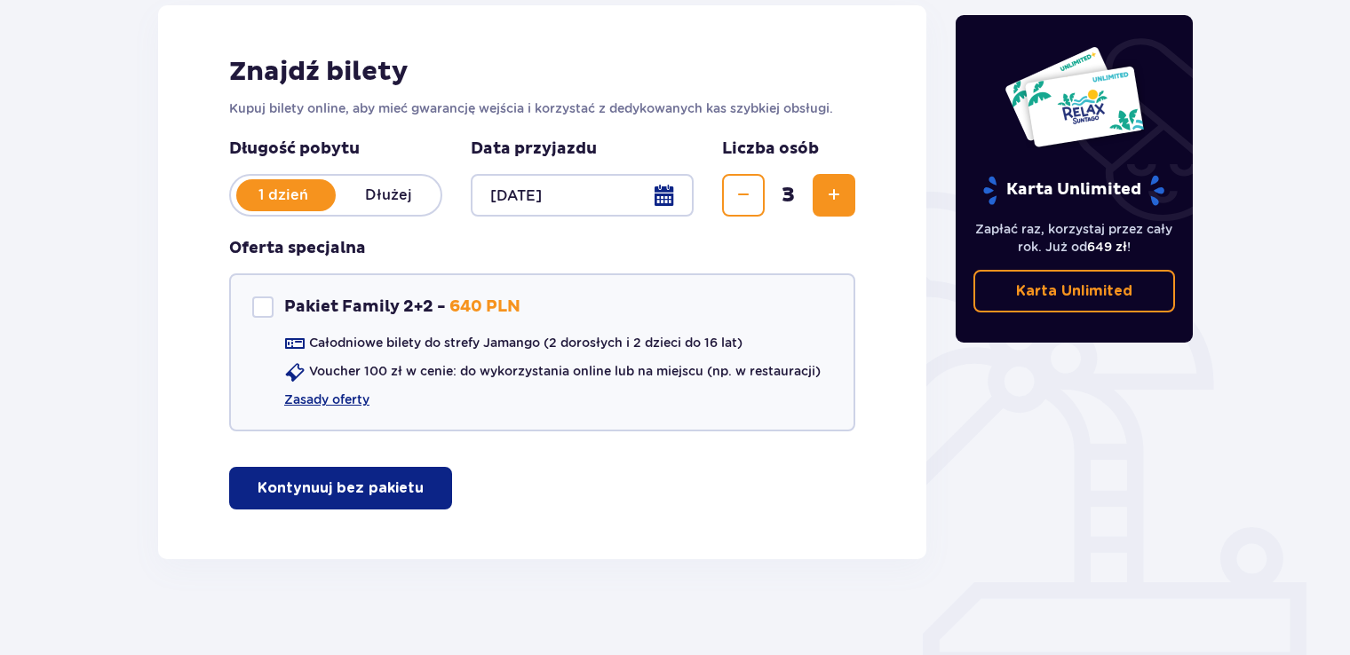
click at [828, 194] on span "Zwiększ" at bounding box center [833, 195] width 21 height 21
click at [286, 495] on p "Kontynuuj bez pakietu" at bounding box center [341, 489] width 166 height 20
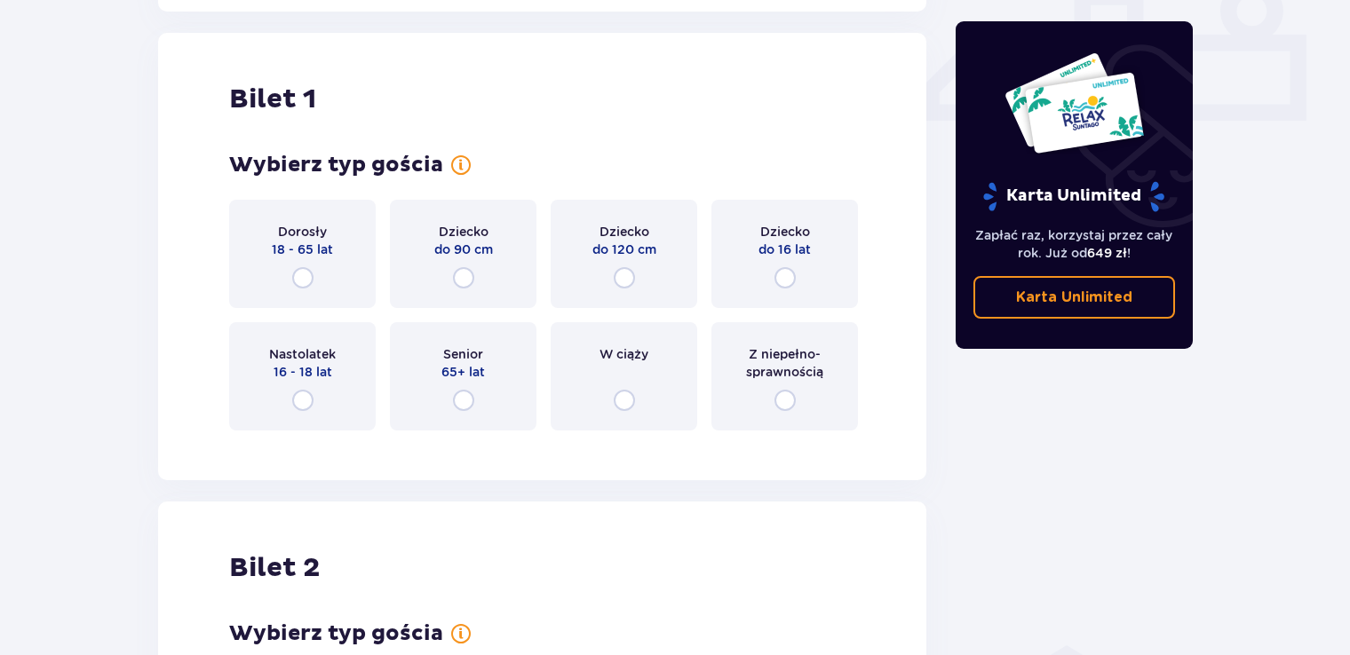
scroll to position [807, 0]
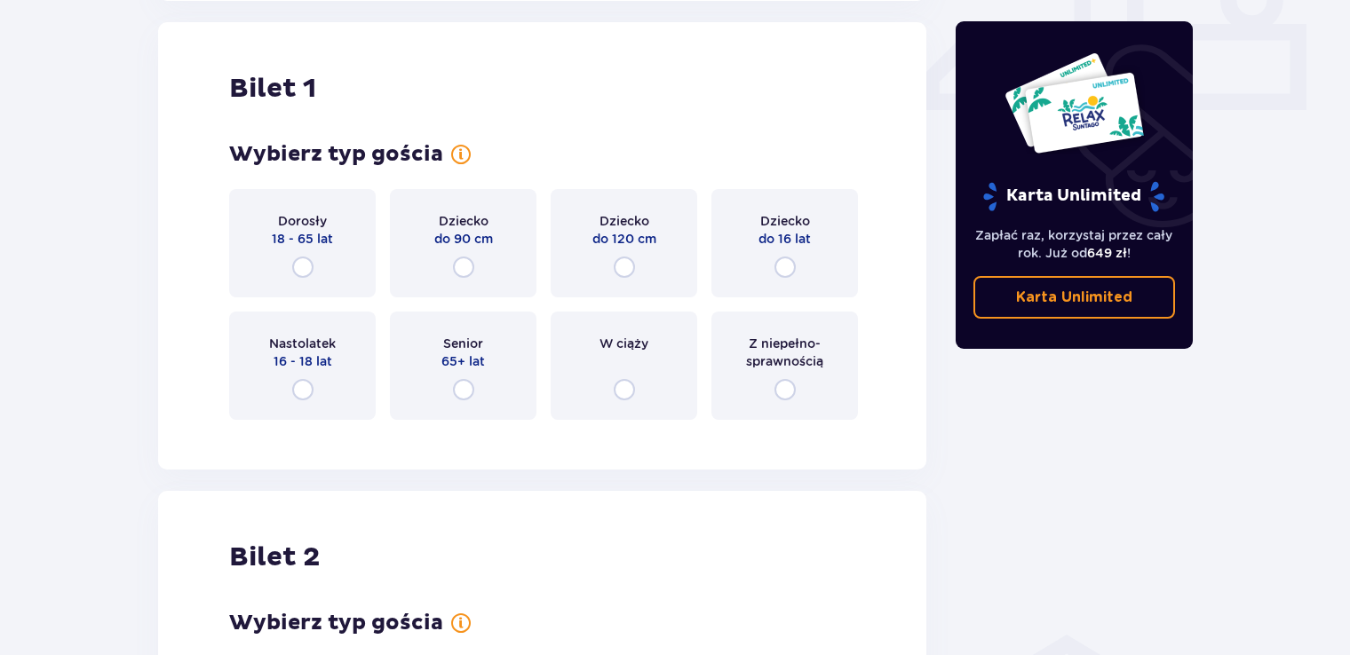
click at [302, 265] on input "radio" at bounding box center [302, 267] width 21 height 21
radio input "true"
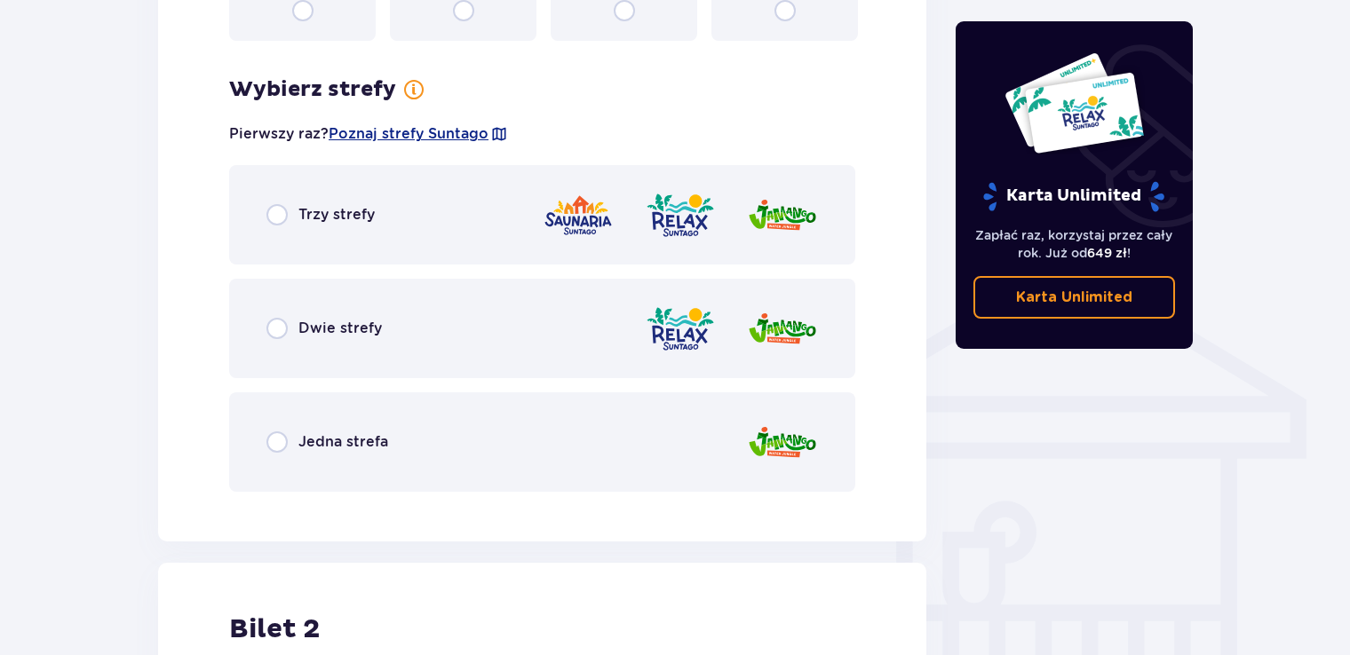
scroll to position [1240, 0]
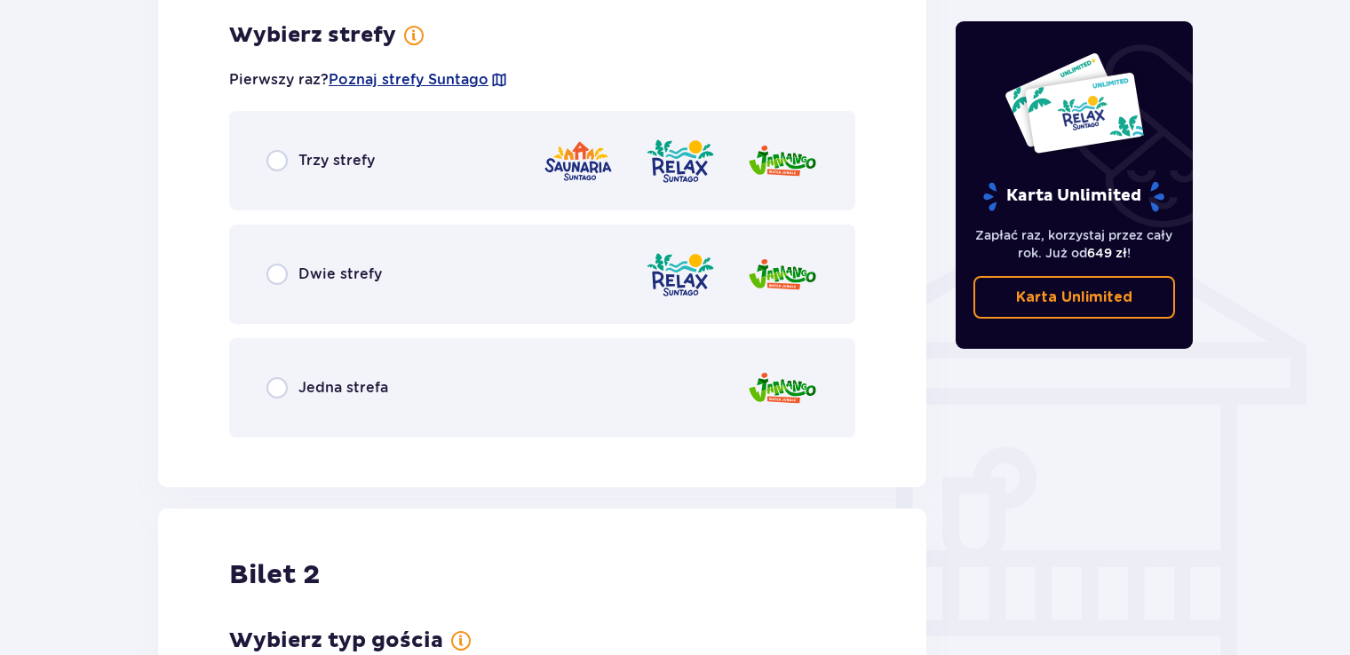
click at [274, 269] on input "radio" at bounding box center [276, 274] width 21 height 21
radio input "true"
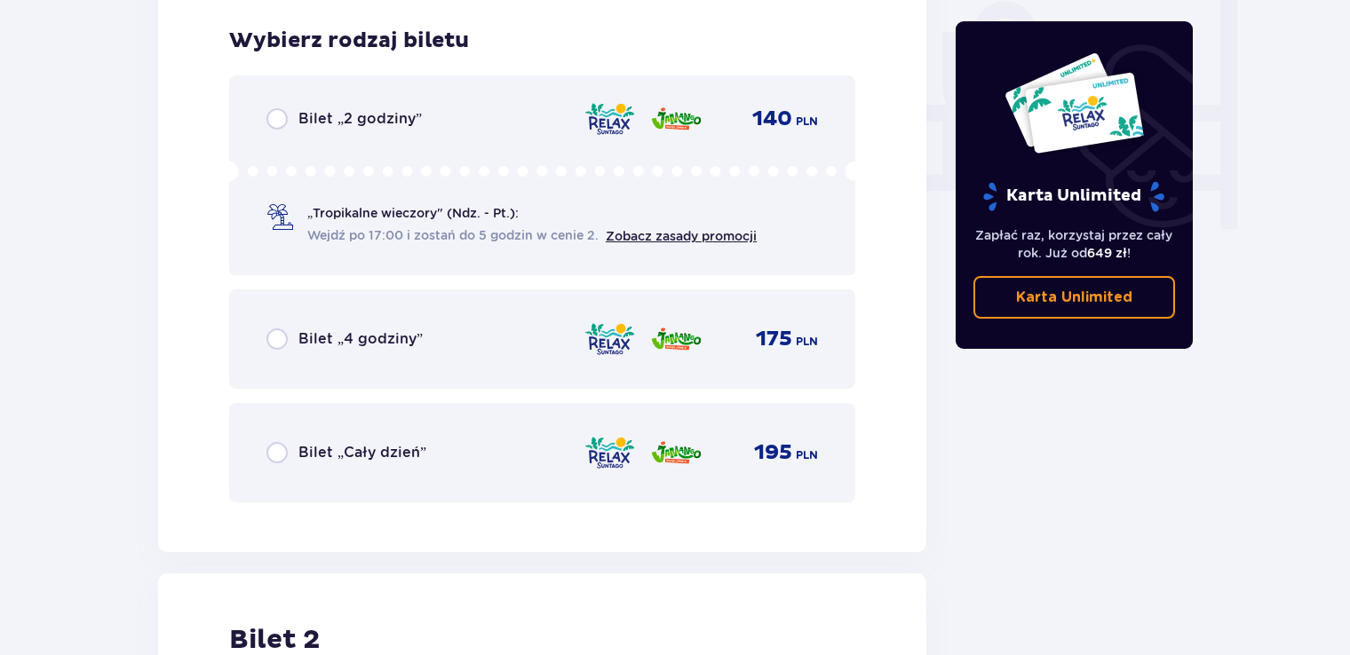
scroll to position [1692, 0]
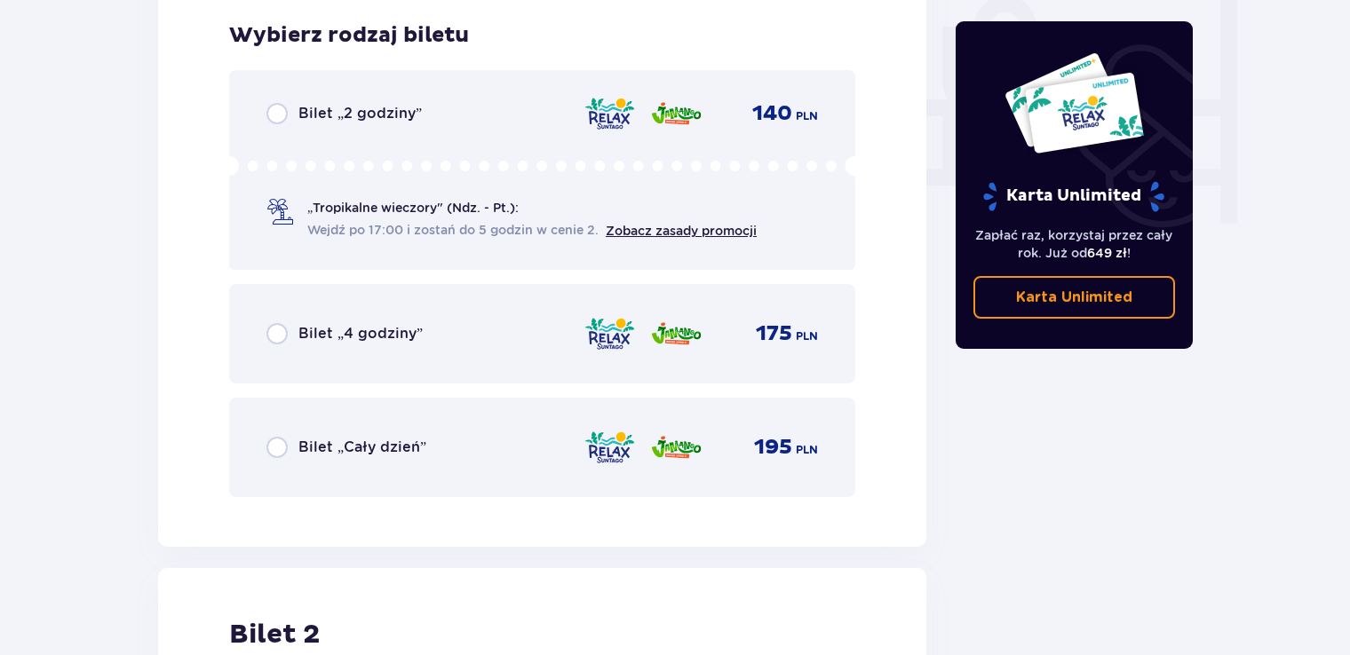
click at [281, 456] on div "Bilet „Cały dzień” 195 PLN" at bounding box center [541, 447] width 551 height 37
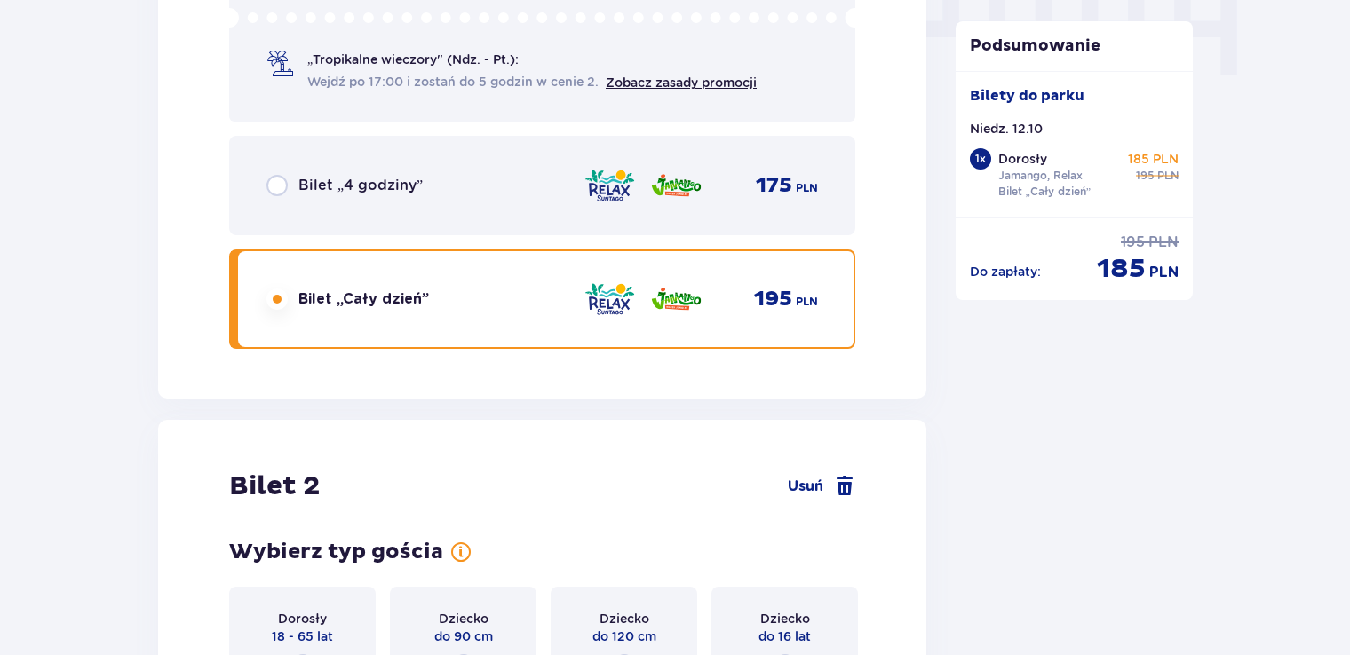
scroll to position [2237, 0]
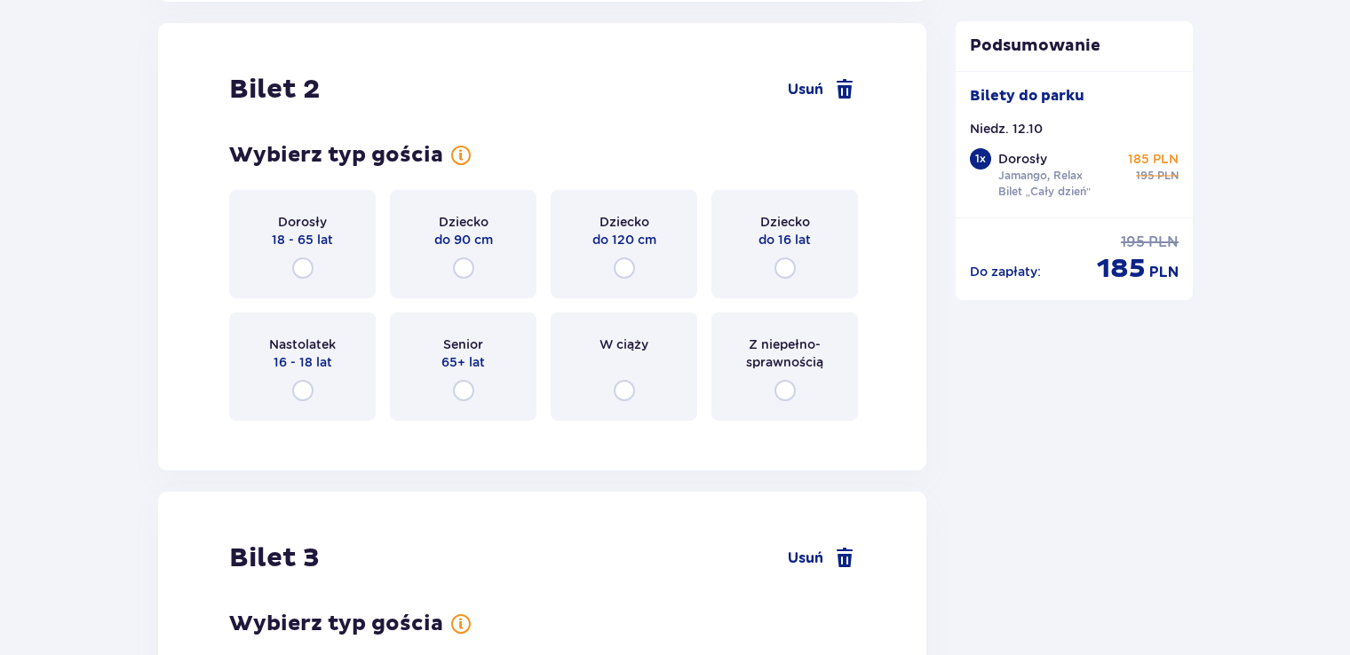
click at [302, 267] on input "radio" at bounding box center [302, 268] width 21 height 21
radio input "true"
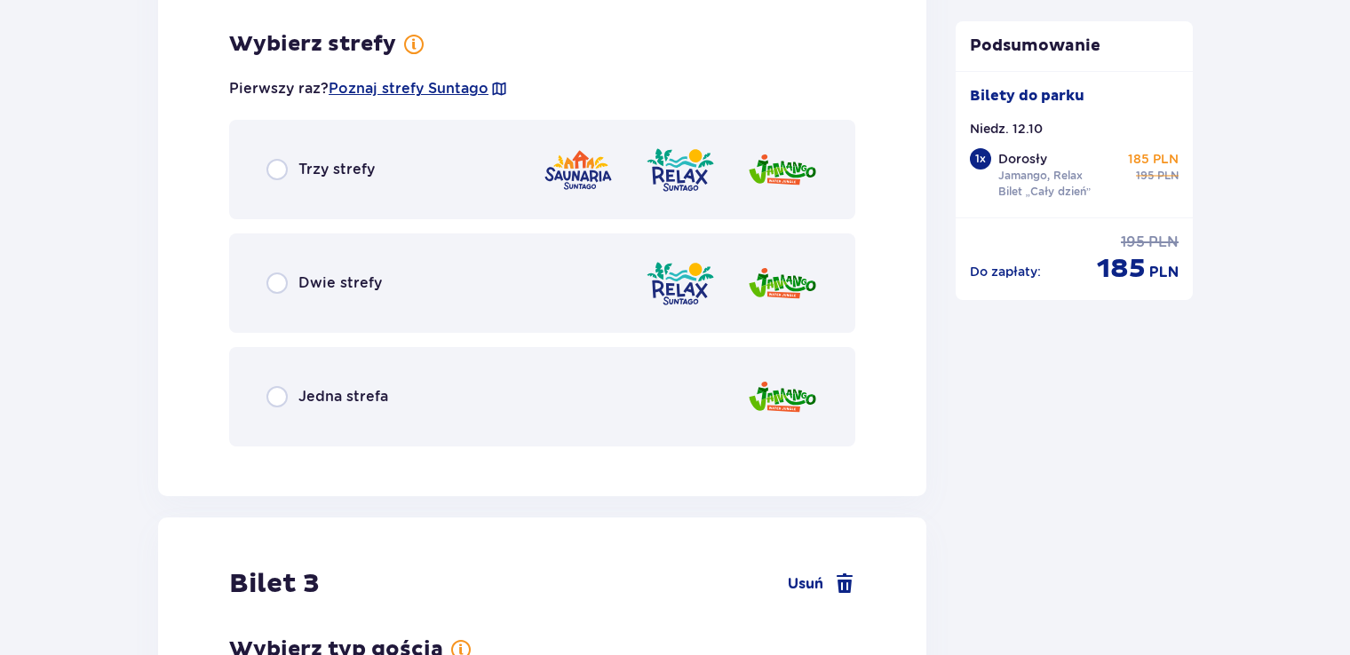
scroll to position [2670, 0]
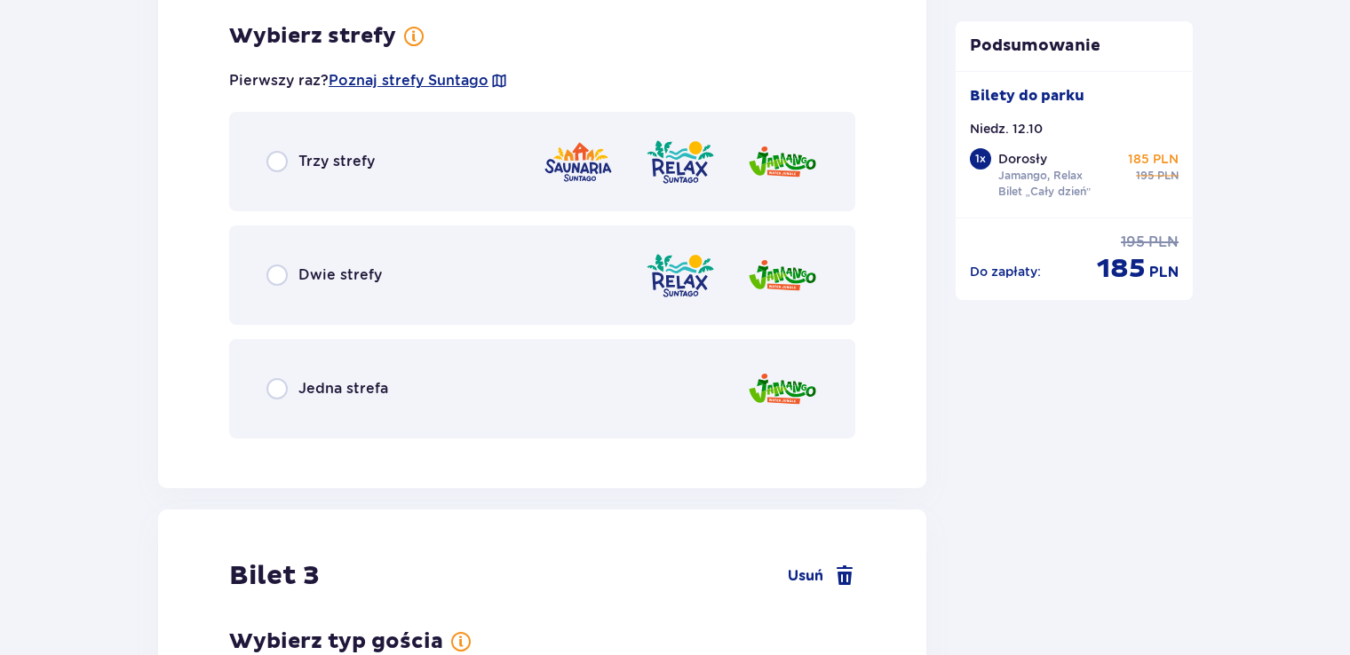
click at [274, 273] on input "radio" at bounding box center [276, 275] width 21 height 21
radio input "true"
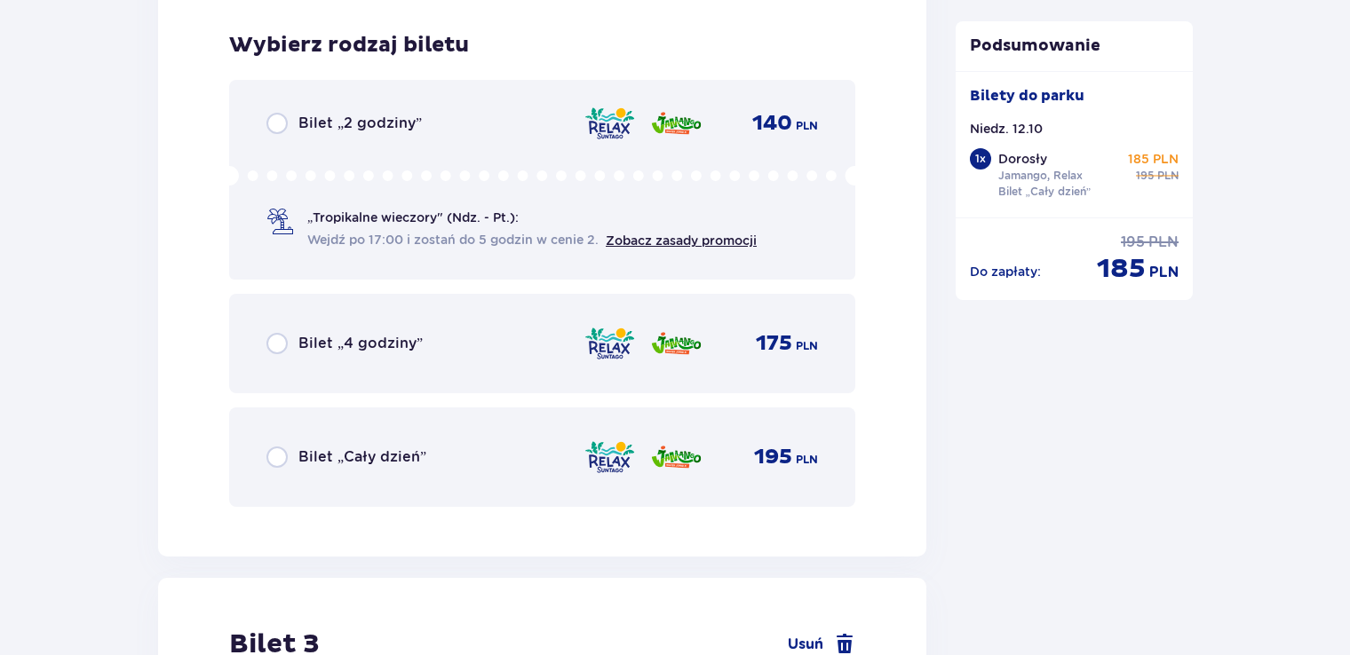
scroll to position [3121, 0]
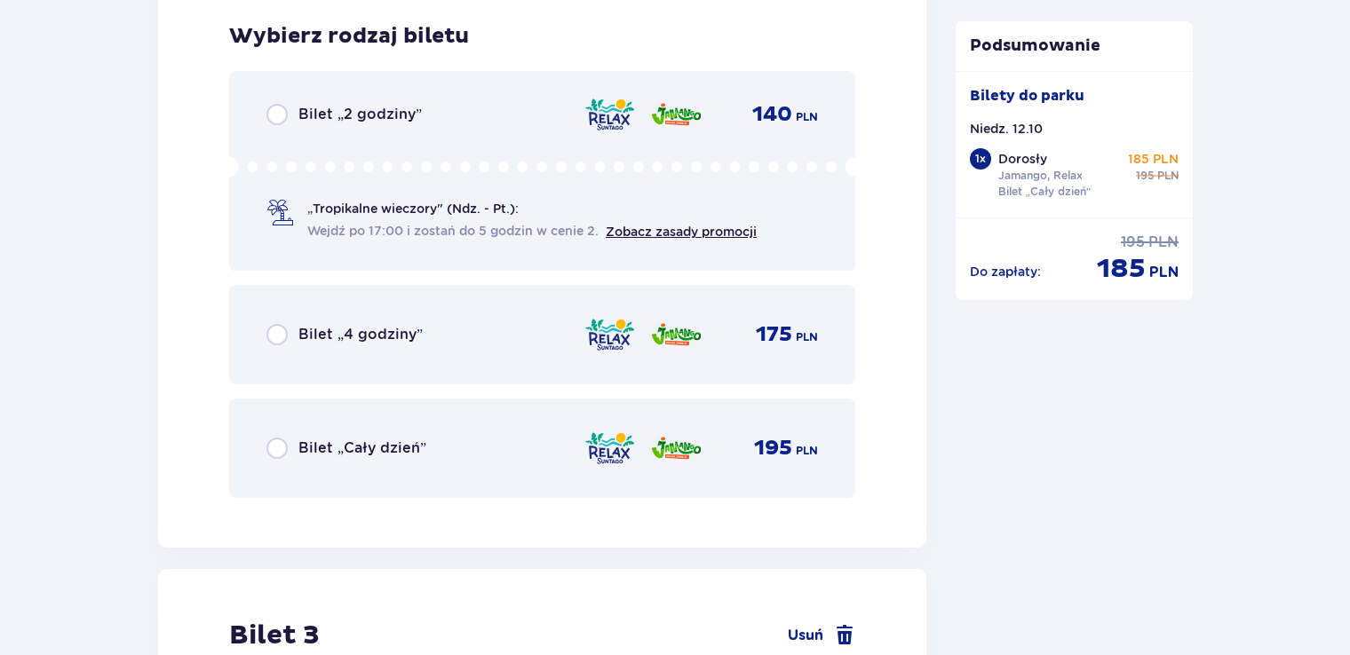
click at [281, 451] on input "radio" at bounding box center [276, 448] width 21 height 21
radio input "true"
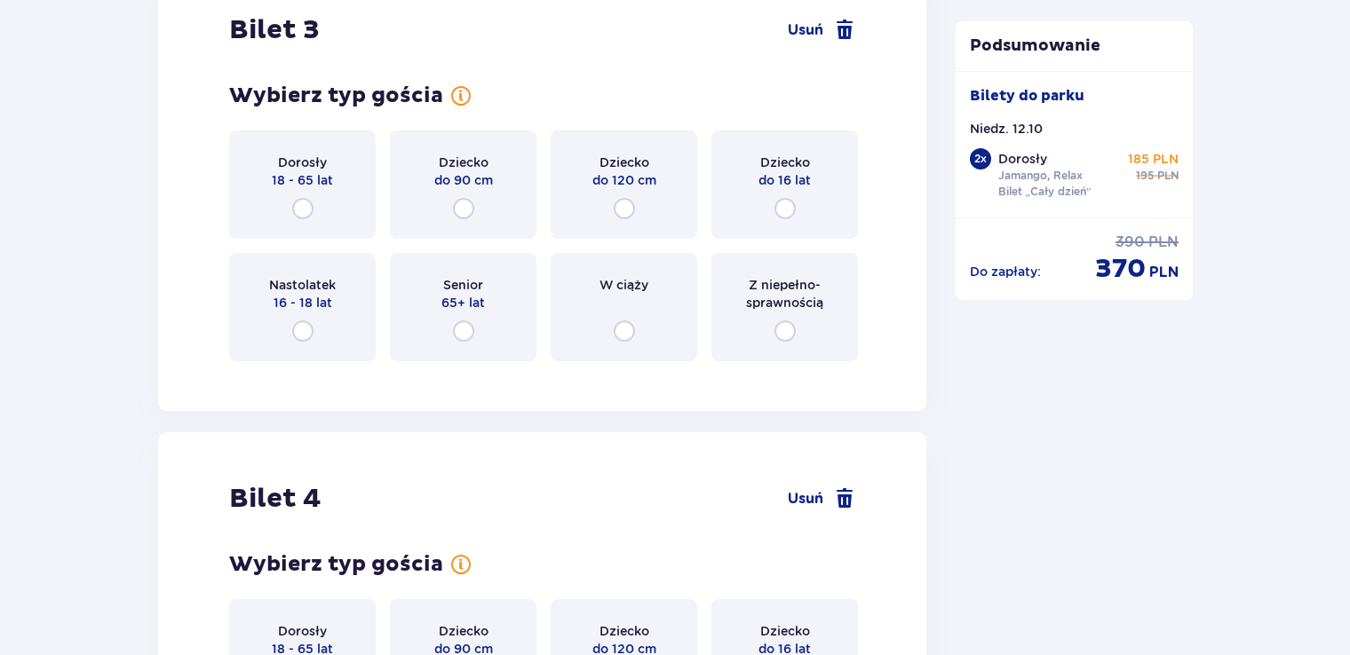
scroll to position [3755, 0]
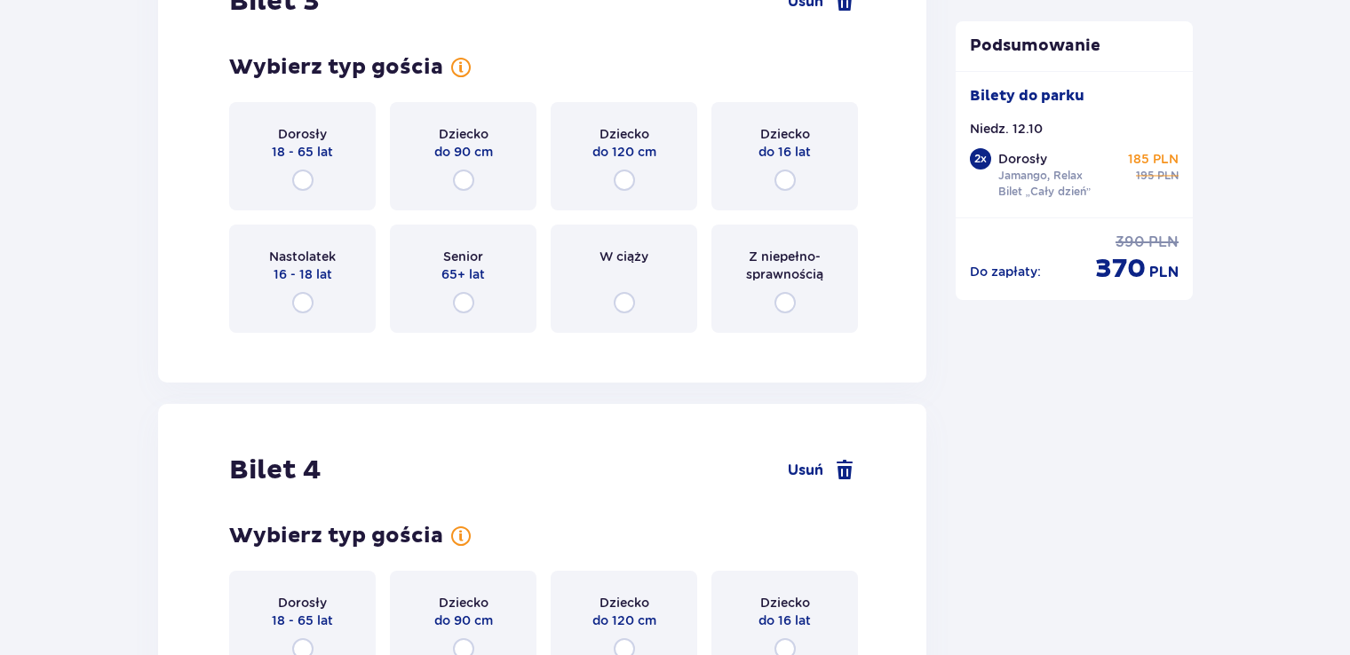
click at [304, 175] on input "radio" at bounding box center [302, 180] width 21 height 21
radio input "true"
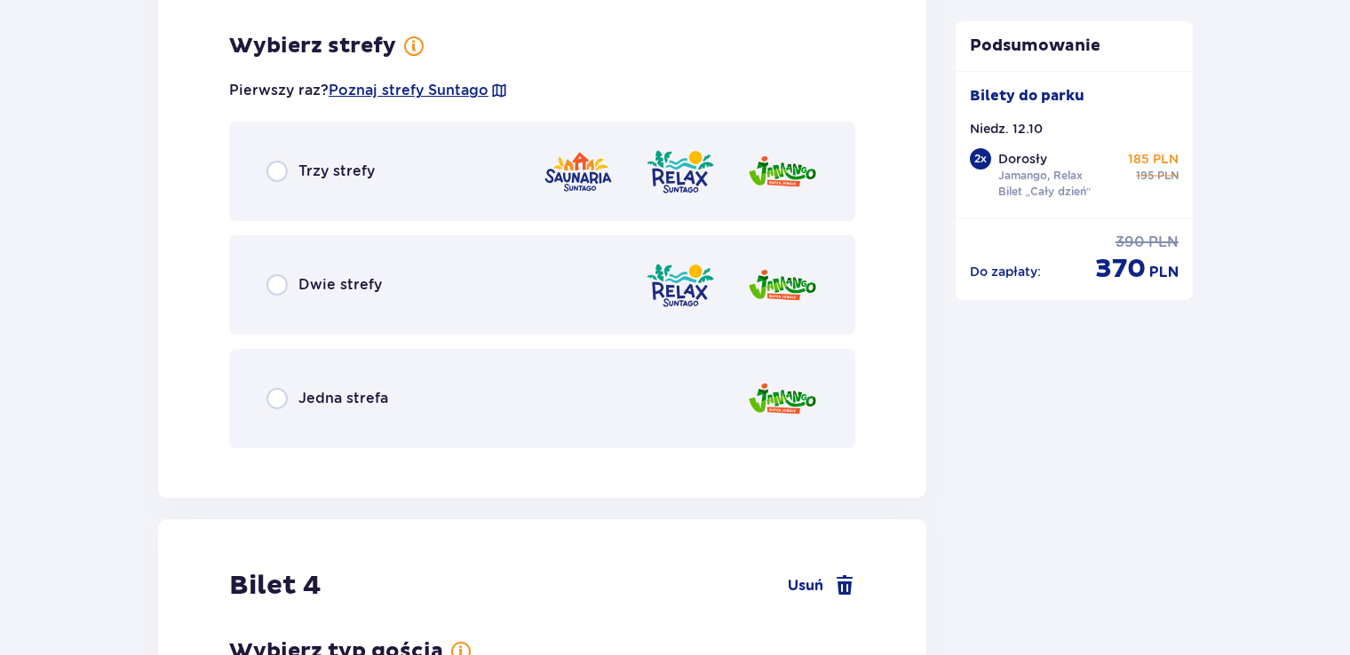
scroll to position [4100, 0]
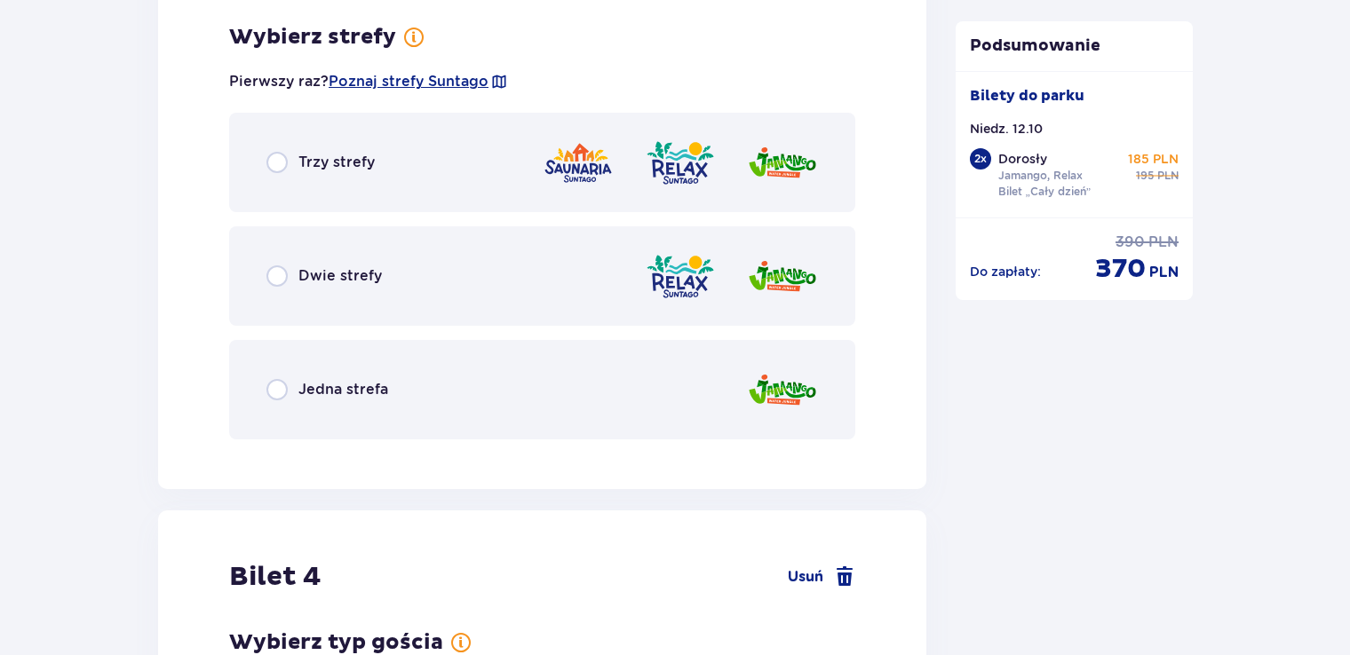
click at [278, 275] on input "radio" at bounding box center [276, 275] width 21 height 21
radio input "true"
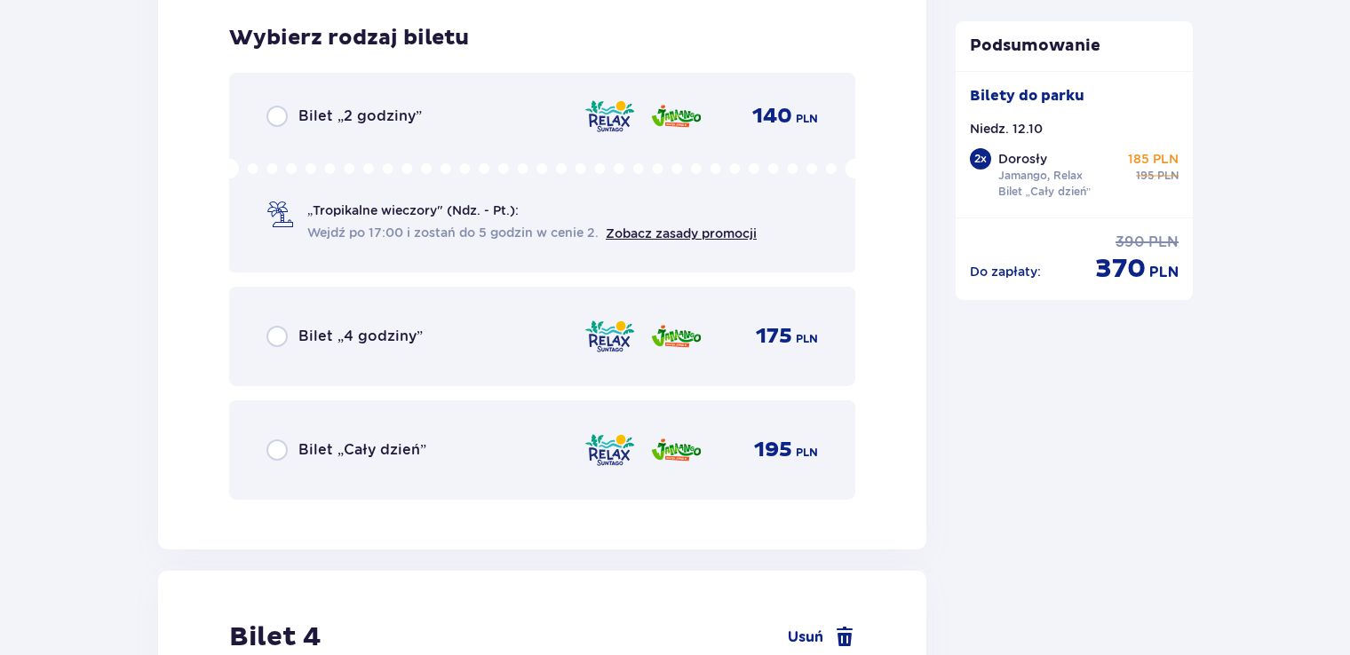
scroll to position [4551, 0]
click at [274, 446] on input "radio" at bounding box center [276, 449] width 21 height 21
radio input "true"
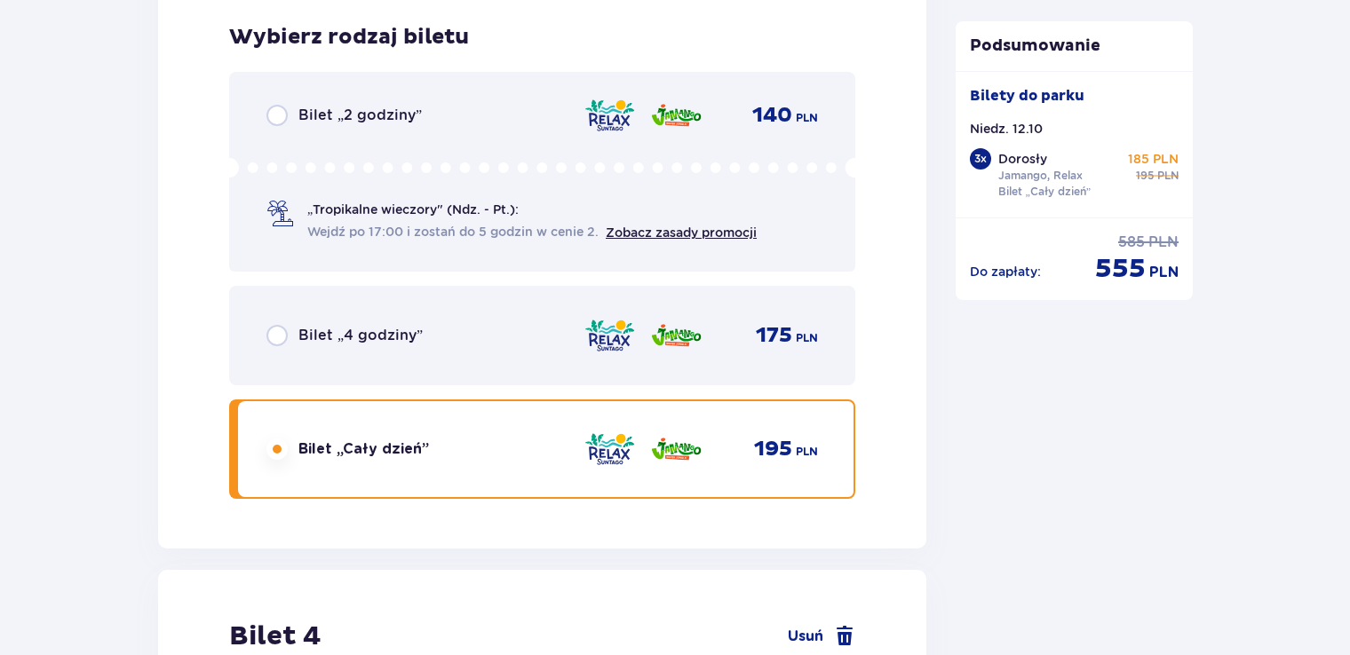
scroll to position [5097, 0]
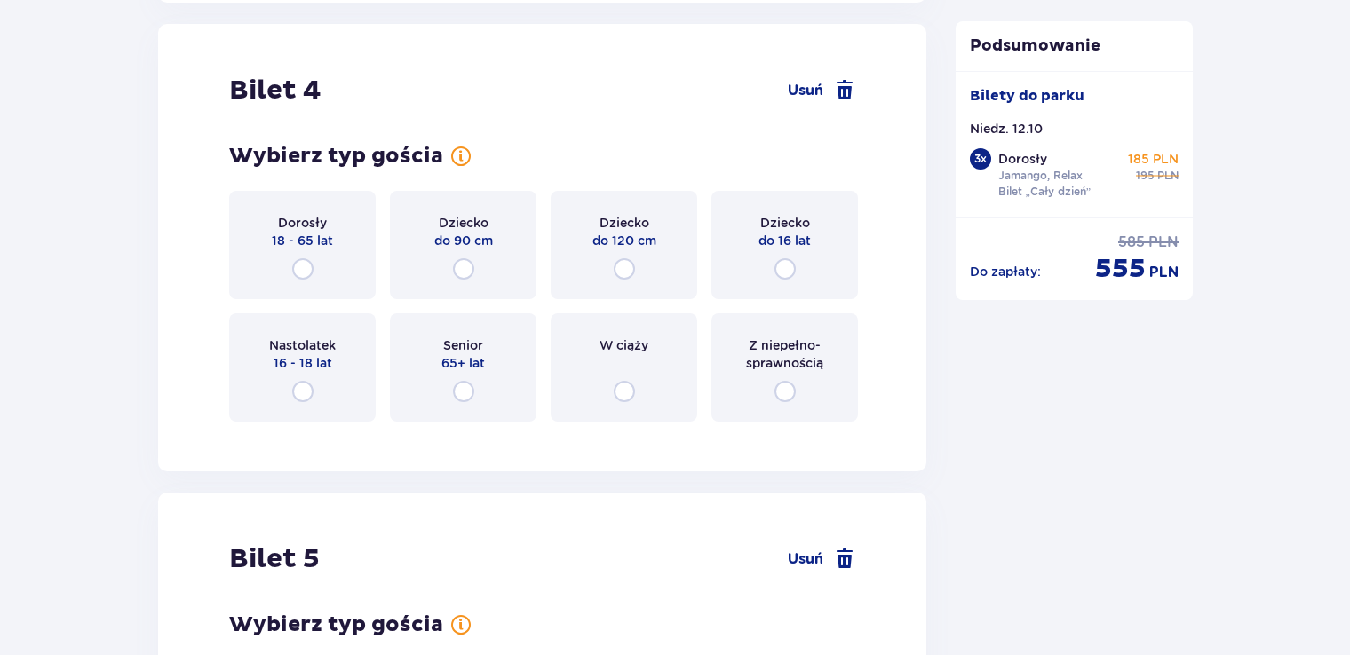
click at [305, 263] on input "radio" at bounding box center [302, 268] width 21 height 21
radio input "true"
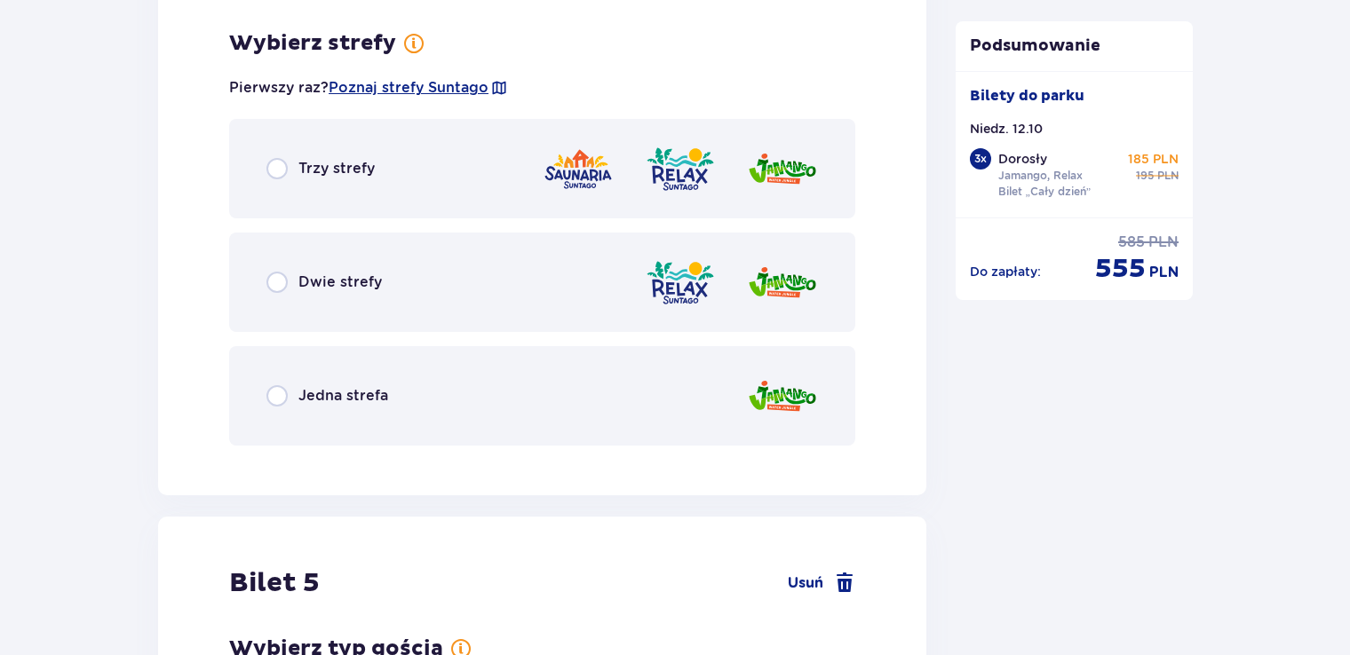
scroll to position [5530, 0]
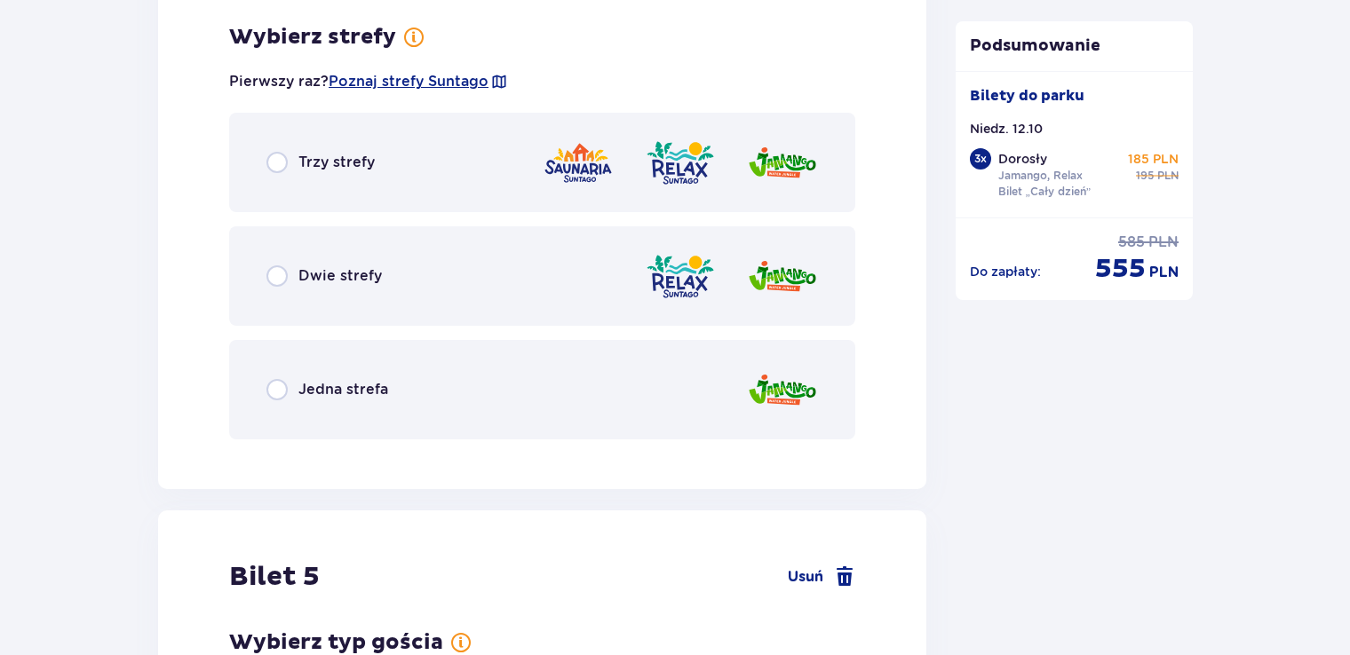
click at [278, 275] on input "radio" at bounding box center [276, 275] width 21 height 21
radio input "true"
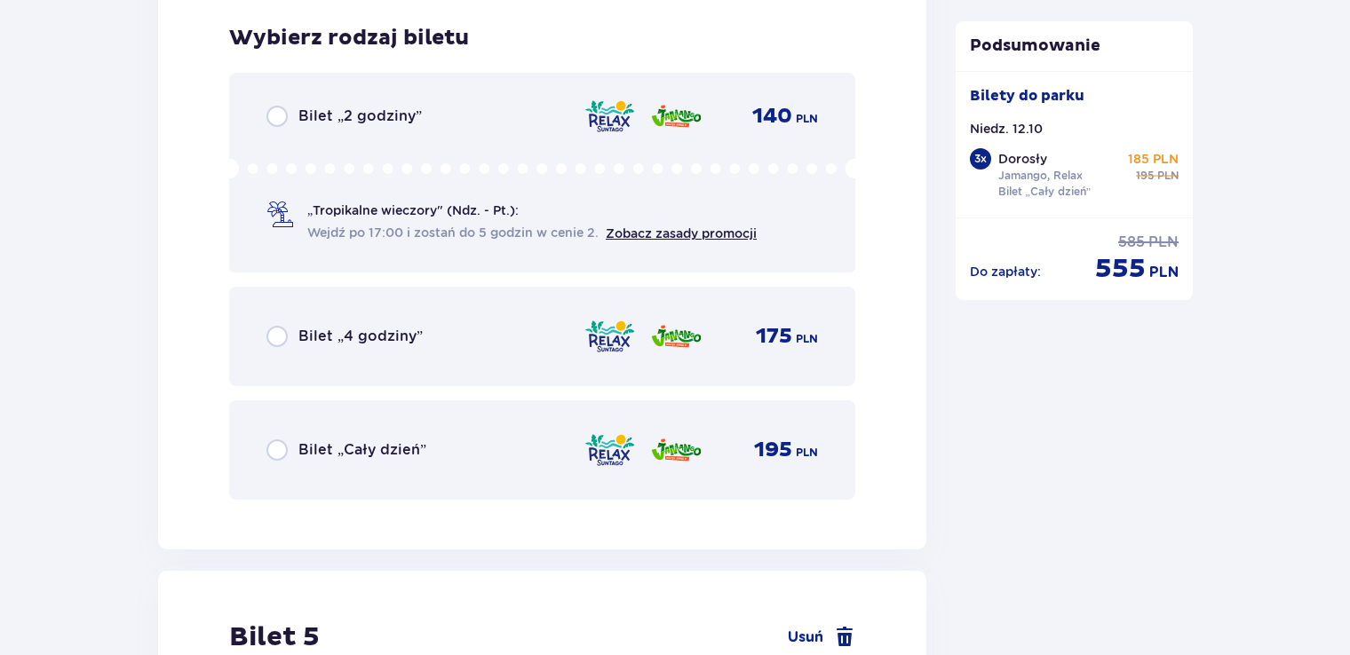
scroll to position [5981, 0]
click at [276, 451] on input "radio" at bounding box center [276, 449] width 21 height 21
radio input "true"
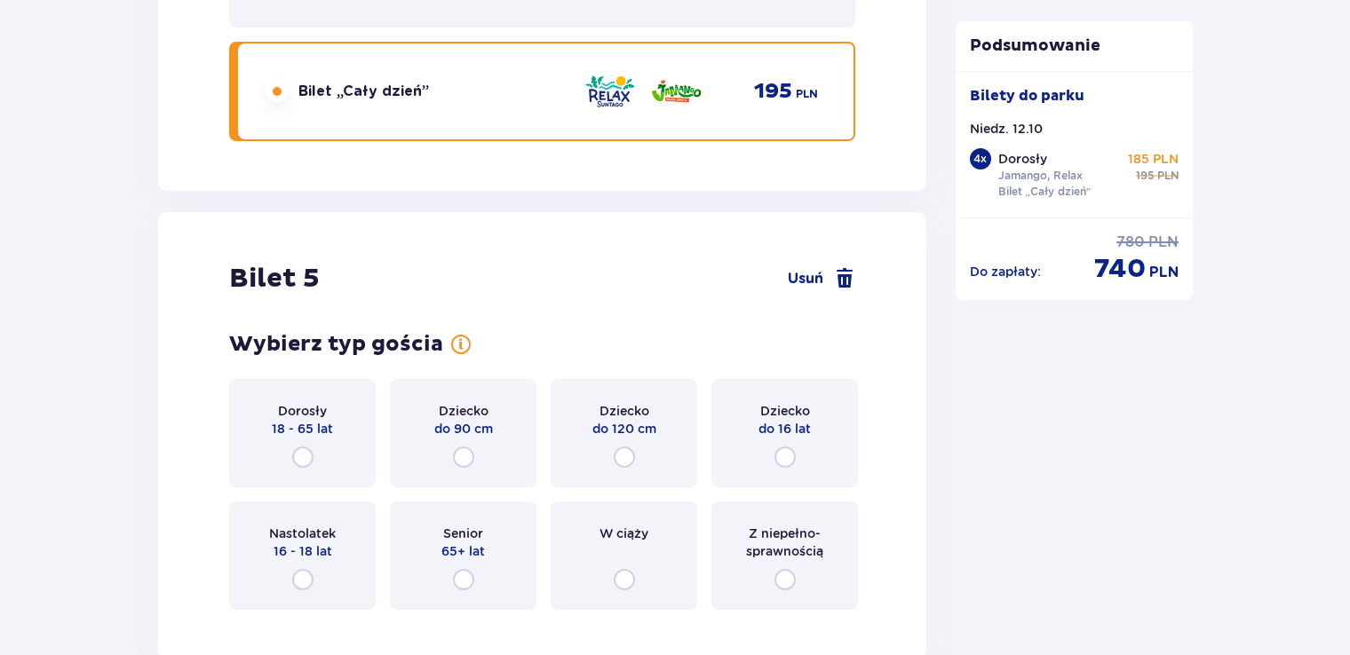
scroll to position [6526, 0]
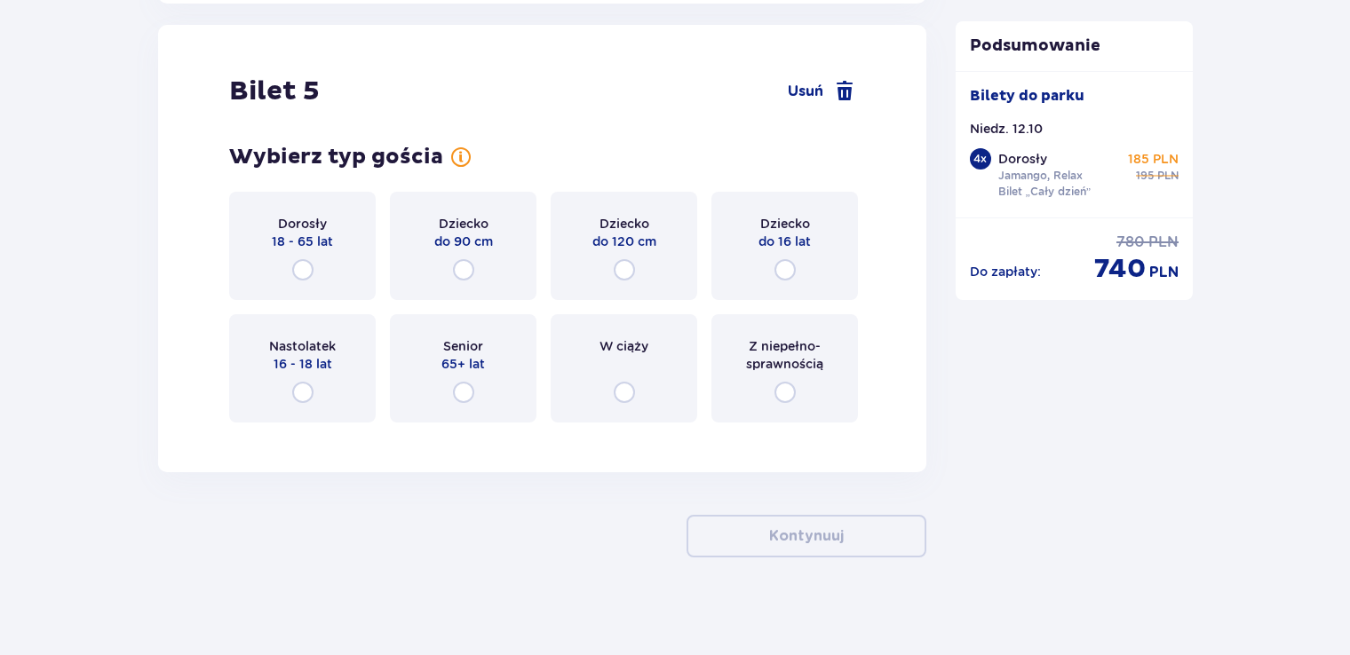
click at [458, 386] on input "radio" at bounding box center [463, 392] width 21 height 21
radio input "true"
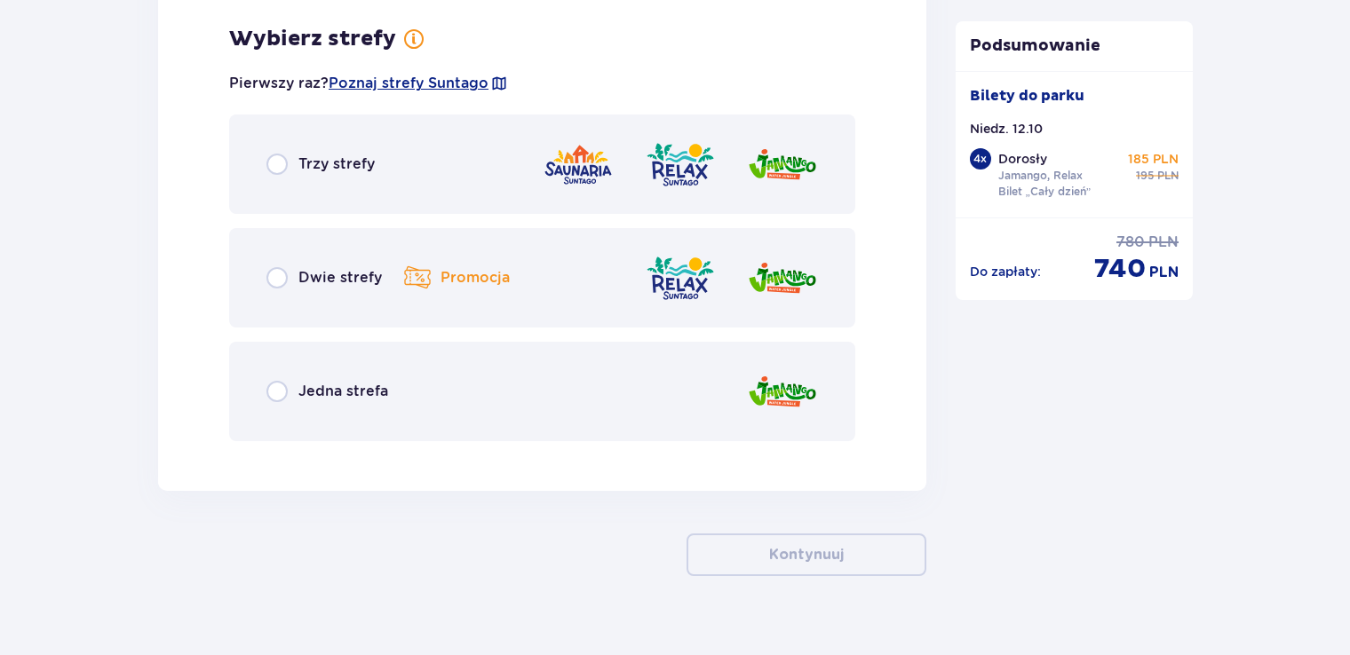
scroll to position [6960, 0]
click at [273, 270] on input "radio" at bounding box center [276, 276] width 21 height 21
radio input "true"
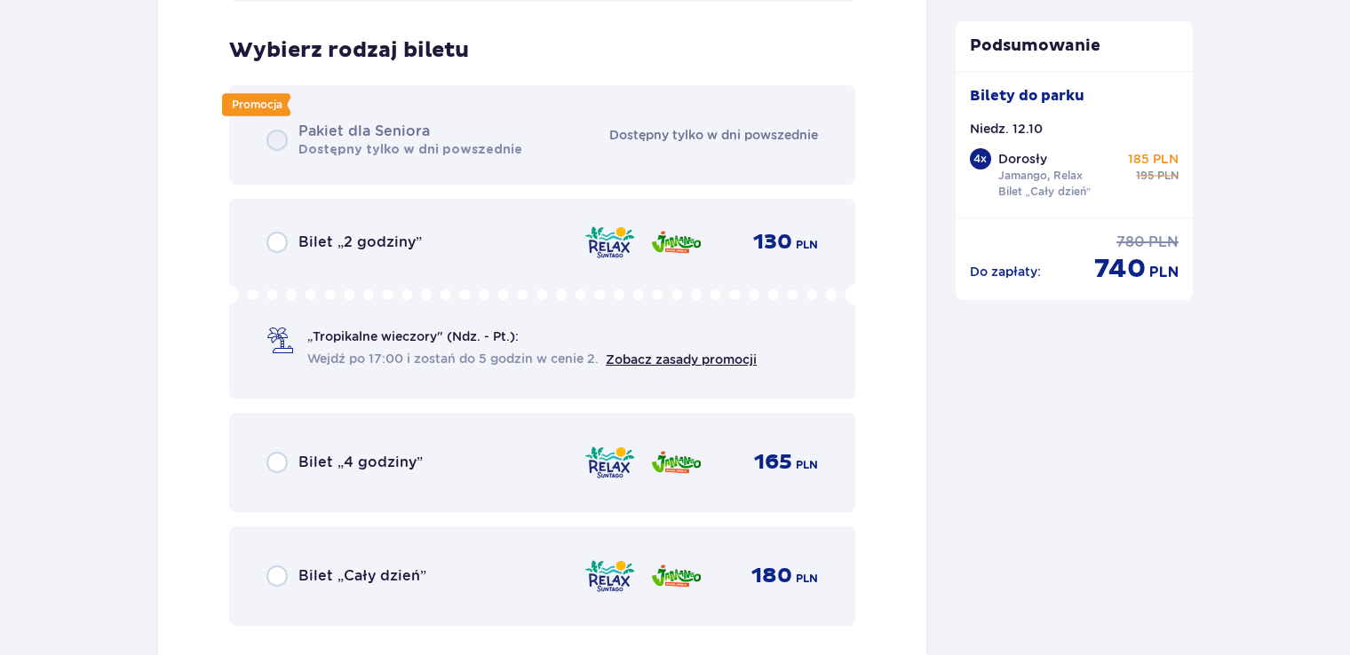
scroll to position [7411, 0]
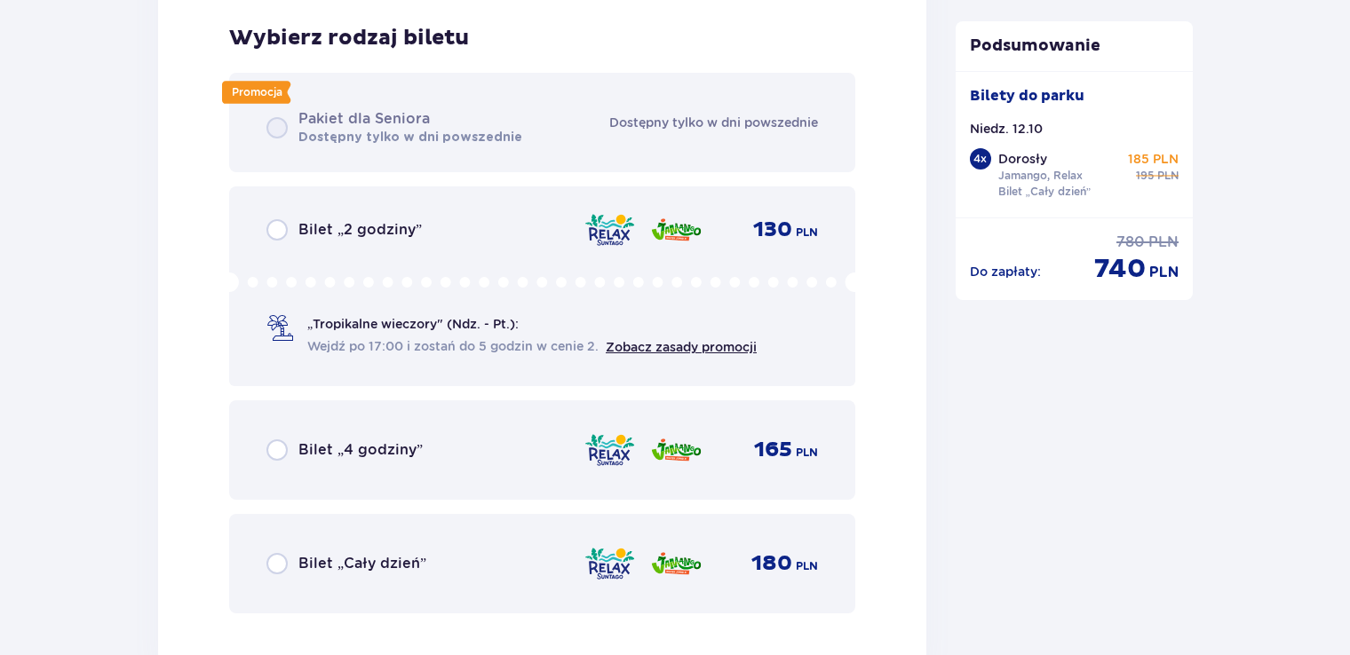
click at [285, 561] on input "radio" at bounding box center [276, 563] width 21 height 21
radio input "true"
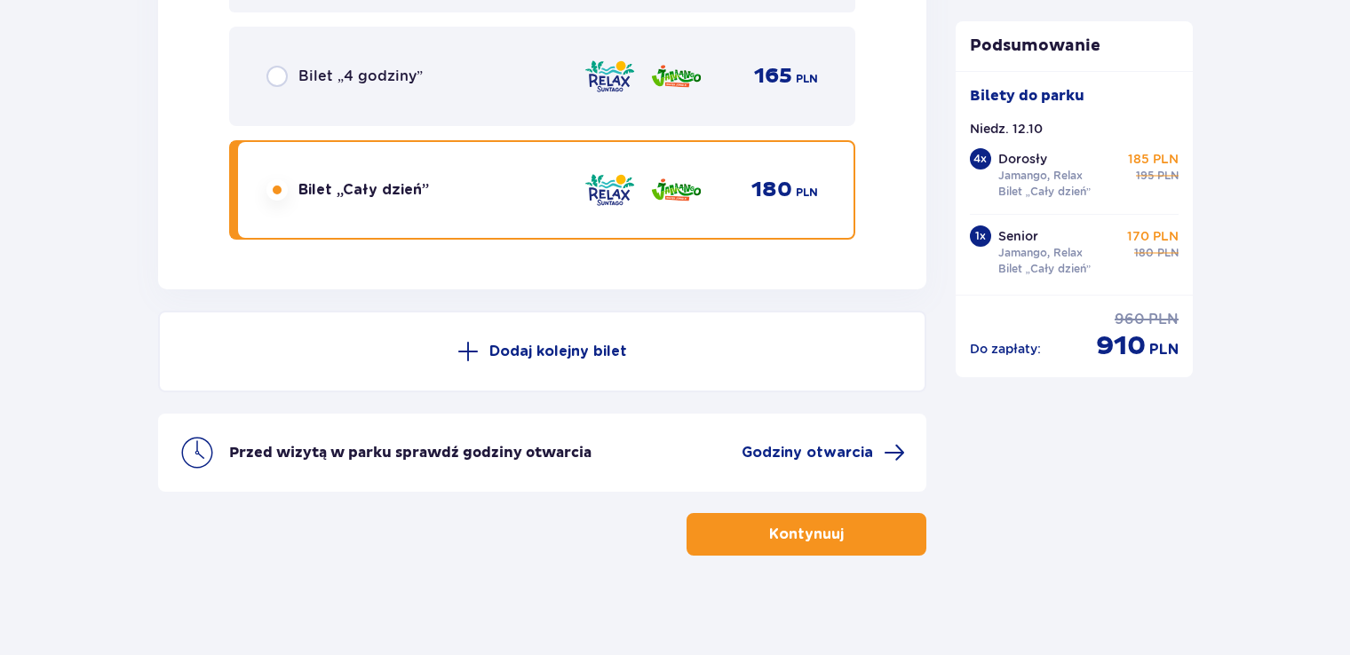
scroll to position [7786, 0]
click at [842, 527] on span "button" at bounding box center [846, 533] width 21 height 21
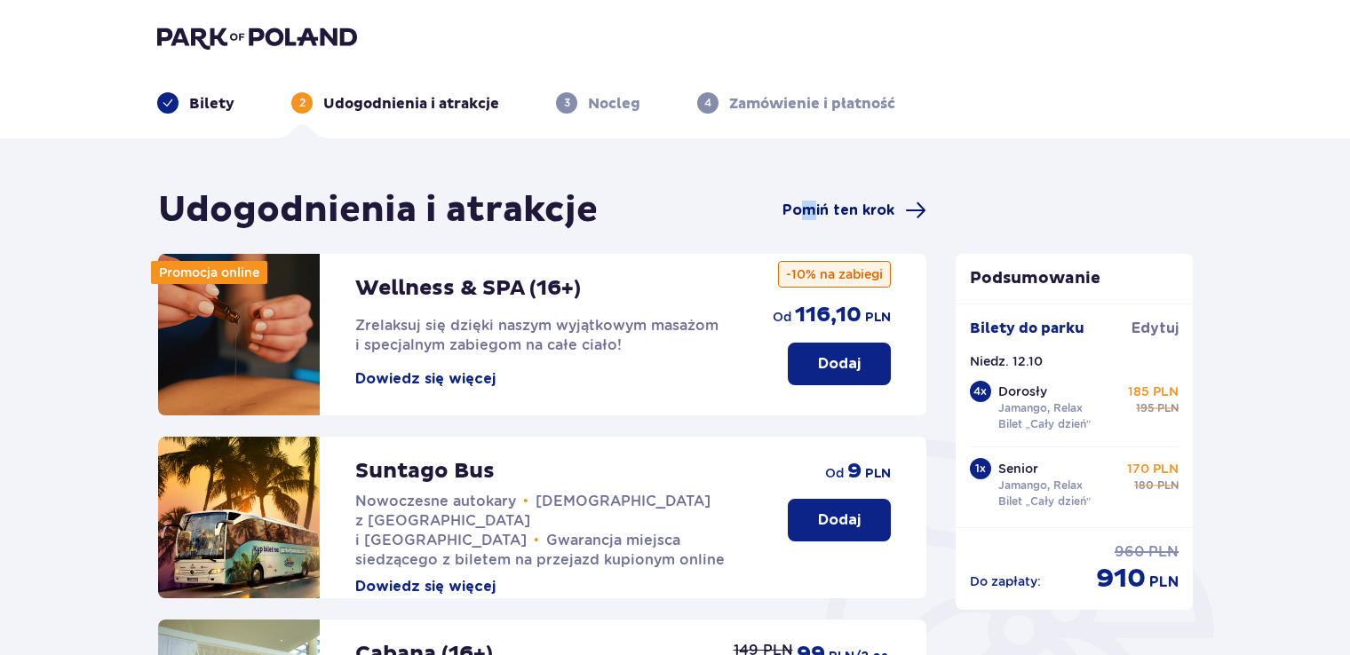
click at [810, 209] on span "Pomiń ten krok" at bounding box center [838, 211] width 112 height 20
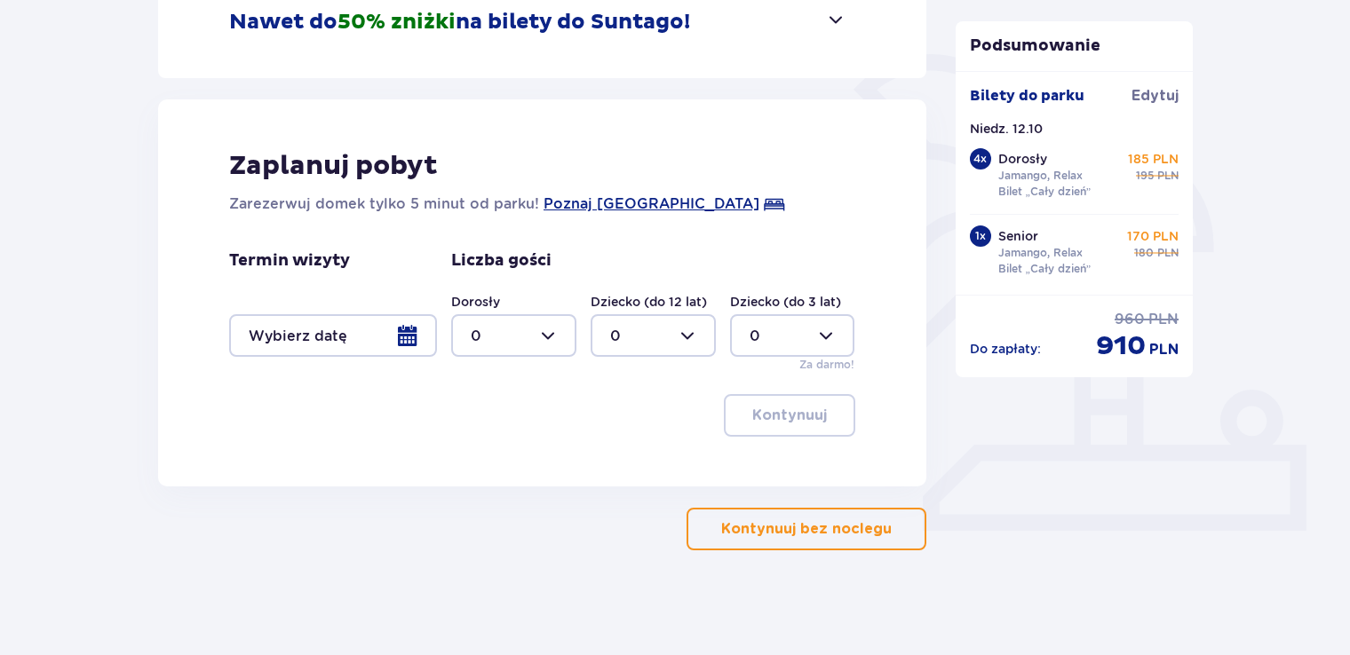
scroll to position [387, 0]
click at [791, 529] on p "Kontynuuj bez noclegu" at bounding box center [806, 529] width 170 height 20
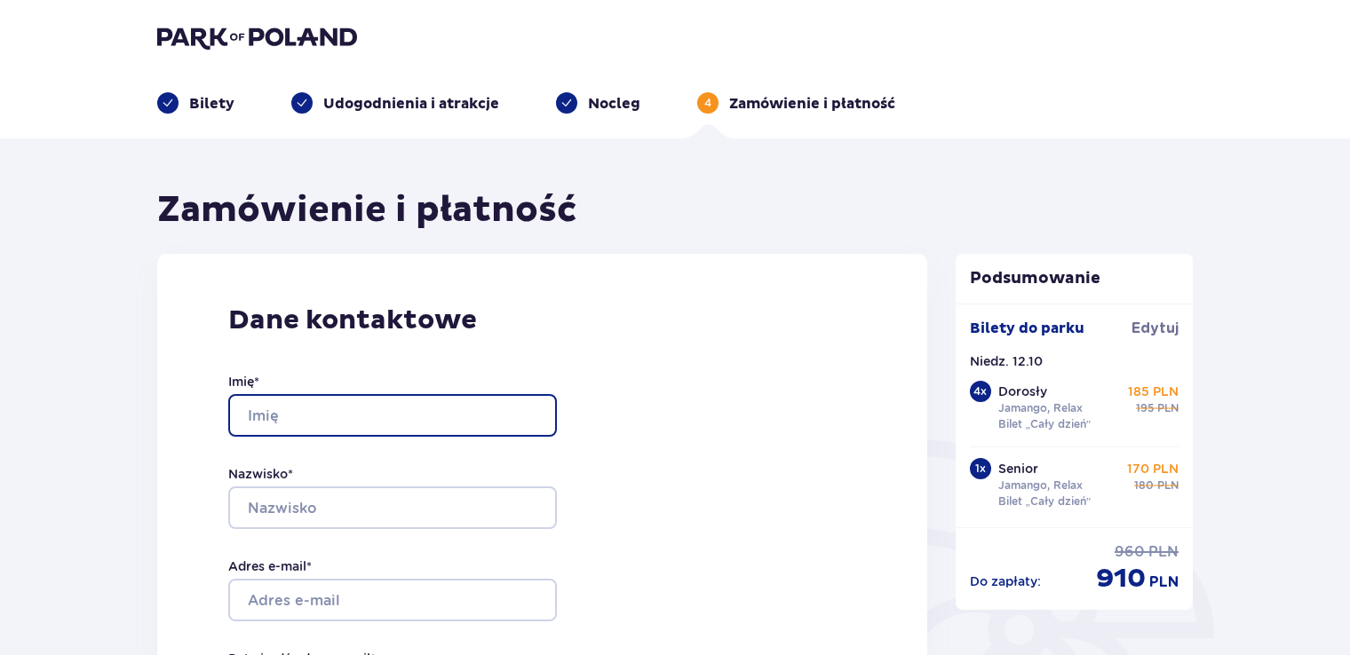
click at [263, 410] on input "Imię *" at bounding box center [392, 415] width 329 height 43
type input "[PERSON_NAME]"
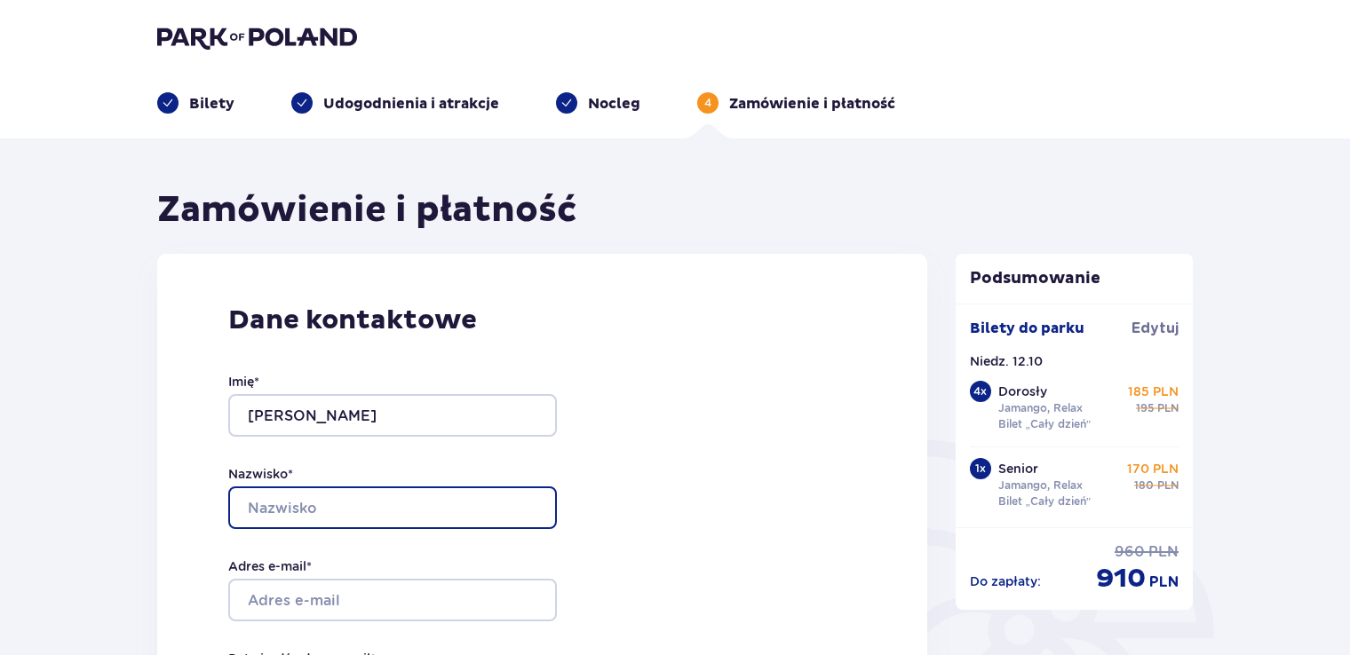
type input "Ziółkowska"
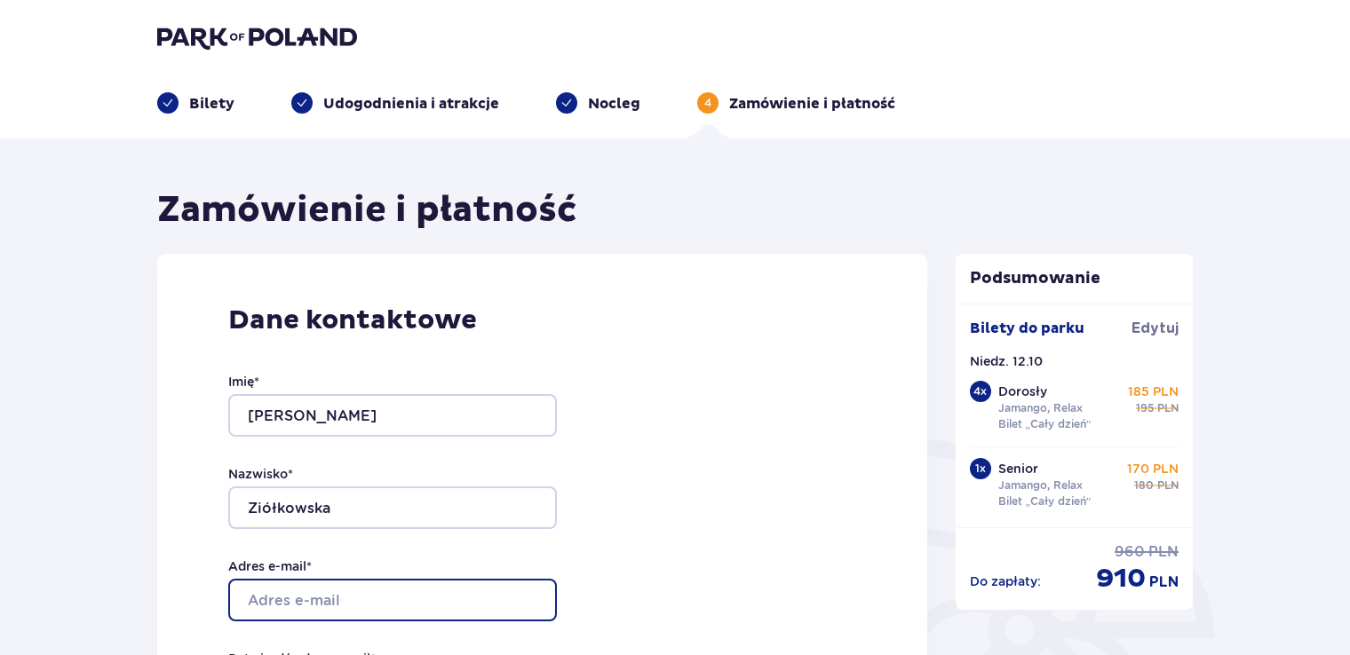
type input "[PERSON_NAME][EMAIL_ADDRESS][DOMAIN_NAME]"
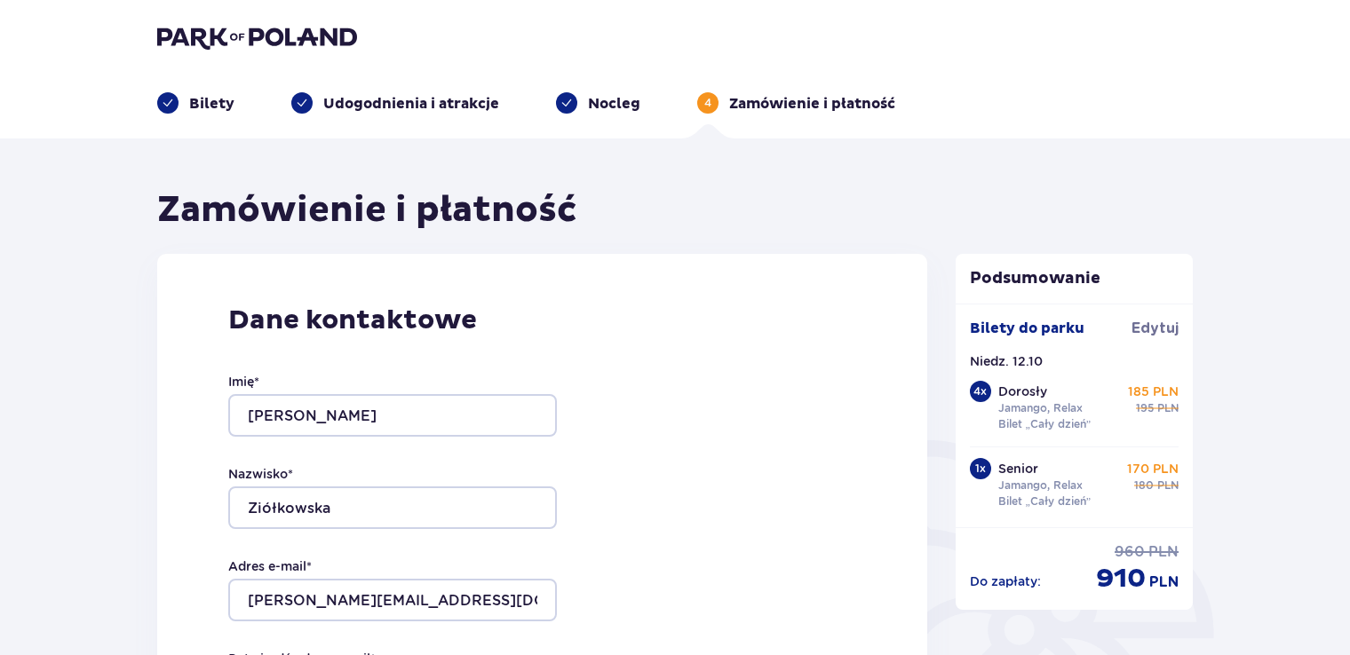
type input "[PERSON_NAME][EMAIL_ADDRESS][DOMAIN_NAME]"
type input "502562464"
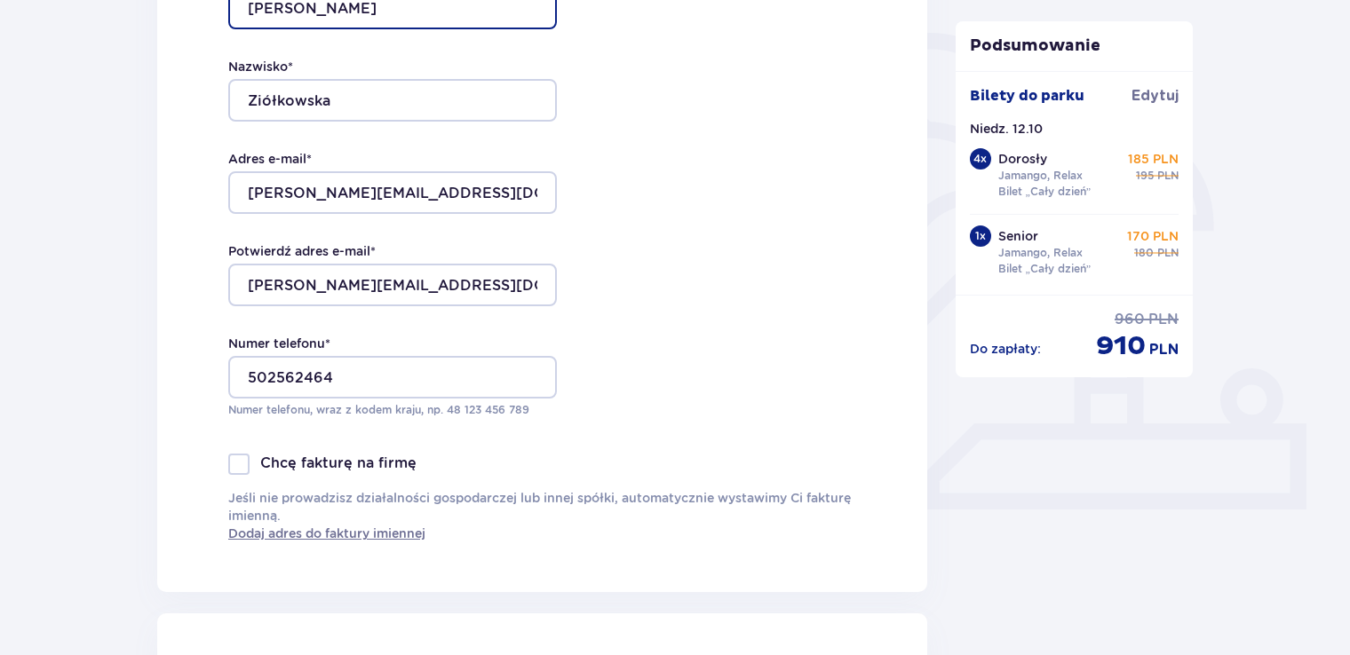
scroll to position [622, 0]
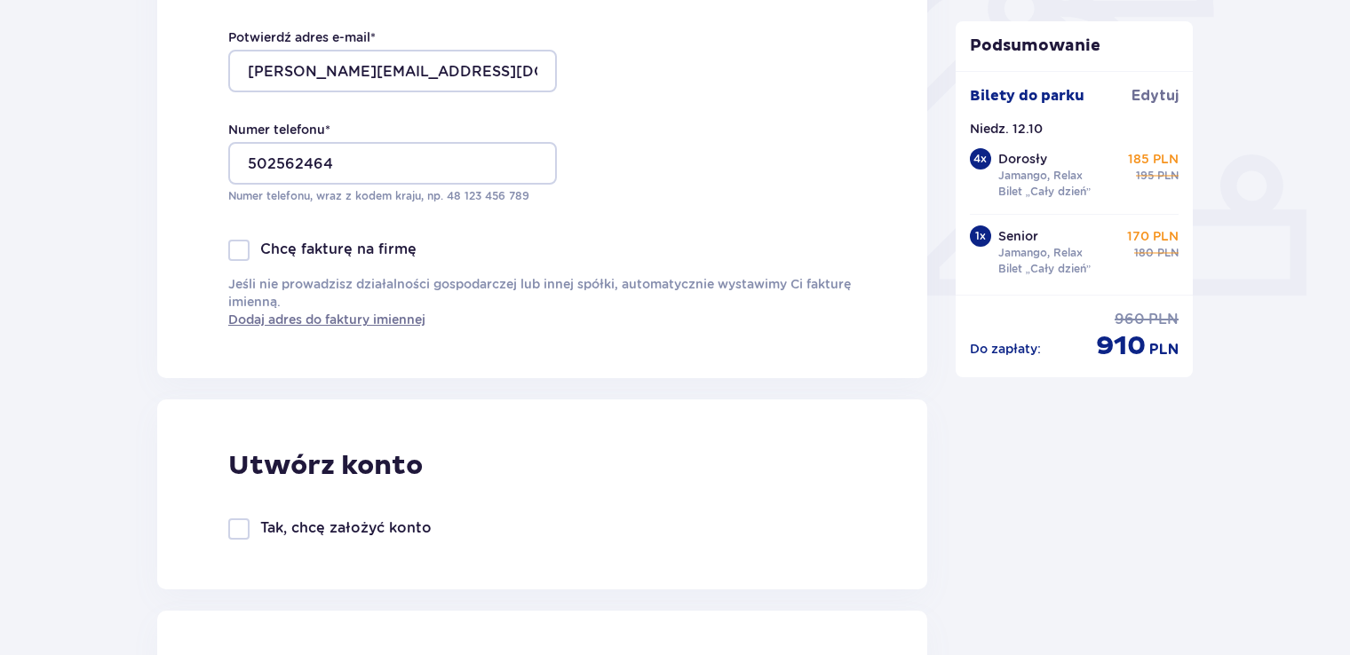
click at [244, 246] on div at bounding box center [238, 250] width 21 height 21
checkbox input "true"
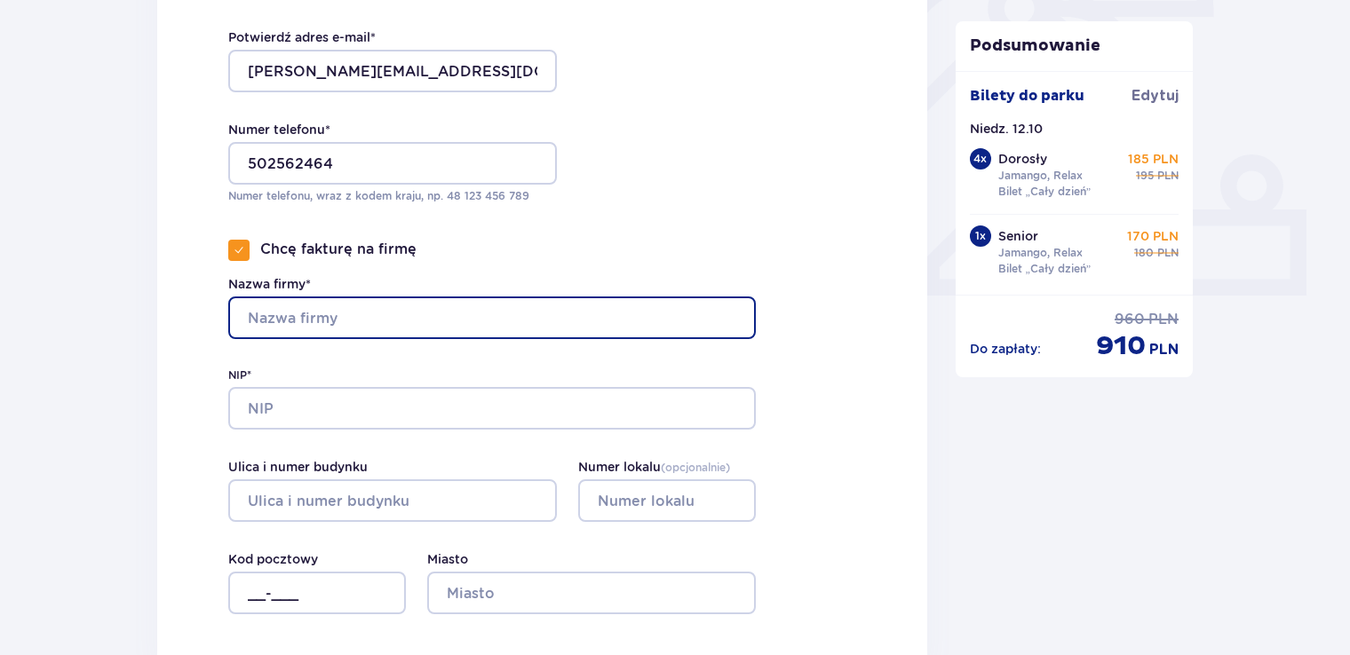
click at [252, 317] on input "Nazwa firmy*" at bounding box center [491, 318] width 527 height 43
type input "b"
type input "BIURO TURYSTYKI WIEJSKIEJ GRACJAN SP. Z O. O."
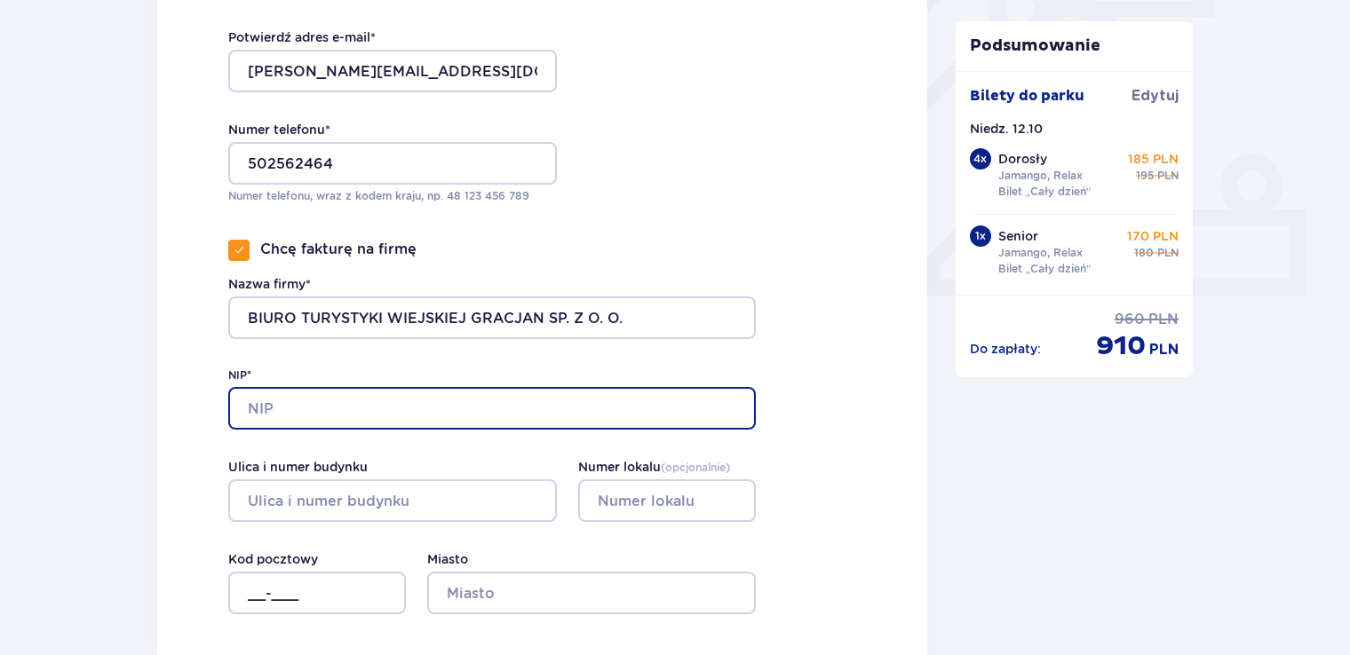
click at [286, 407] on input "NIP*" at bounding box center [491, 408] width 527 height 43
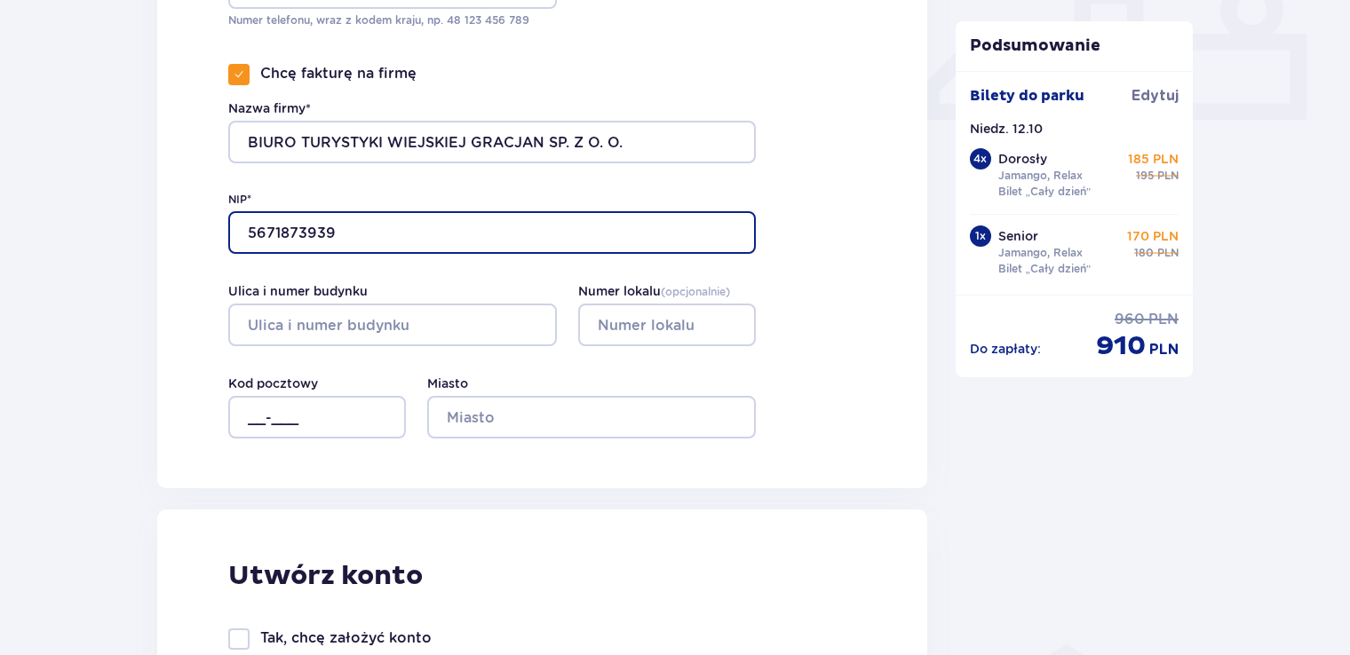
scroll to position [799, 0]
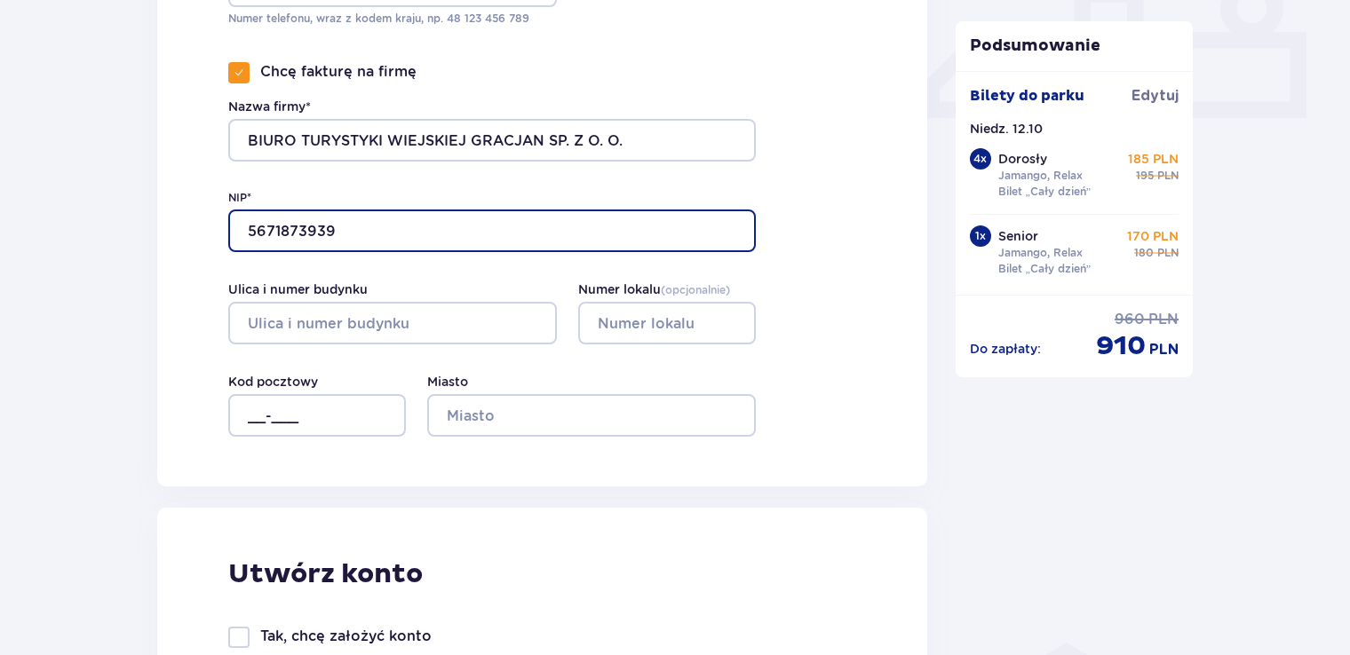
type input "5671873939"
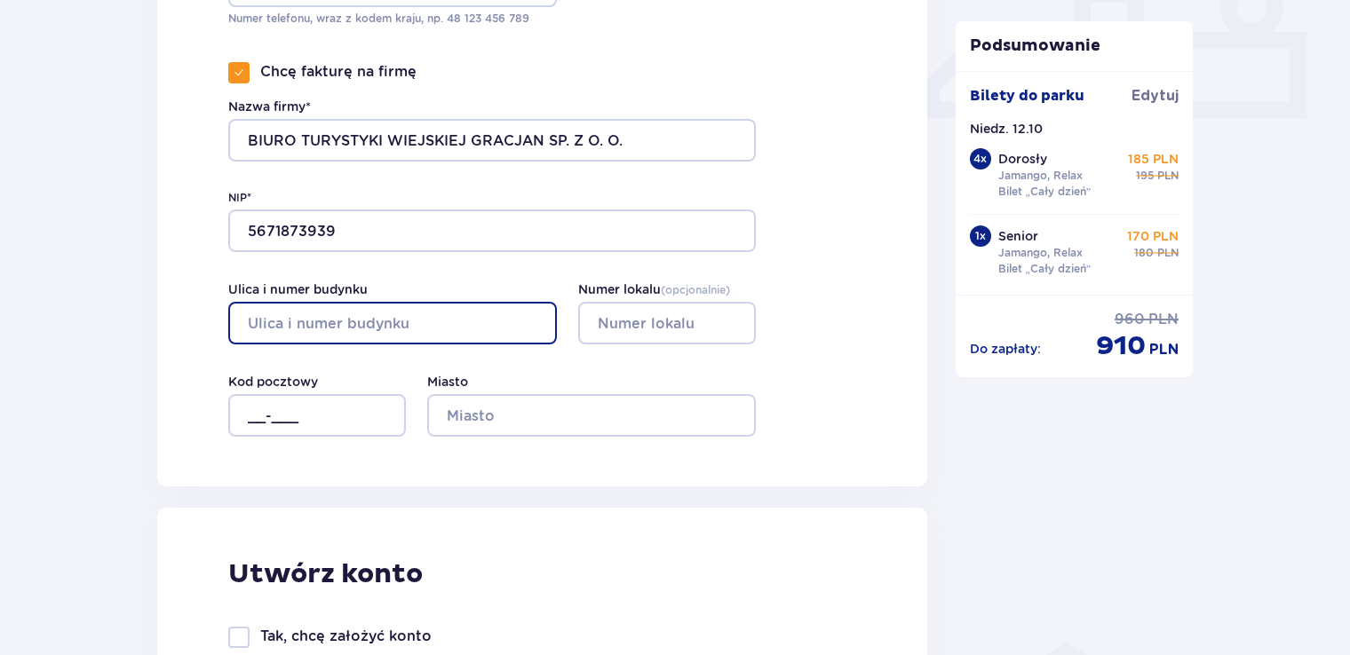
click at [273, 325] on input "Ulica i numer budynku" at bounding box center [392, 323] width 329 height 43
type input "09-140 Raciąż, [PERSON_NAME] nr 54"
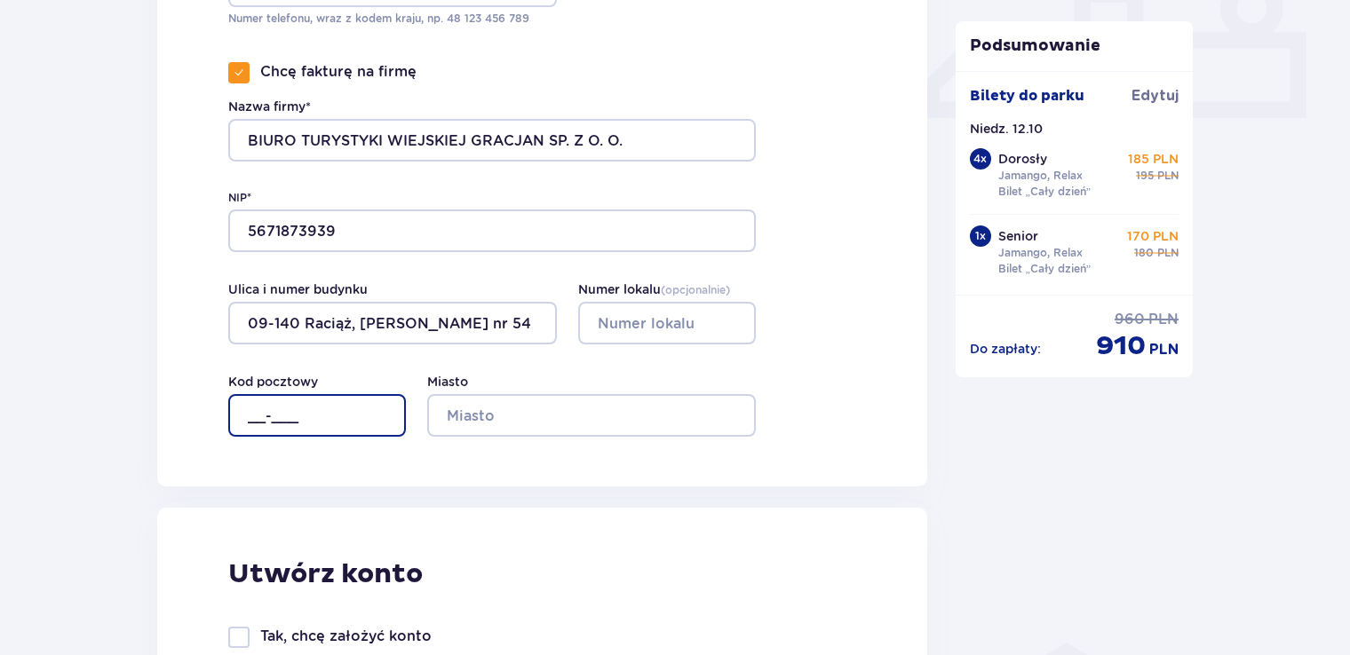
click at [245, 414] on input "__-___" at bounding box center [317, 415] width 178 height 43
type input "09-140"
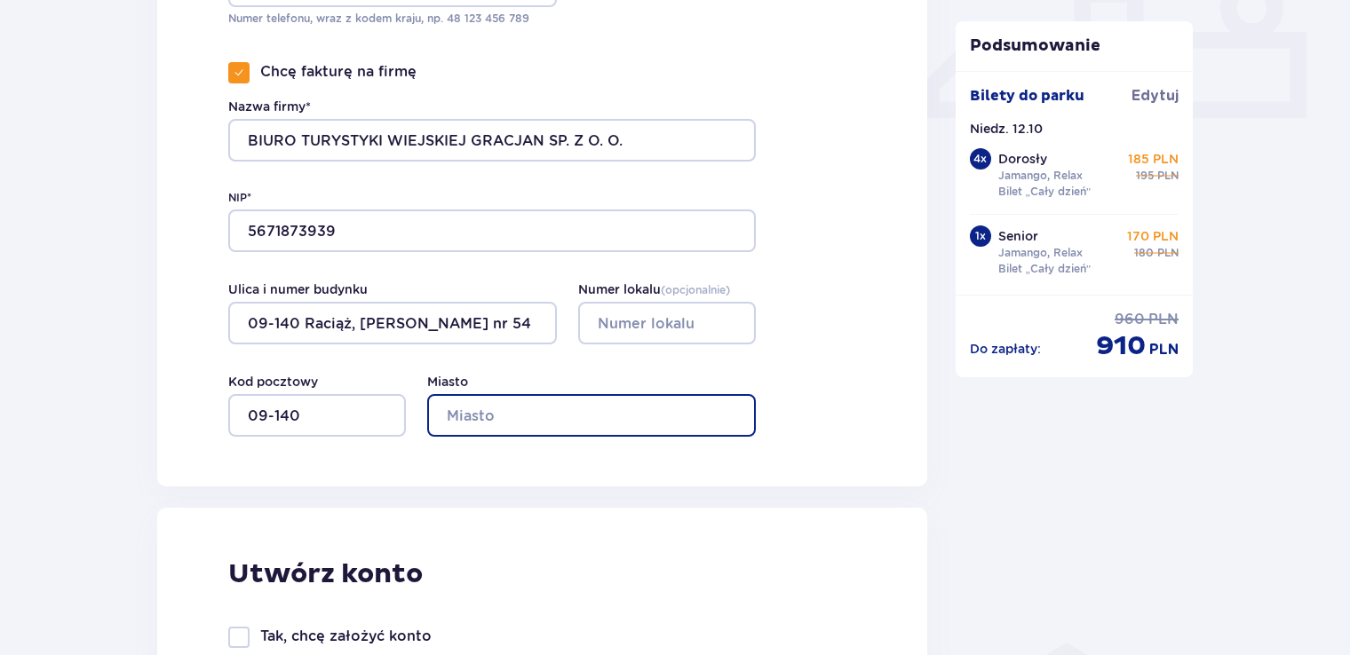
click at [463, 417] on input "Miasto" at bounding box center [591, 415] width 329 height 43
type input "r"
type input "Raciąż"
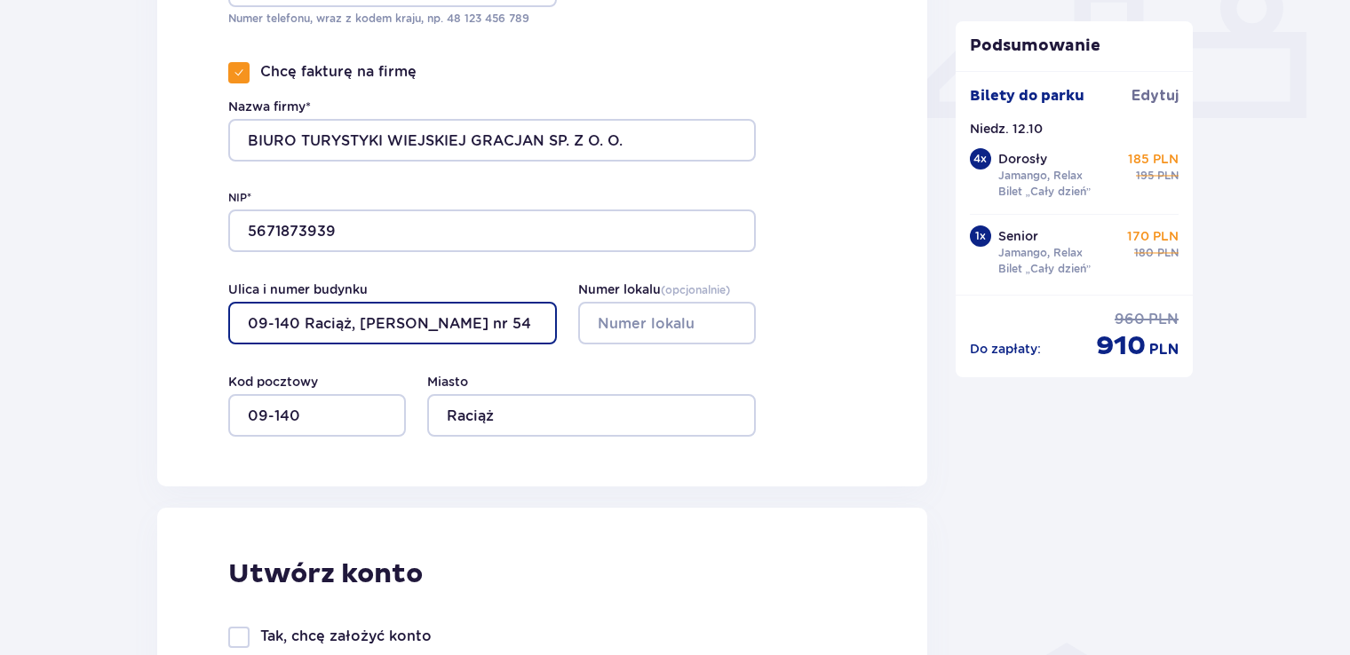
click at [355, 326] on input "09-140 Raciąż, [PERSON_NAME] nr 54" at bounding box center [392, 323] width 329 height 43
click at [405, 325] on input "[PERSON_NAME] nr 54" at bounding box center [392, 323] width 329 height 43
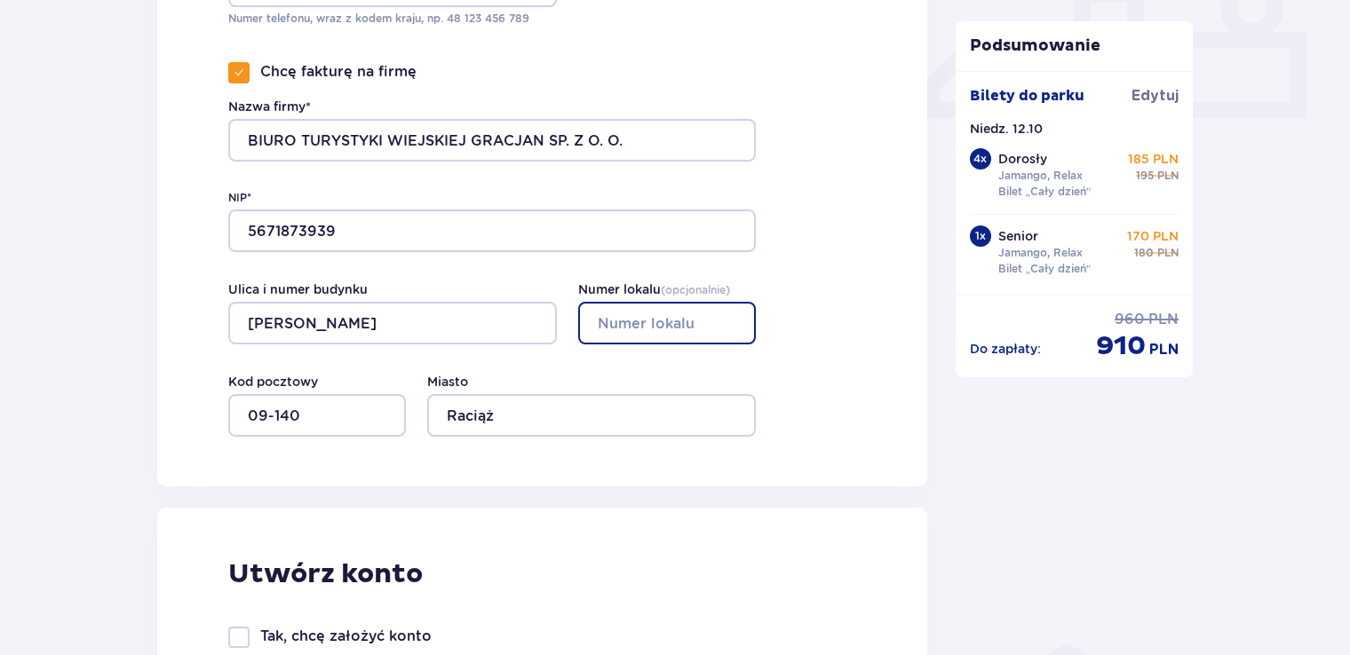
click at [594, 316] on input "Numer lokalu ( opcjonalnie )" at bounding box center [667, 323] width 178 height 43
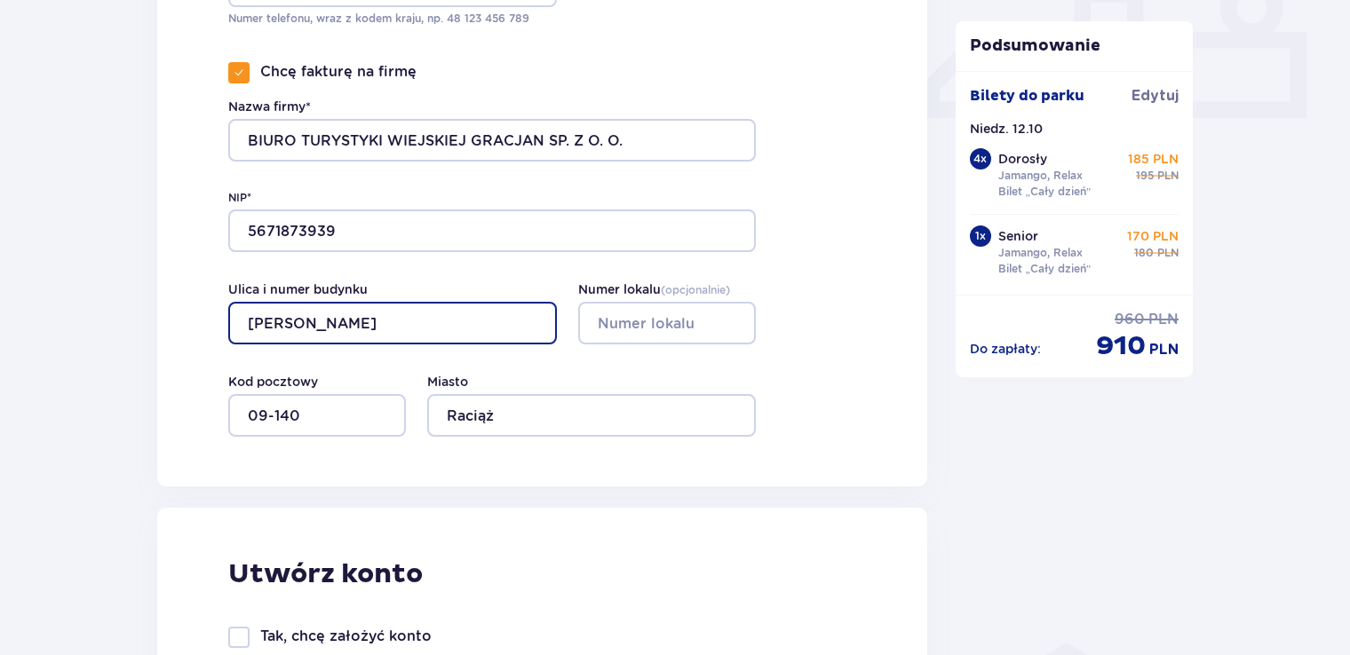
click at [386, 323] on input "[PERSON_NAME]" at bounding box center [392, 323] width 329 height 43
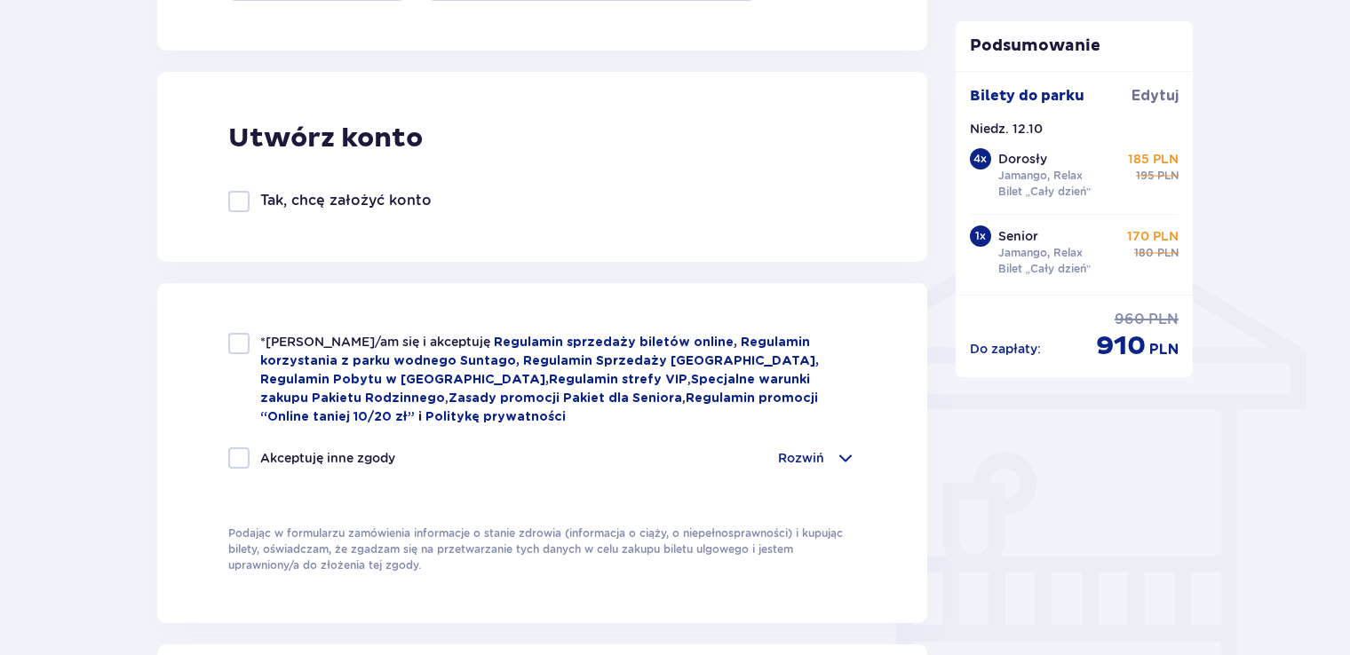
scroll to position [1332, 0]
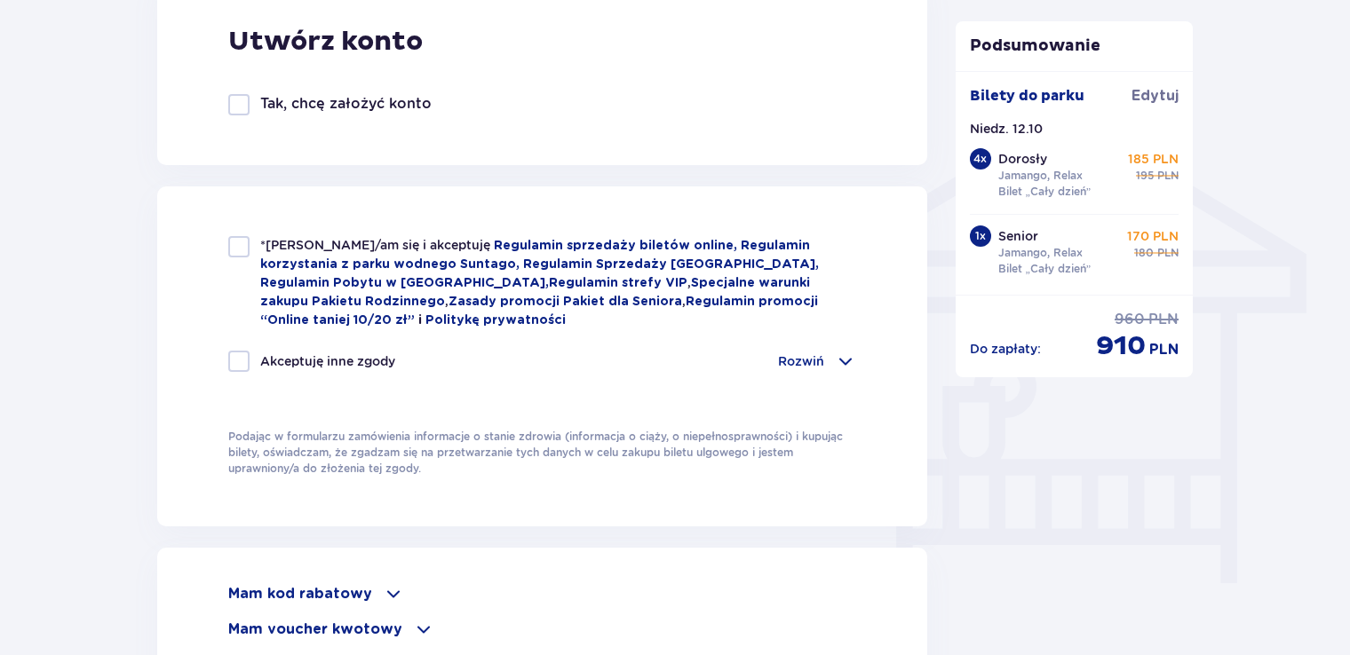
type input "[PERSON_NAME] 54"
click at [240, 247] on div at bounding box center [238, 246] width 21 height 21
checkbox input "true"
click at [238, 355] on div at bounding box center [238, 361] width 21 height 21
checkbox input "true"
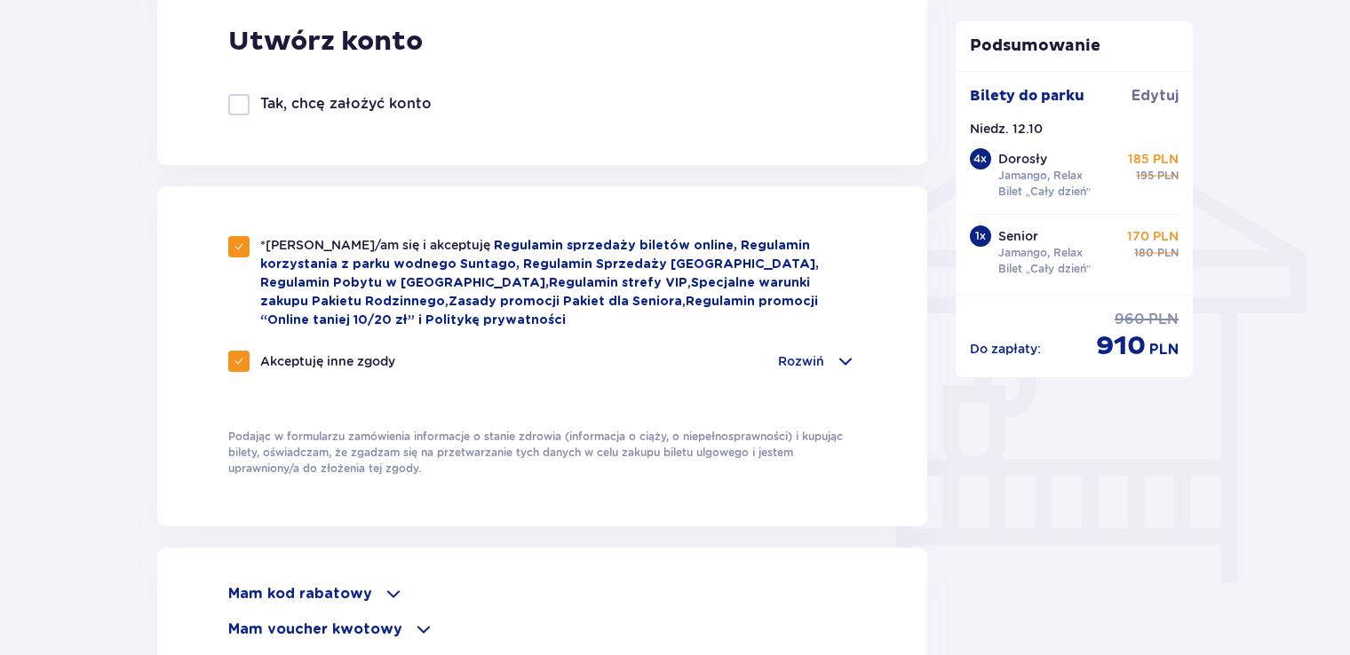
checkbox input "true"
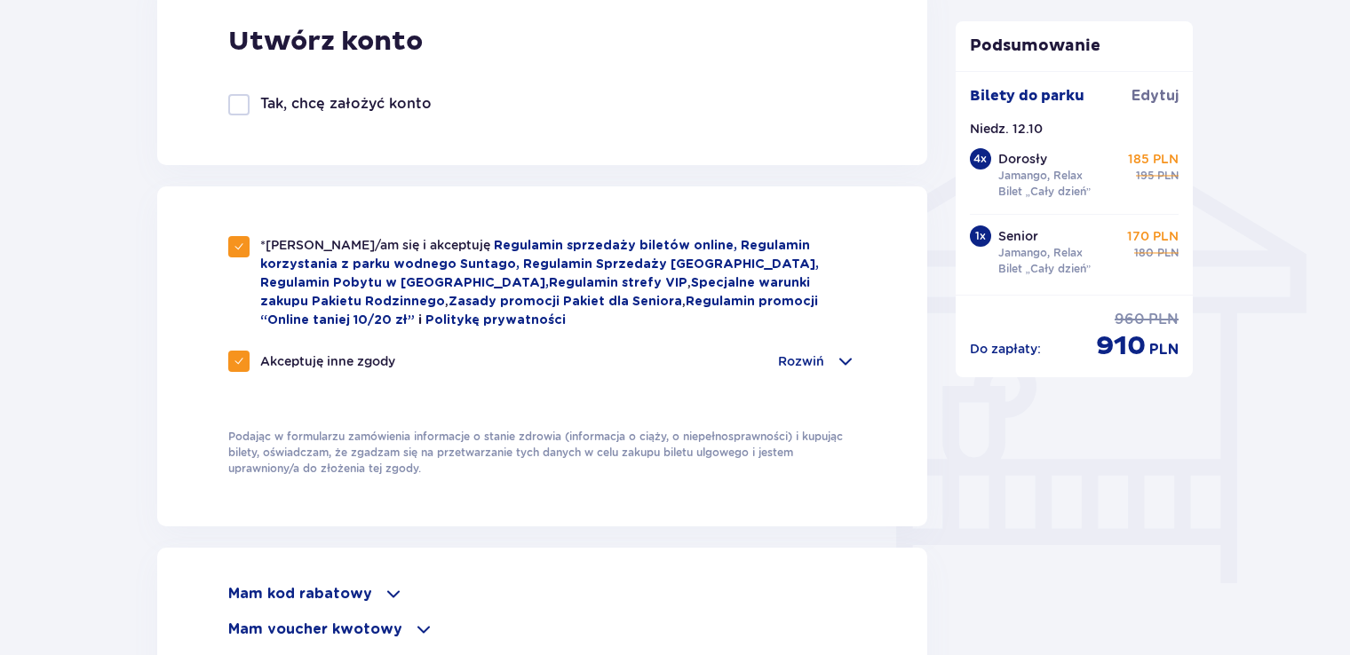
checkbox input "true"
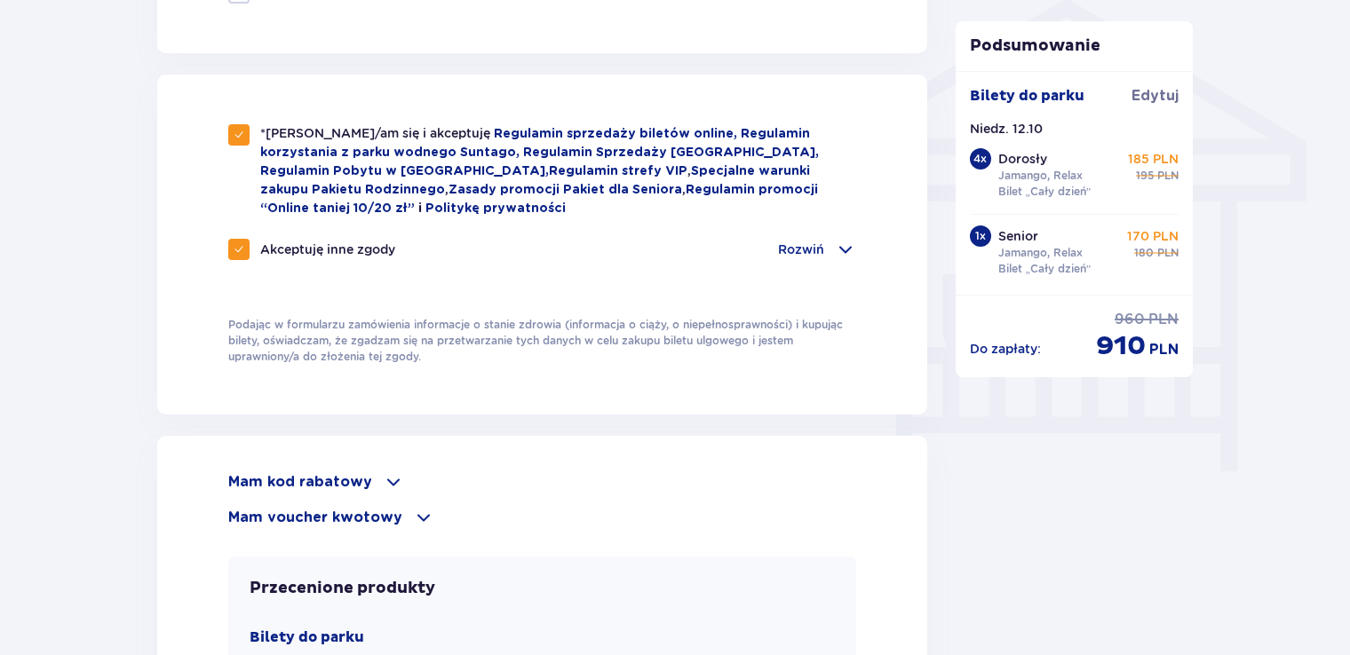
scroll to position [1598, 0]
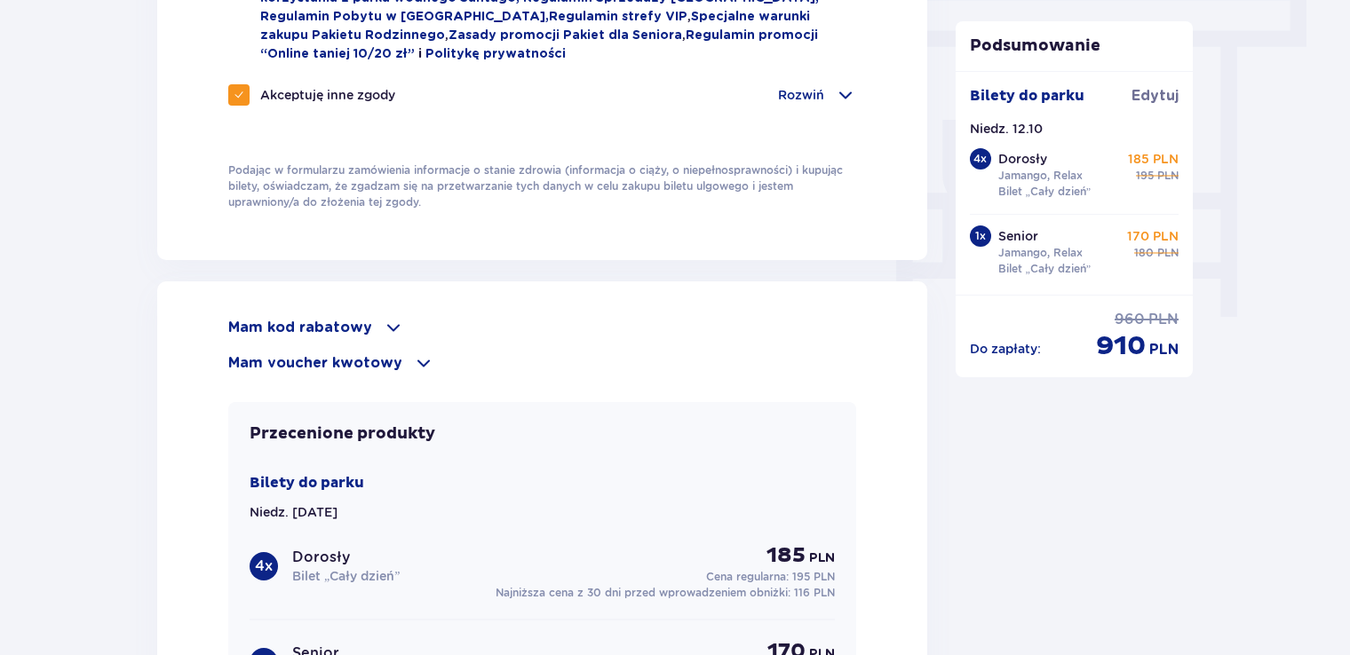
click at [278, 325] on p "Mam kod rabatowy" at bounding box center [300, 328] width 144 height 20
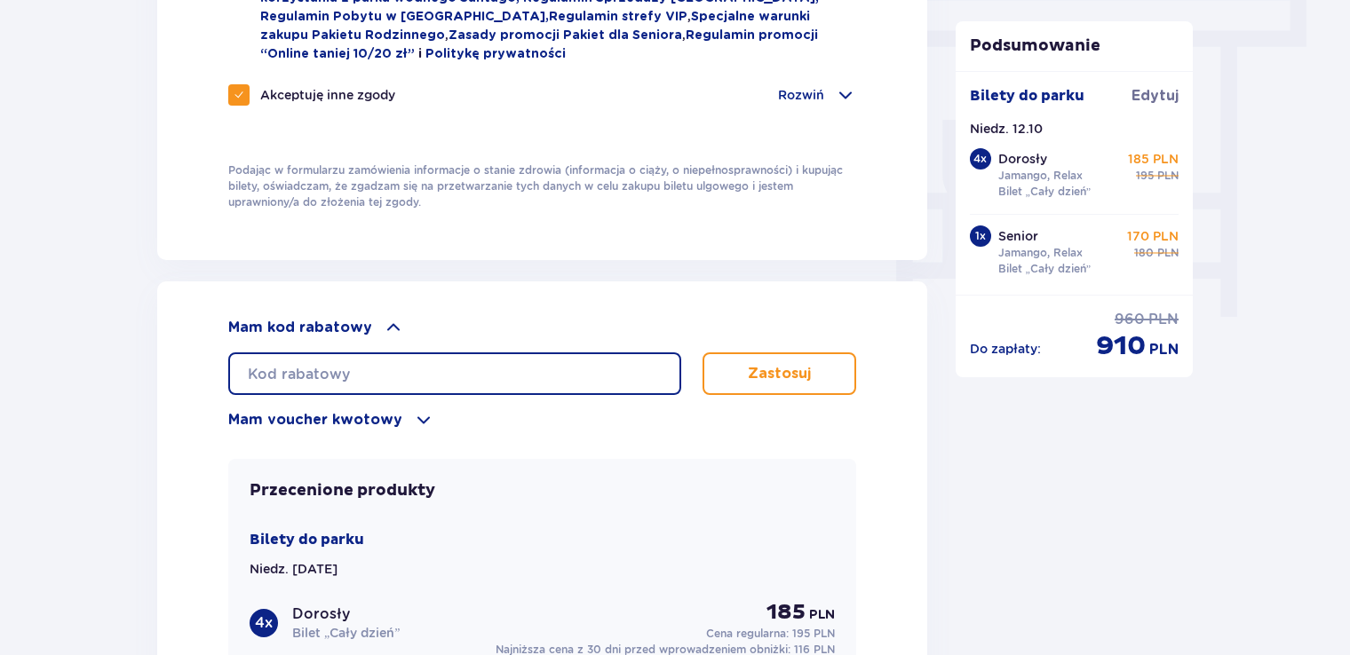
click at [309, 368] on input "text" at bounding box center [454, 374] width 453 height 43
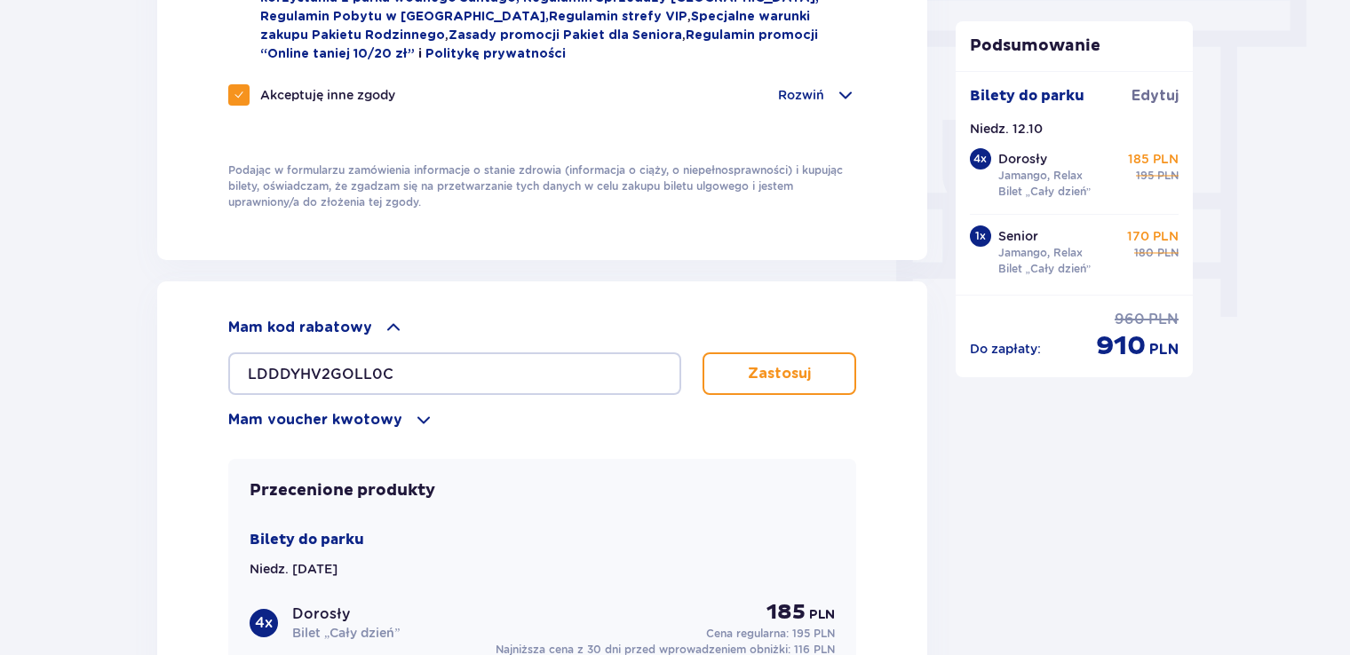
click at [748, 365] on p "Zastosuj" at bounding box center [779, 374] width 63 height 20
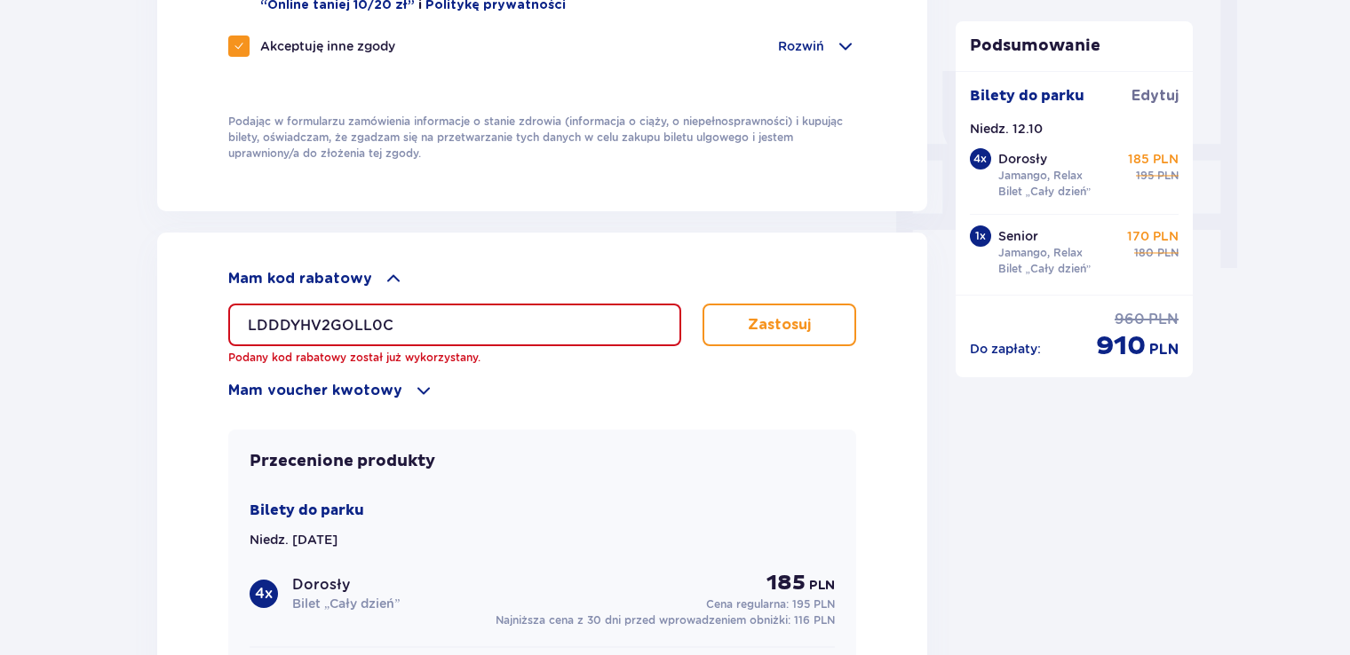
scroll to position [1687, 0]
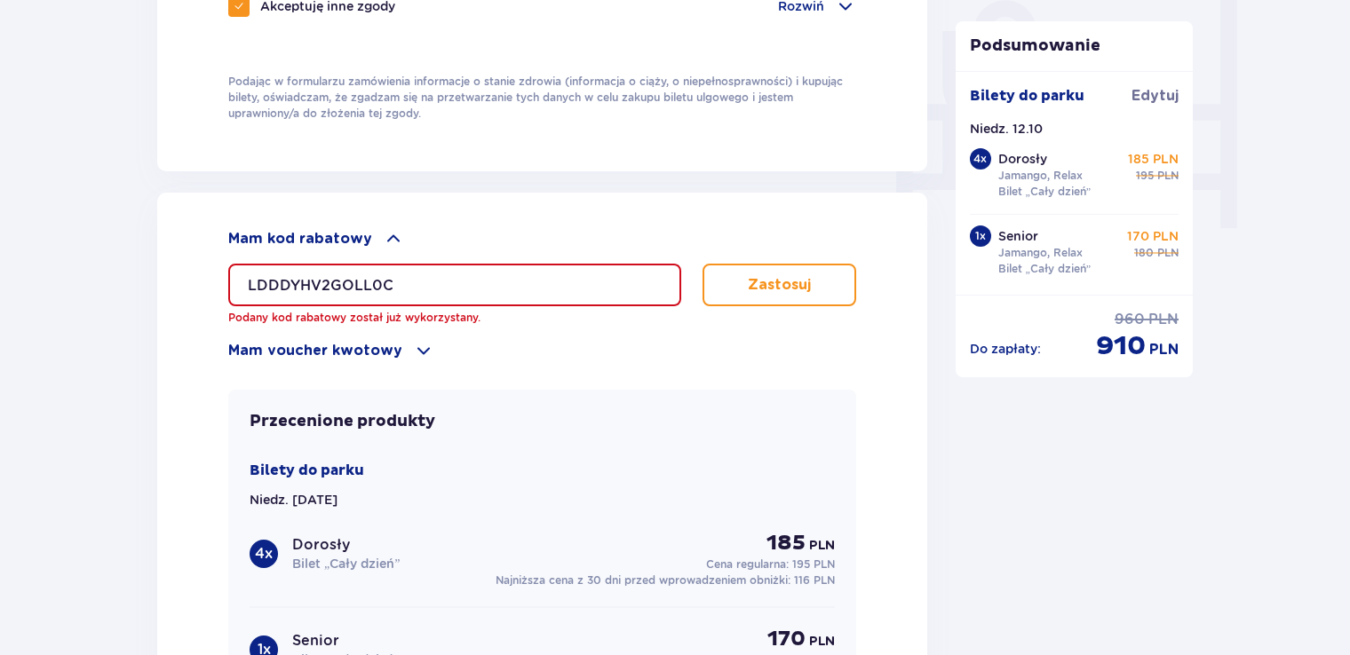
click at [444, 282] on input "LDDDYHV2GOLL0C" at bounding box center [454, 285] width 453 height 43
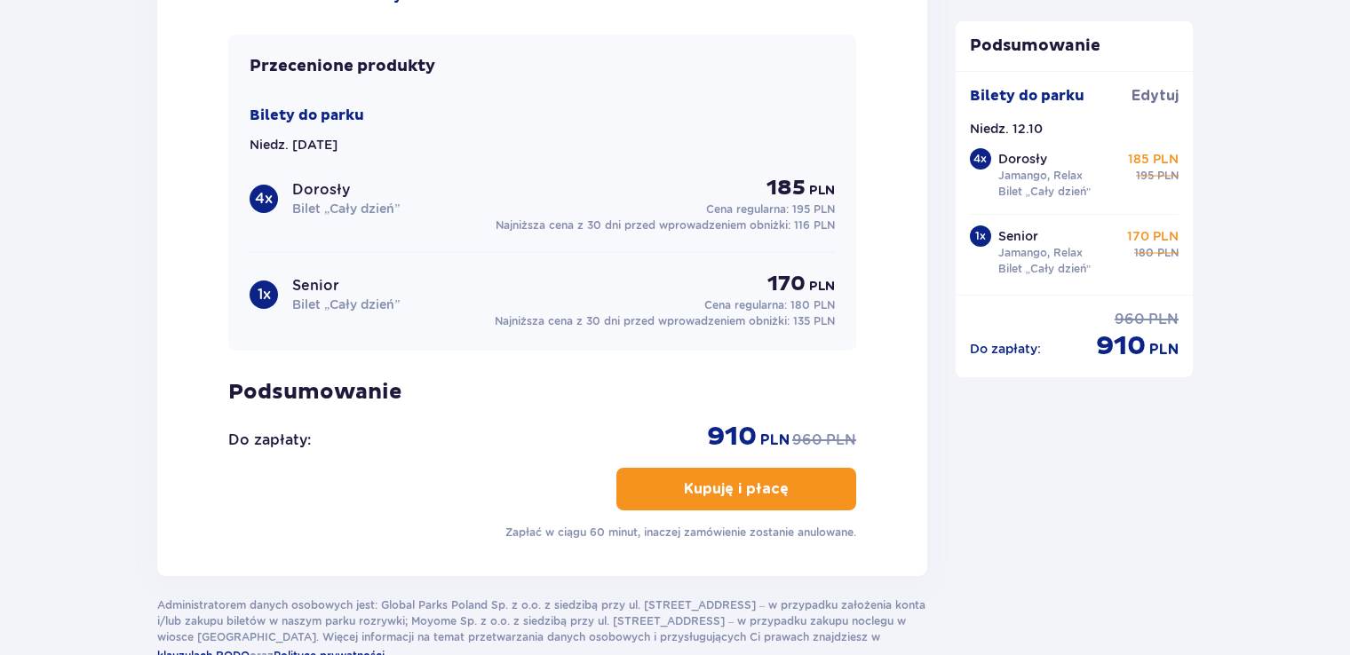
scroll to position [1598, 0]
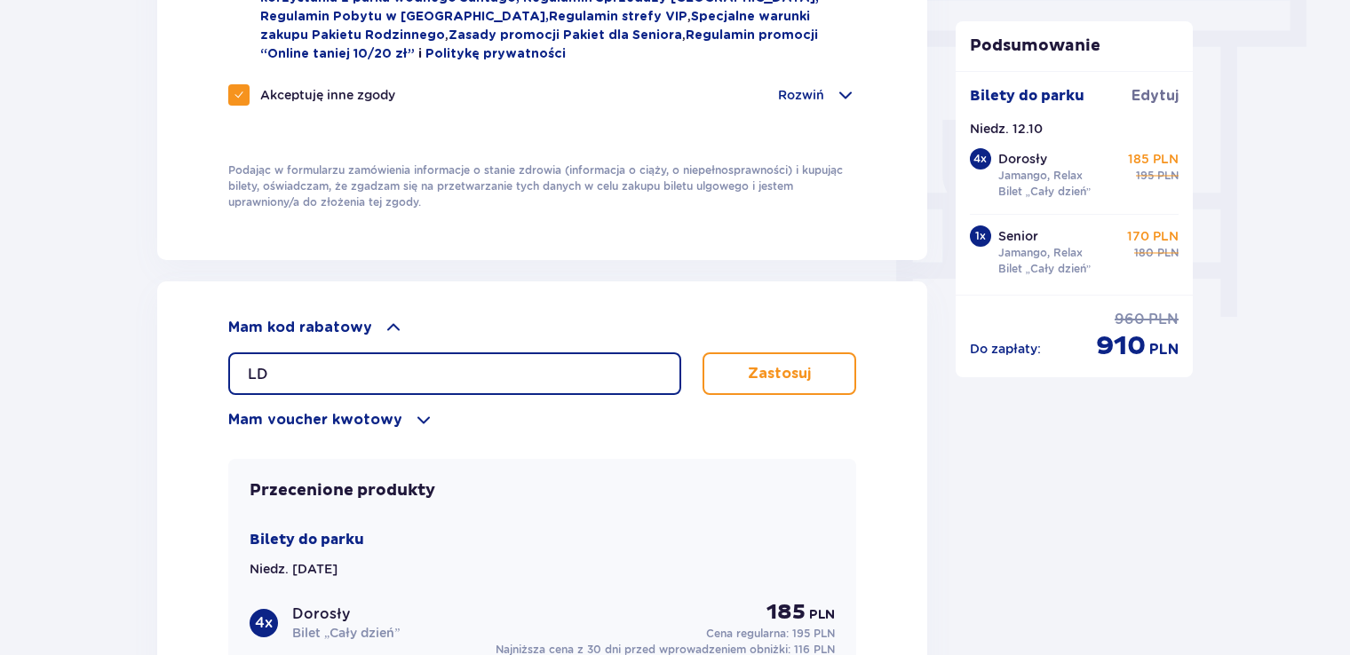
type input "L"
type input "LDDE6UC1L1X0D2"
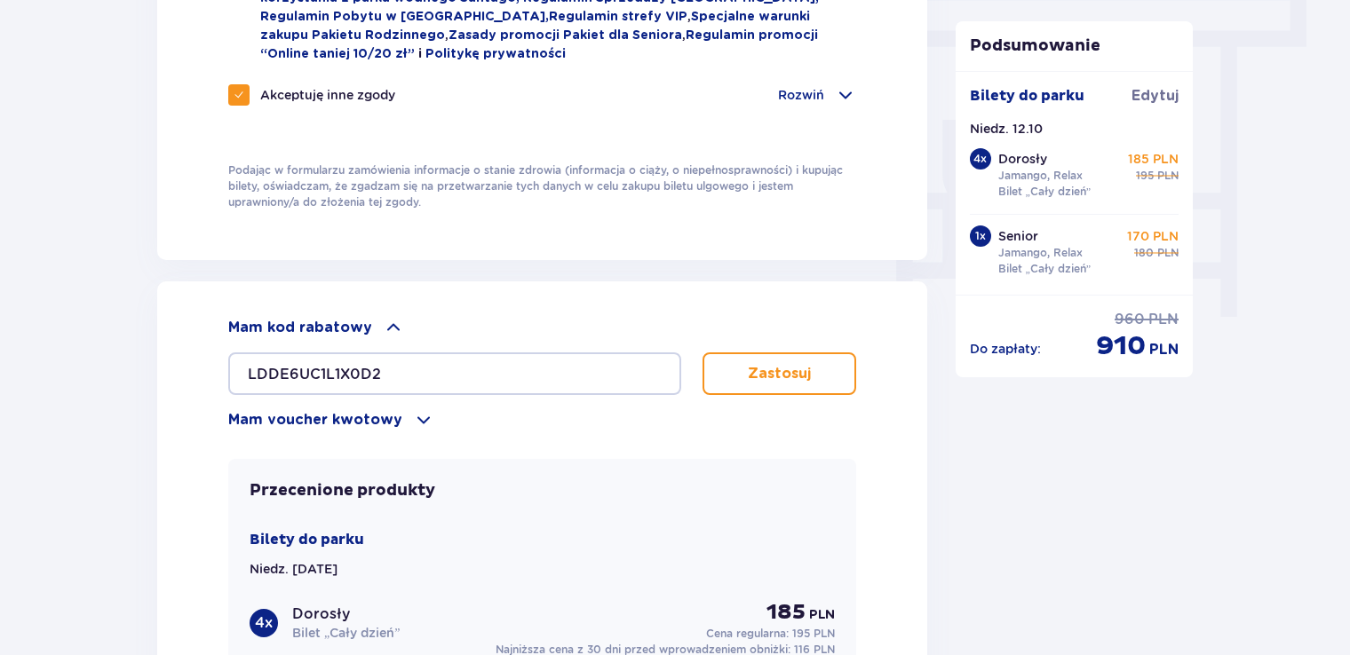
click at [720, 358] on button "Zastosuj" at bounding box center [779, 374] width 154 height 43
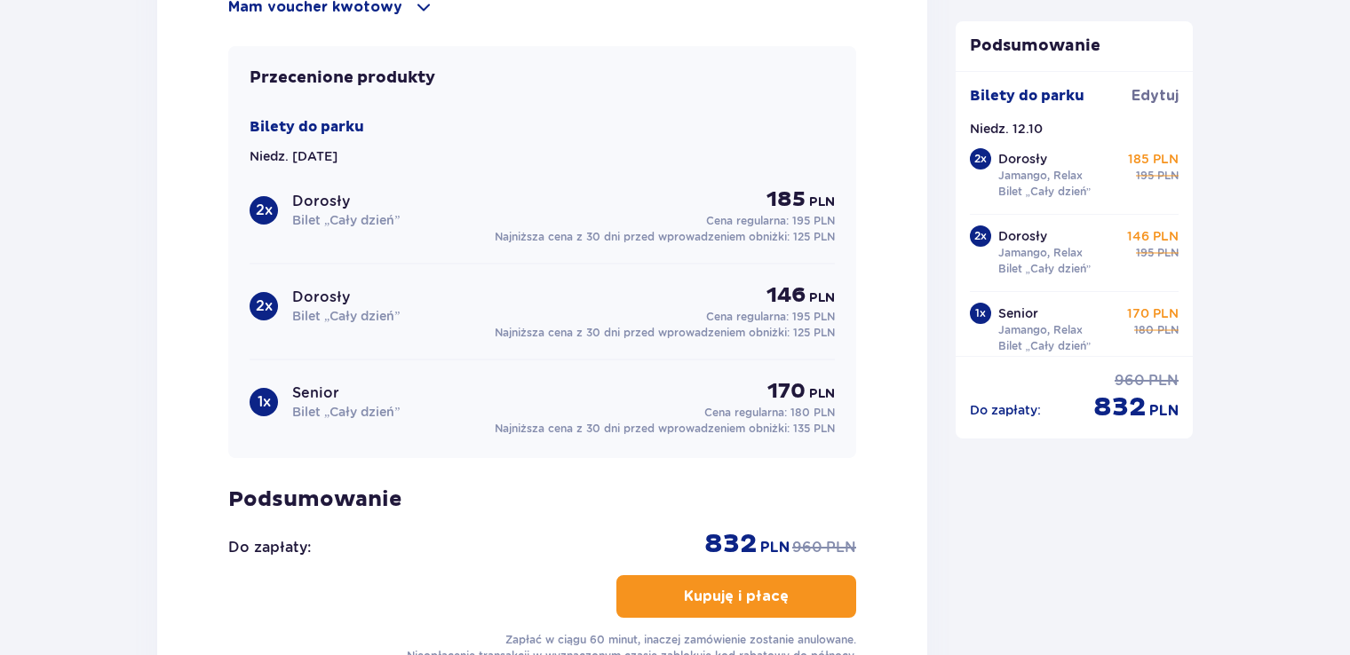
scroll to position [1954, 0]
click at [662, 599] on button "Kupuję i płacę" at bounding box center [736, 596] width 240 height 43
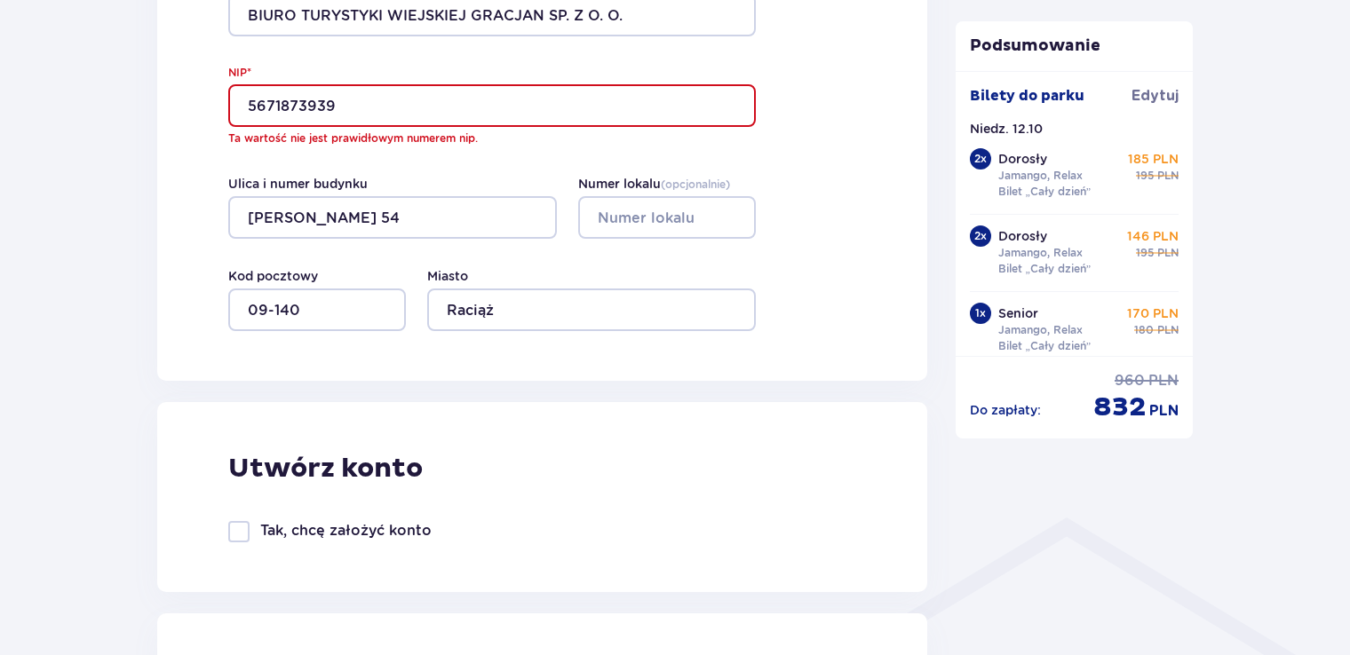
scroll to position [920, 0]
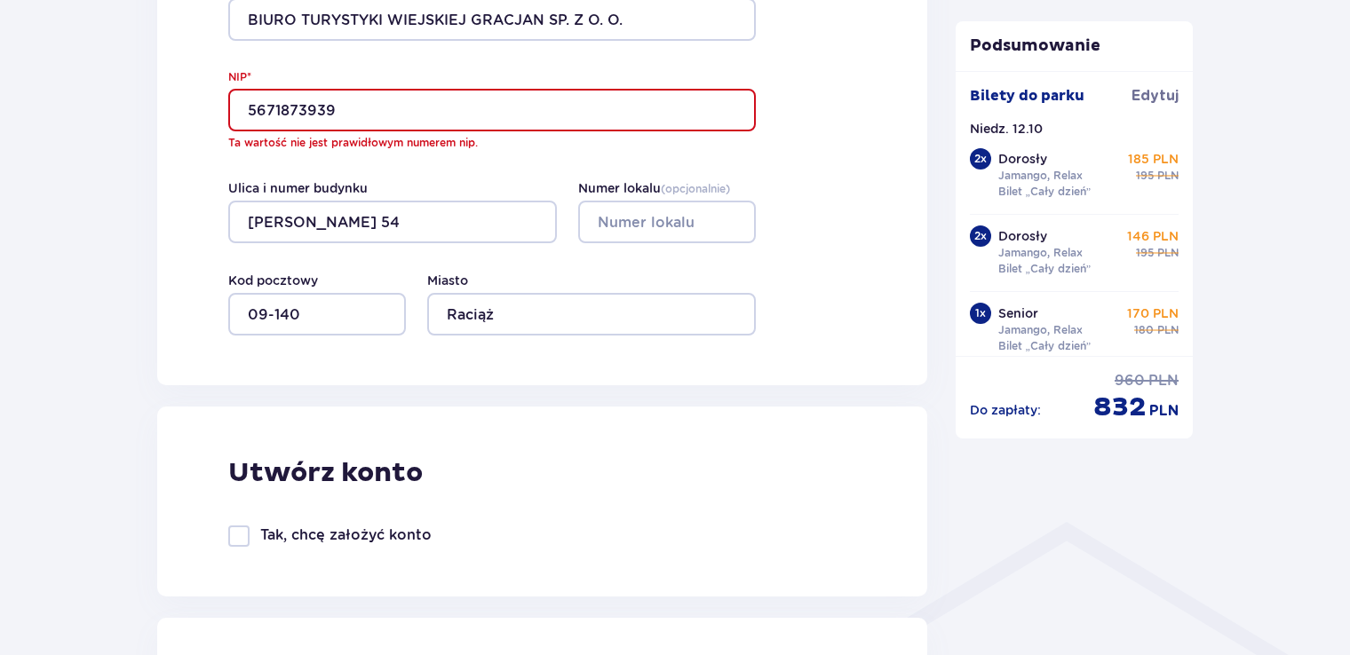
click at [344, 104] on input "5671873939" at bounding box center [491, 110] width 527 height 43
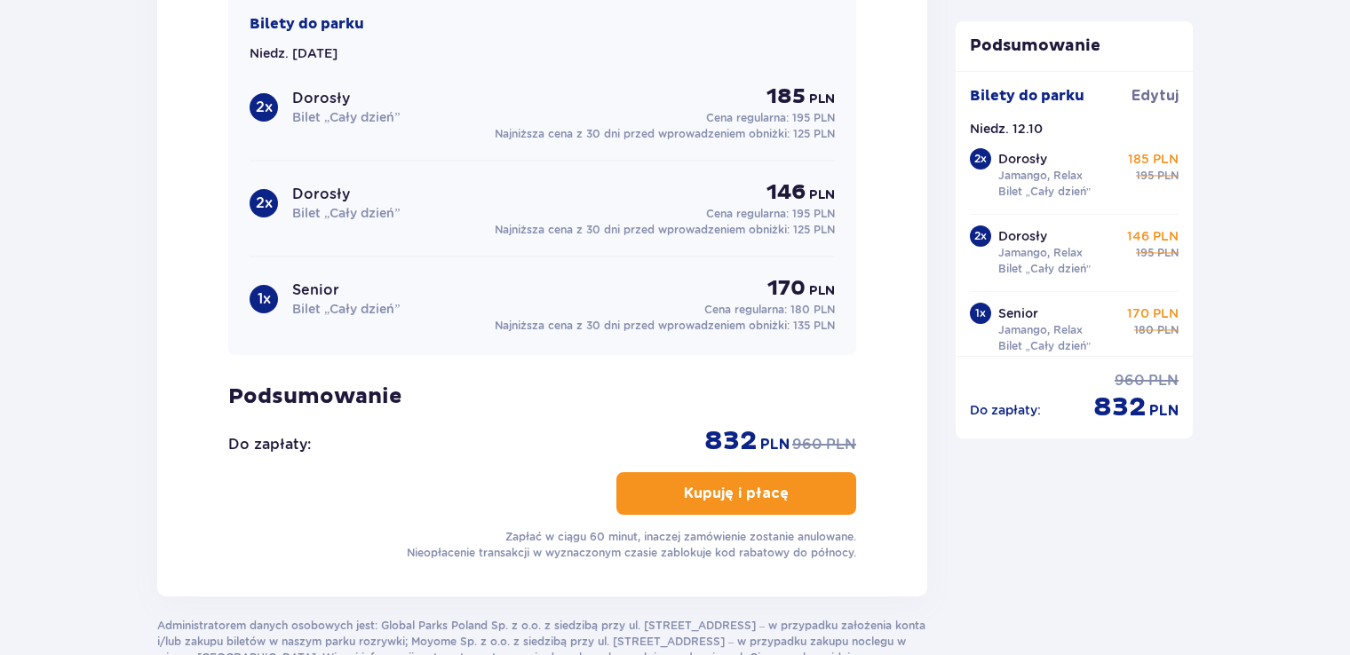
scroll to position [2187, 0]
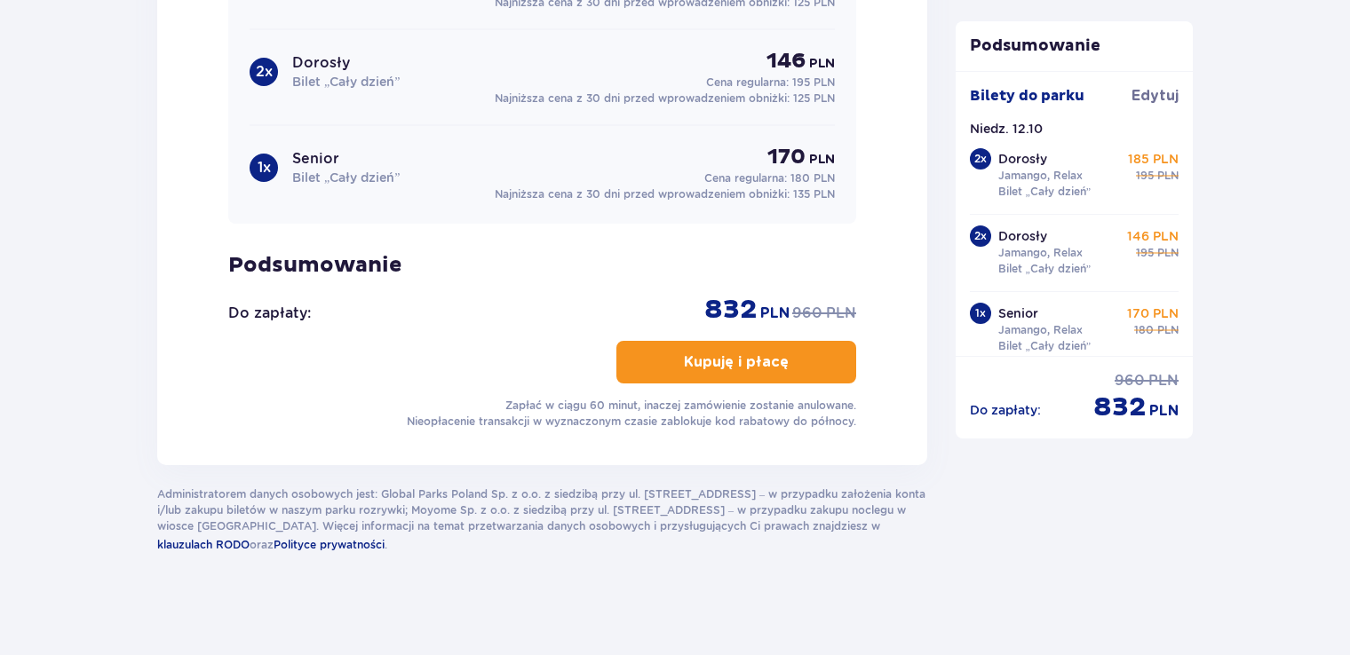
type input "5671873930"
click at [728, 361] on p "Kupuję i płacę" at bounding box center [736, 363] width 105 height 20
